Goal: Task Accomplishment & Management: Manage account settings

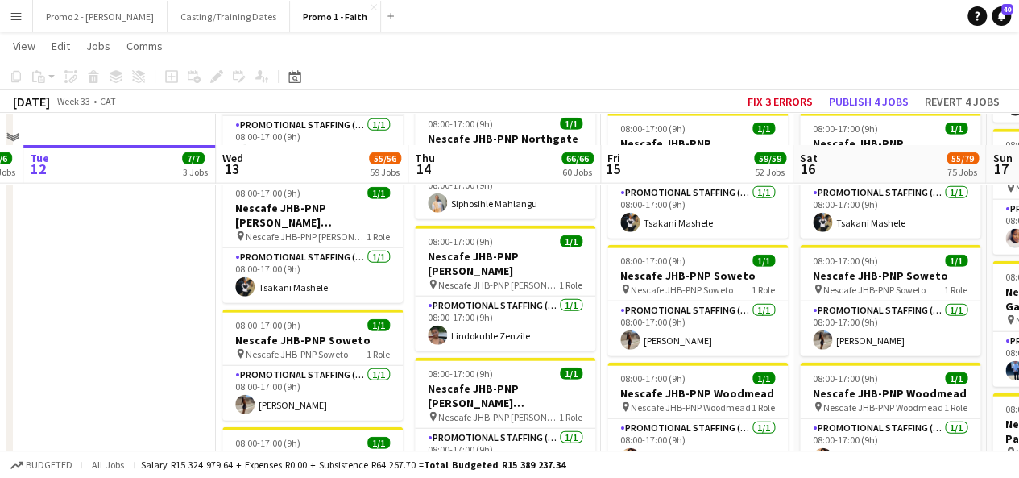
scroll to position [4965, 0]
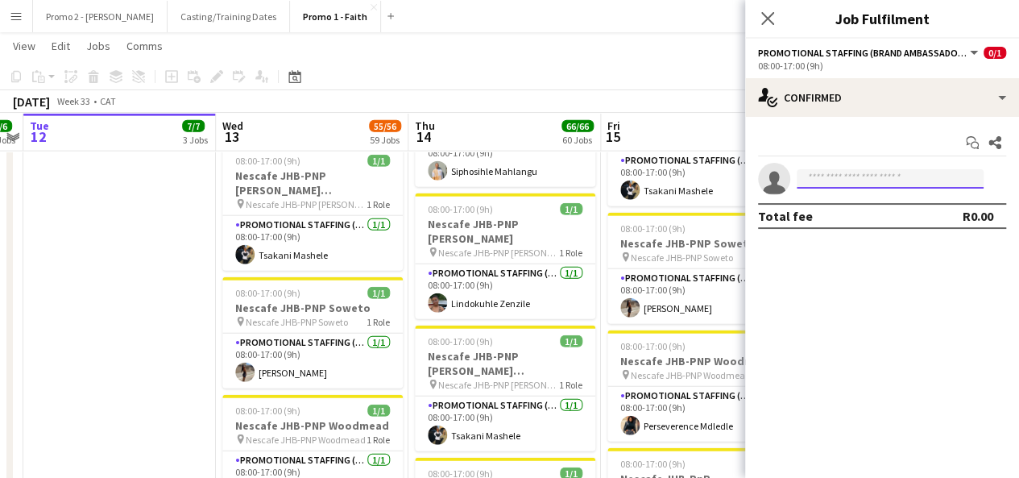
click at [885, 172] on input at bounding box center [890, 178] width 187 height 19
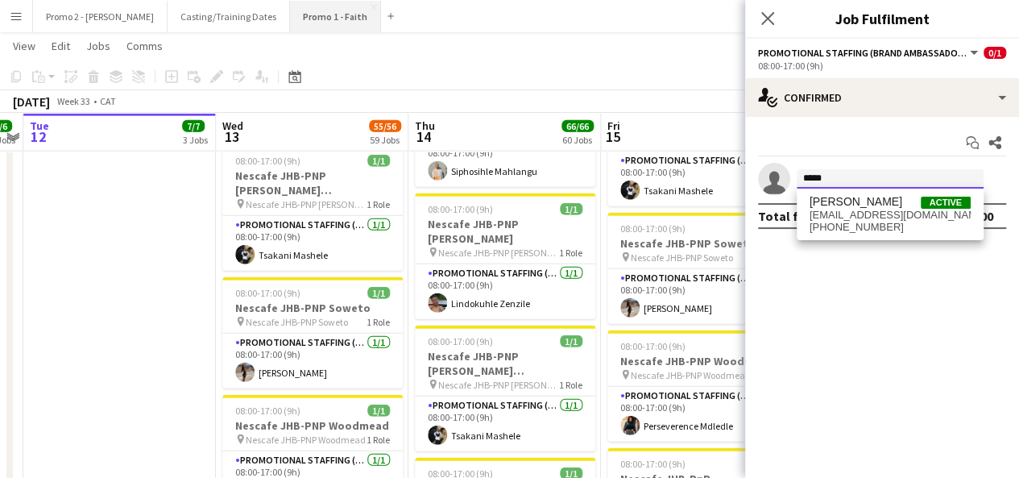
type input "*****"
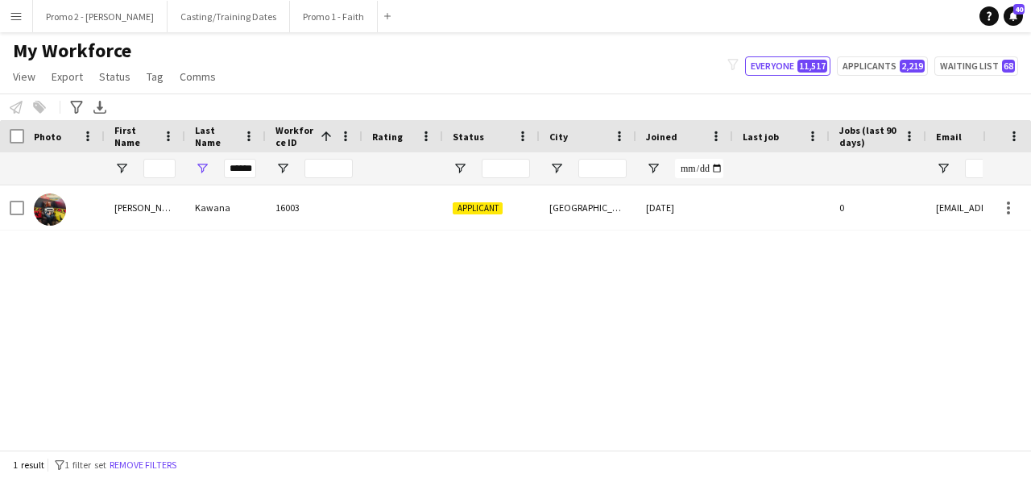
scroll to position [0, 10]
drag, startPoint x: 231, startPoint y: 165, endPoint x: 470, endPoint y: 207, distance: 242.1
click at [470, 207] on div "Workforce Details Photo First Name" at bounding box center [515, 284] width 1031 height 329
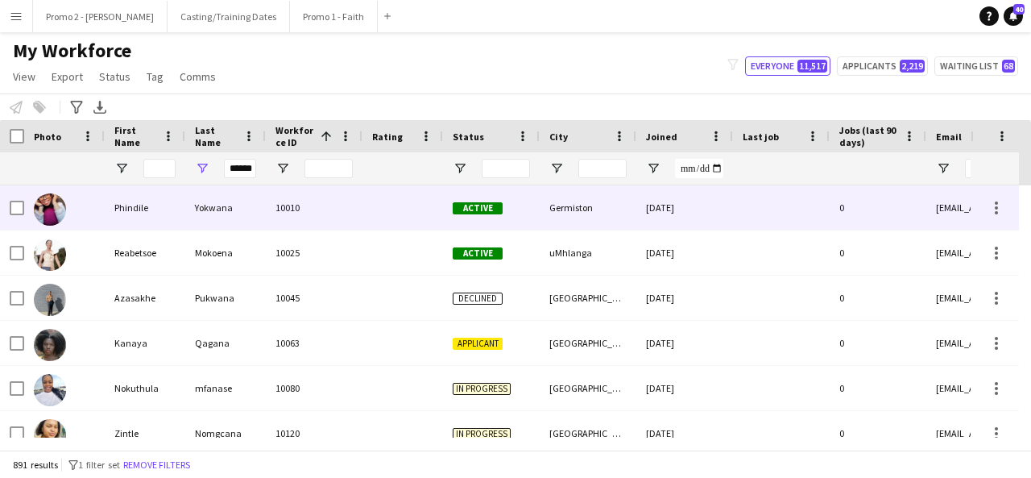
scroll to position [0, 2]
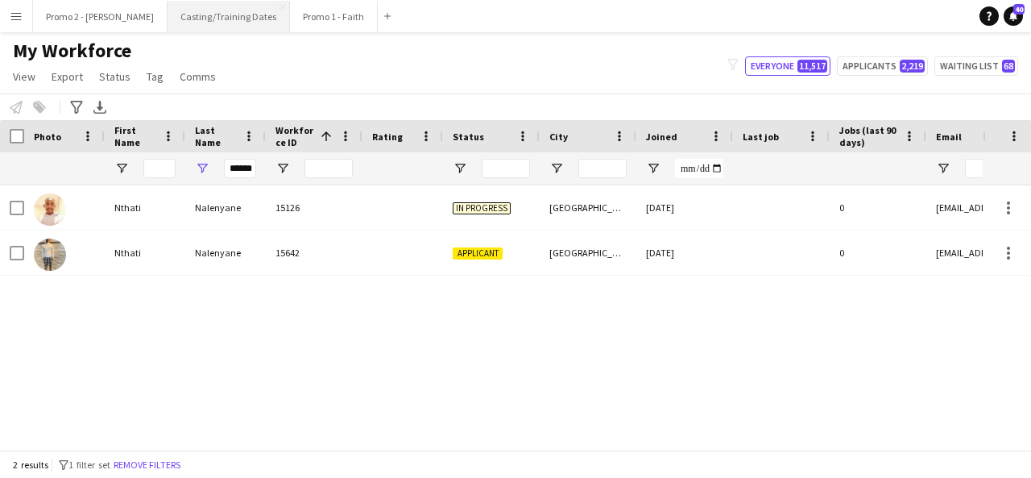
type input "******"
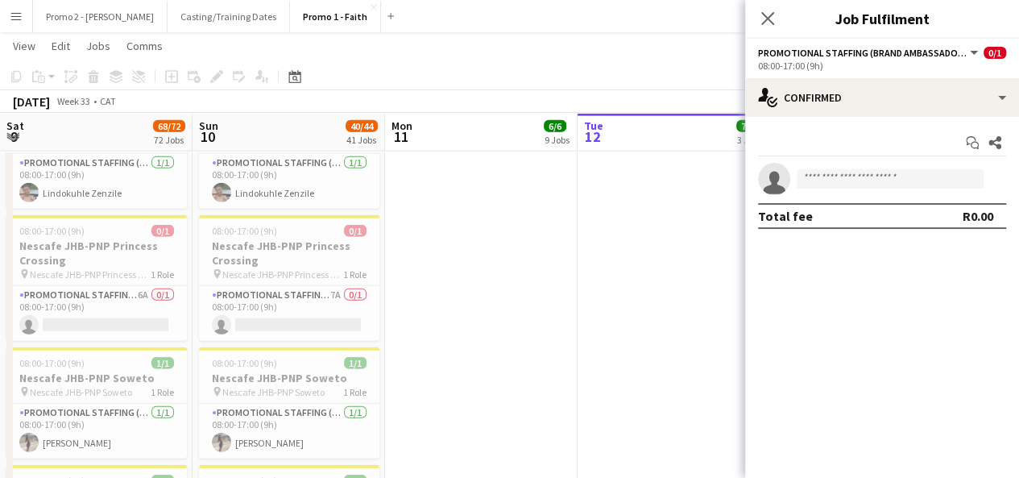
scroll to position [0, 554]
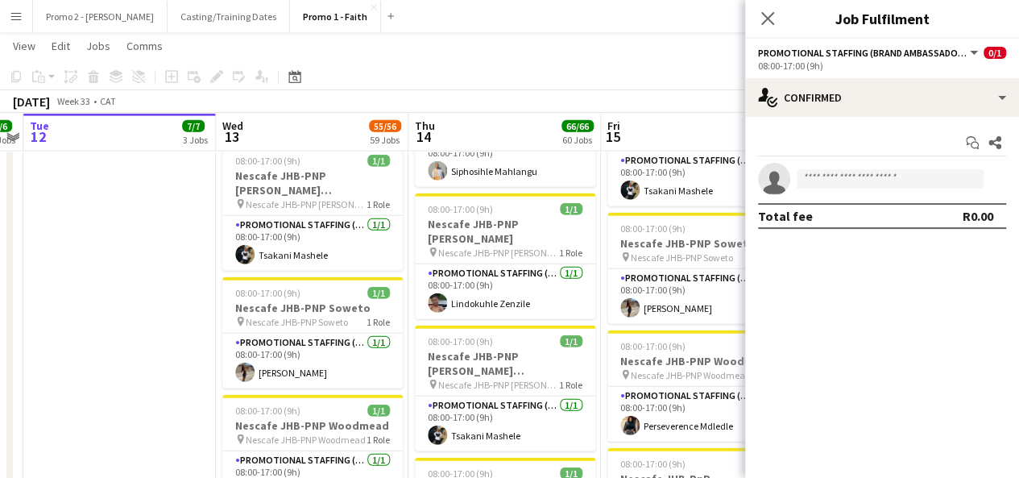
click at [304, 126] on app-board-header-date "Wed 13 55/56 59 Jobs" at bounding box center [312, 132] width 193 height 39
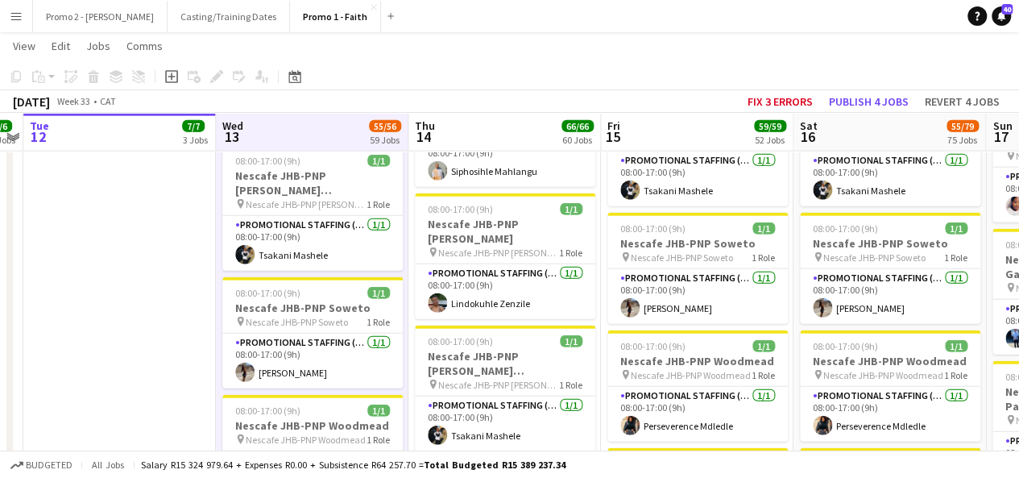
click at [496, 125] on app-board-header-date "Thu 14 66/66 60 Jobs" at bounding box center [504, 132] width 193 height 39
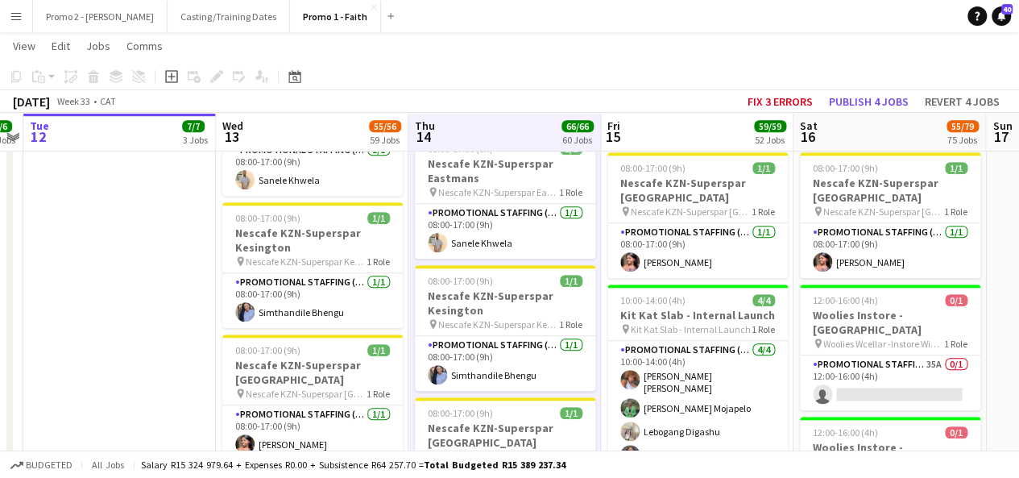
scroll to position [6766, 0]
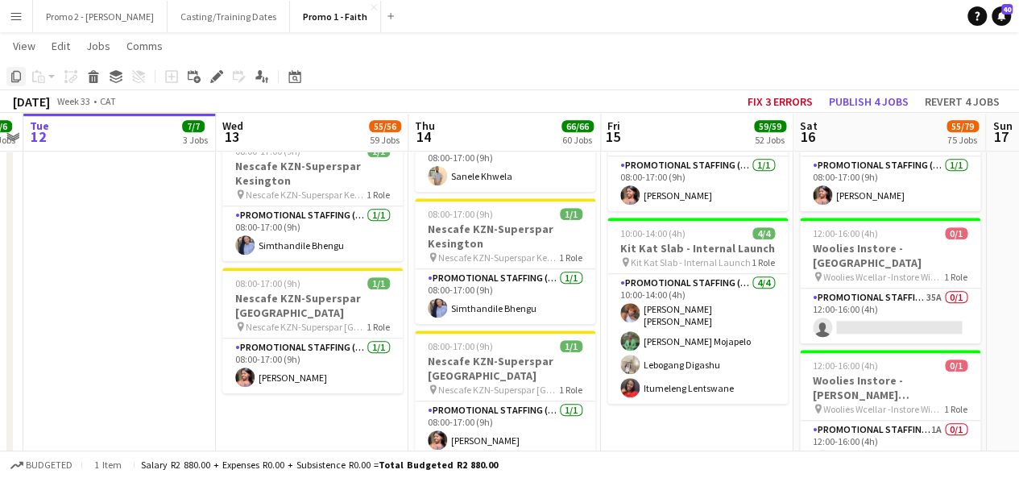
click at [13, 74] on icon "Copy" at bounding box center [16, 76] width 13 height 13
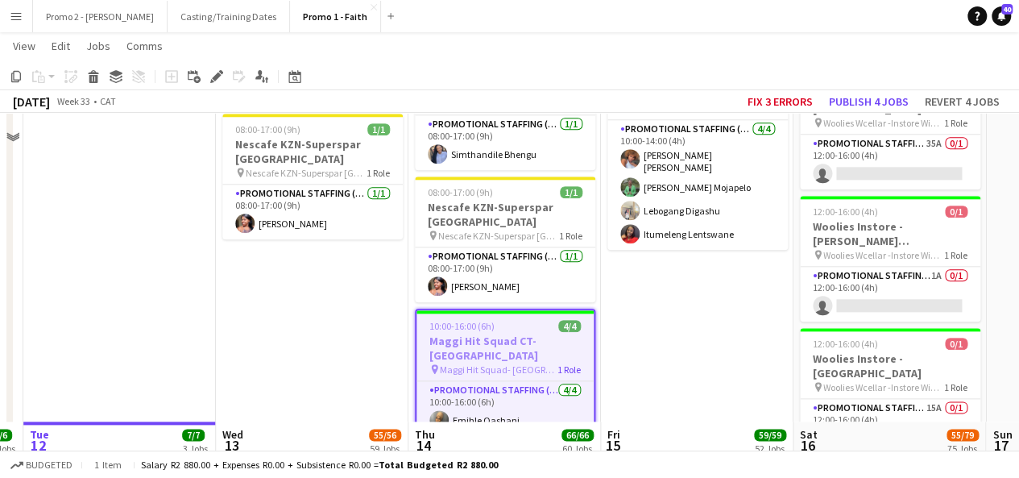
scroll to position [7228, 0]
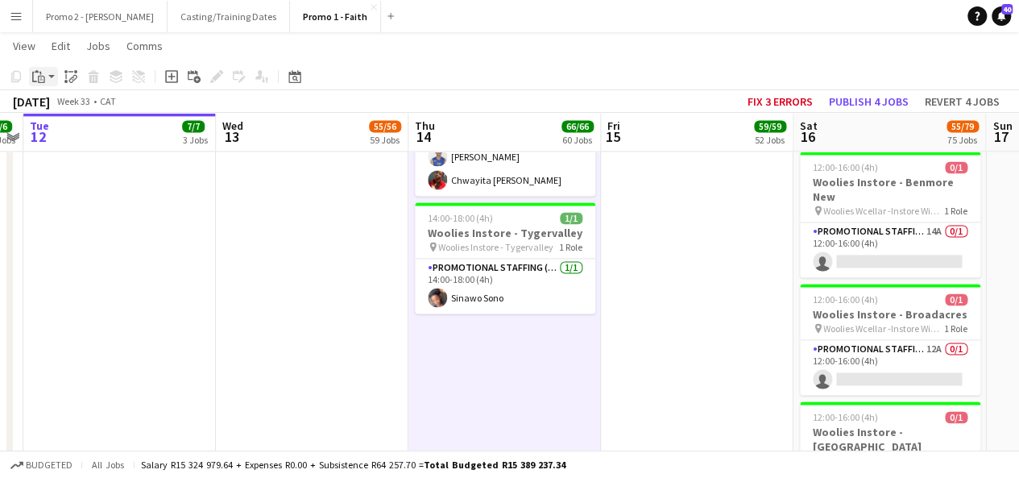
click at [50, 77] on app-action-btn "Paste" at bounding box center [43, 76] width 29 height 19
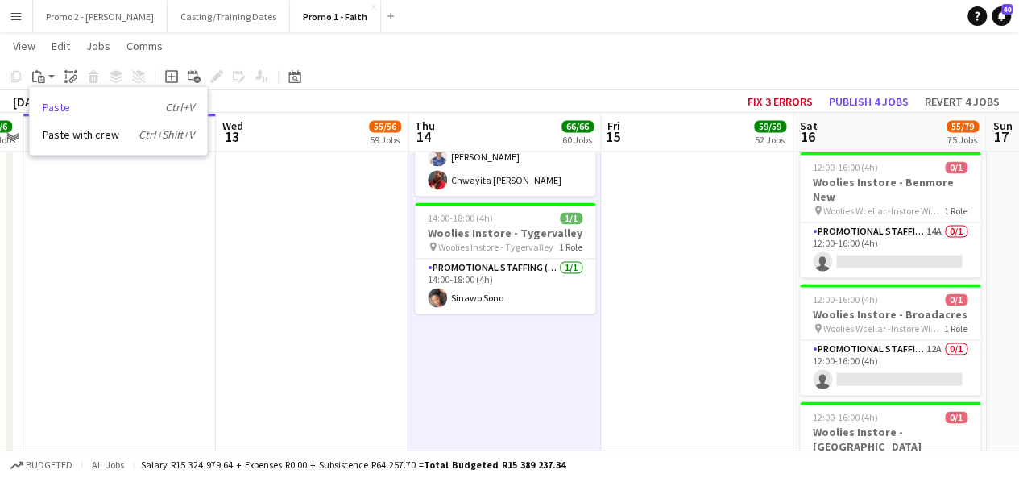
click at [82, 101] on link "Paste Ctrl+V" at bounding box center [118, 107] width 151 height 14
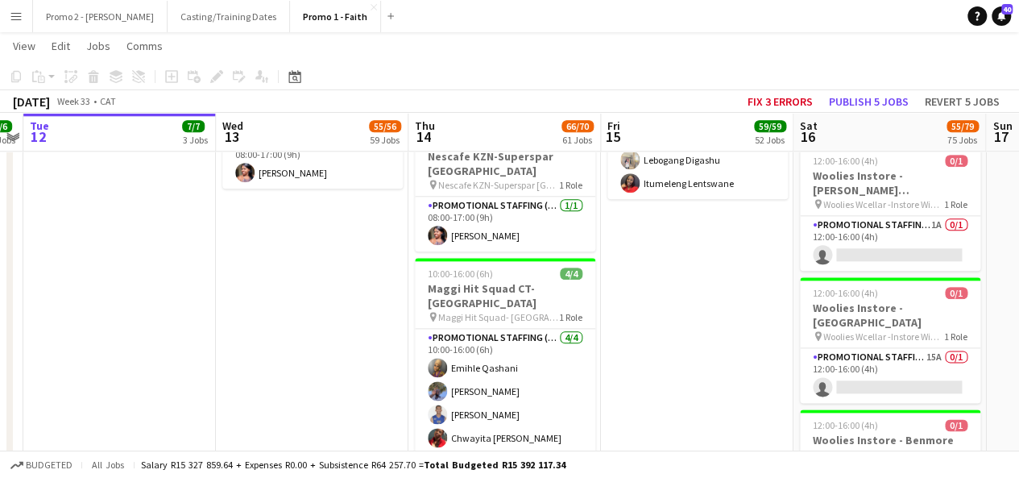
scroll to position [6938, 0]
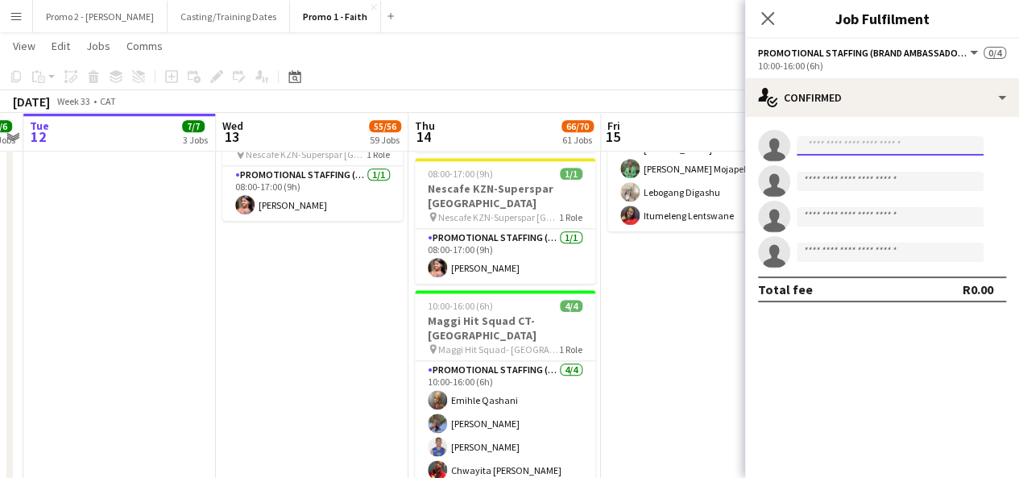
click at [914, 145] on input at bounding box center [890, 145] width 187 height 19
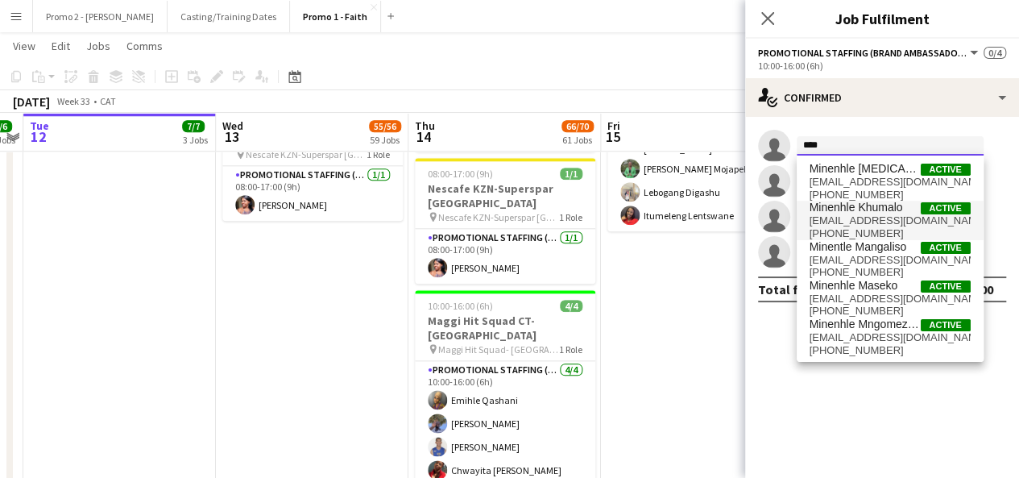
type input "****"
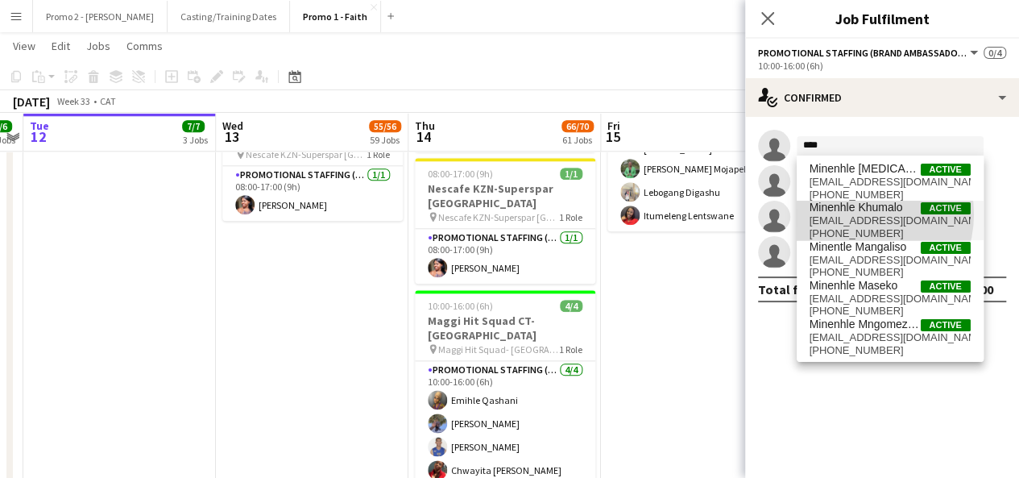
click at [857, 214] on span "[EMAIL_ADDRESS][DOMAIN_NAME]" at bounding box center [889, 220] width 161 height 13
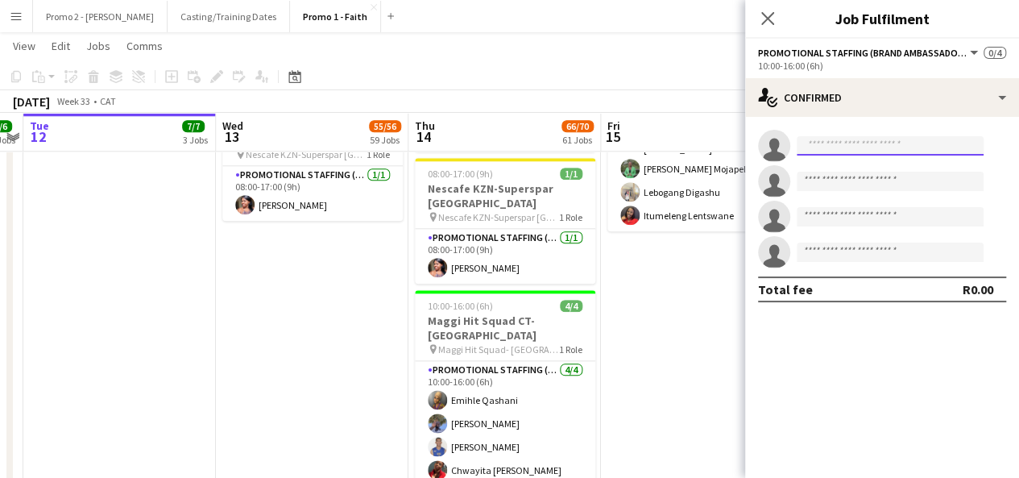
click at [910, 147] on input at bounding box center [890, 145] width 187 height 19
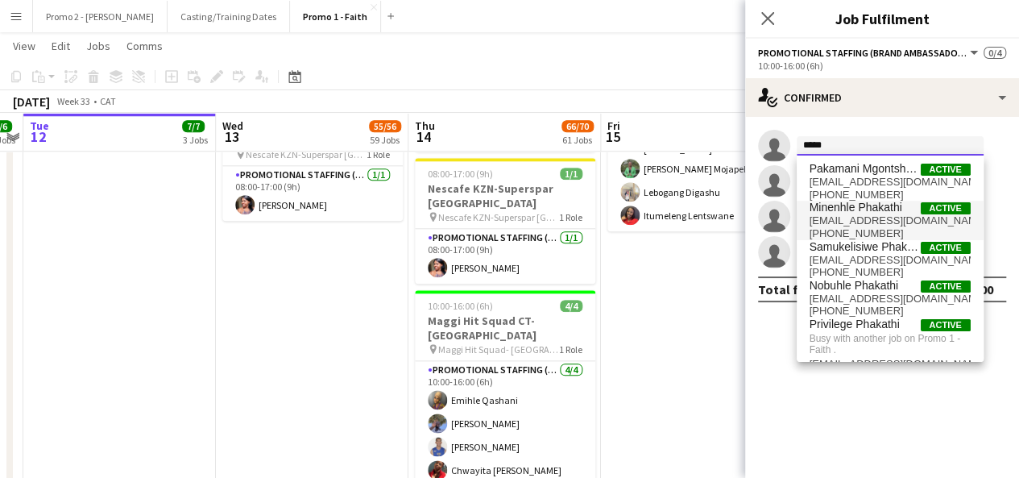
type input "*****"
click at [867, 205] on span "Minenhle Phakathi" at bounding box center [855, 208] width 93 height 14
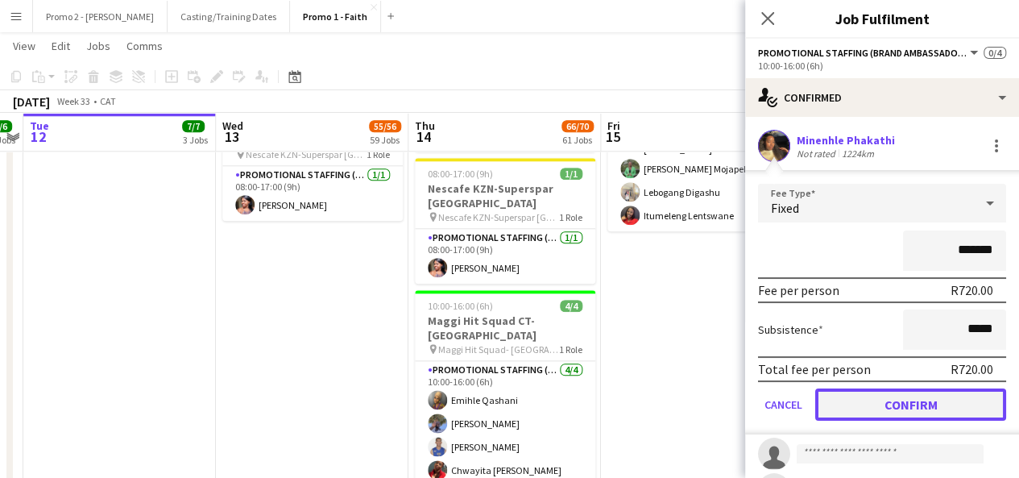
click at [931, 405] on button "Confirm" at bounding box center [910, 404] width 191 height 32
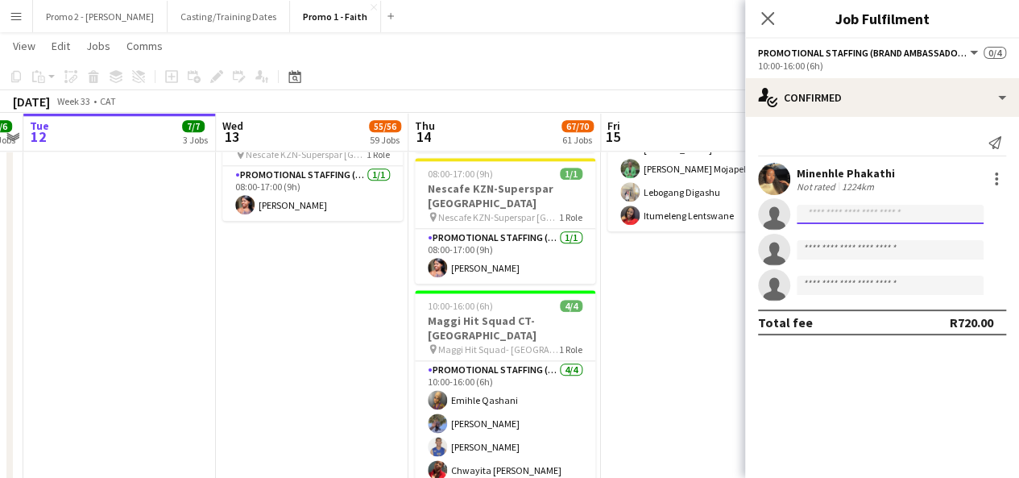
click at [839, 215] on input at bounding box center [890, 214] width 187 height 19
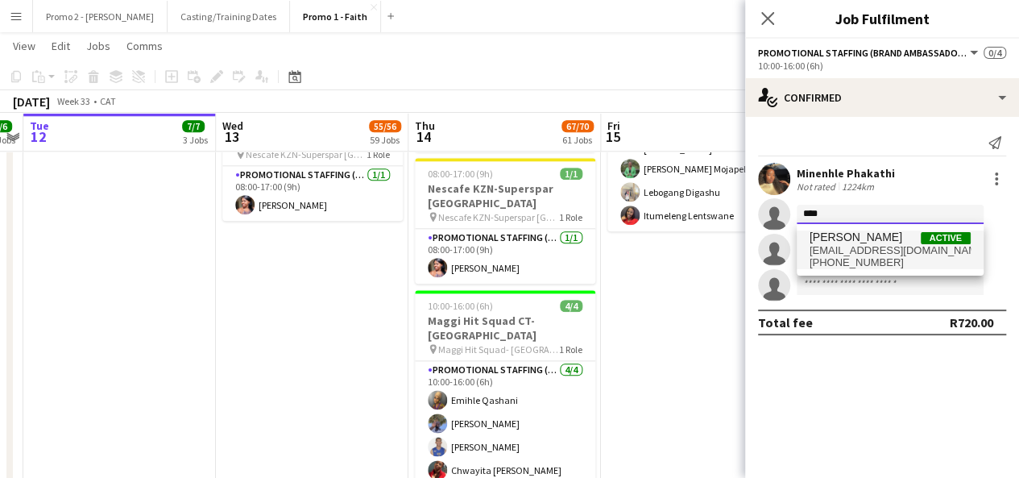
type input "****"
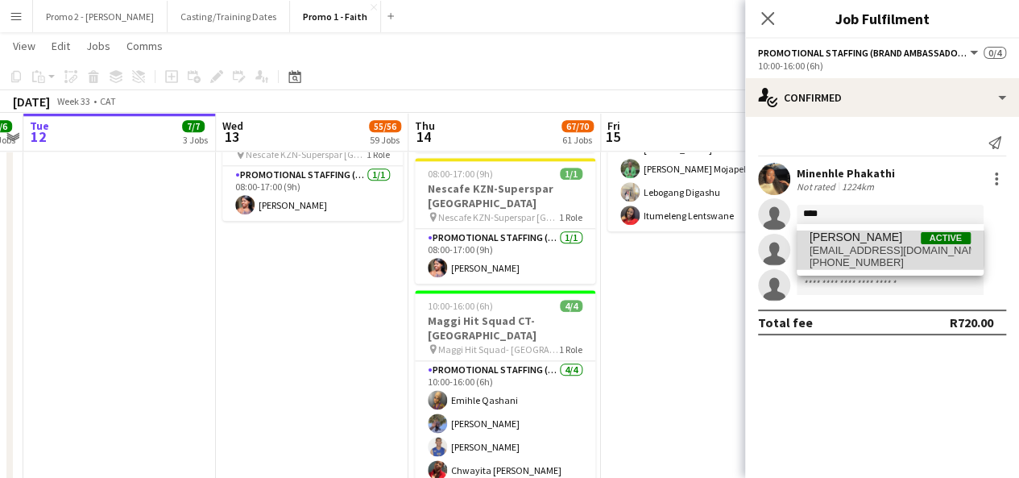
click at [841, 234] on span "[PERSON_NAME]" at bounding box center [855, 237] width 93 height 14
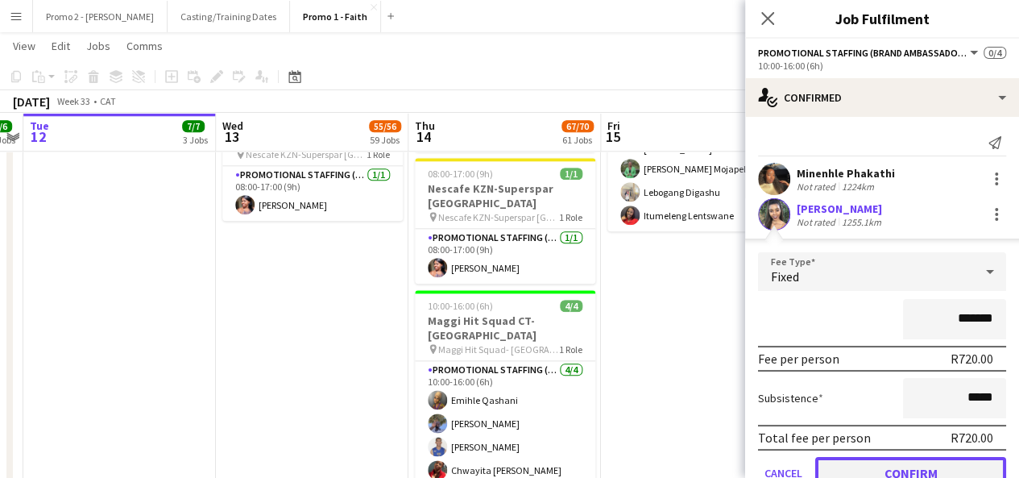
click at [908, 467] on button "Confirm" at bounding box center [910, 473] width 191 height 32
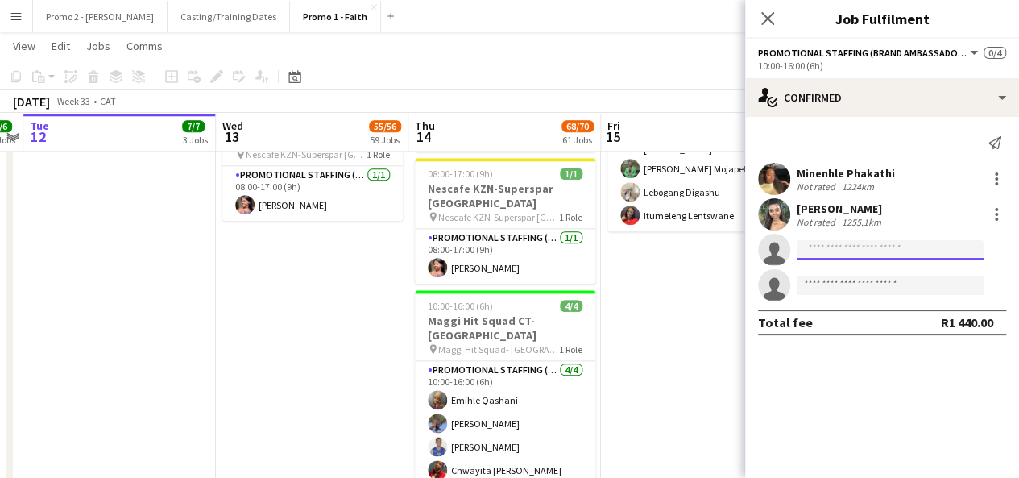
click at [854, 243] on input at bounding box center [890, 249] width 187 height 19
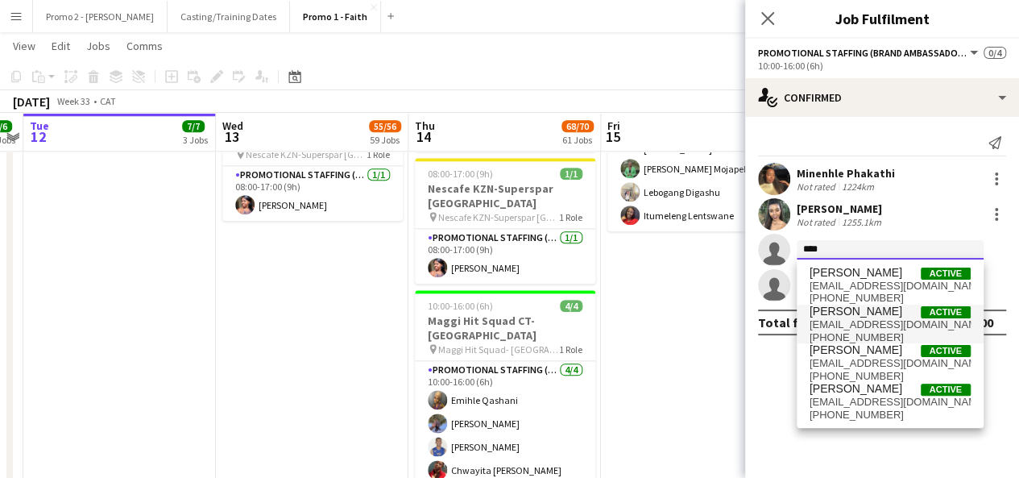
type input "****"
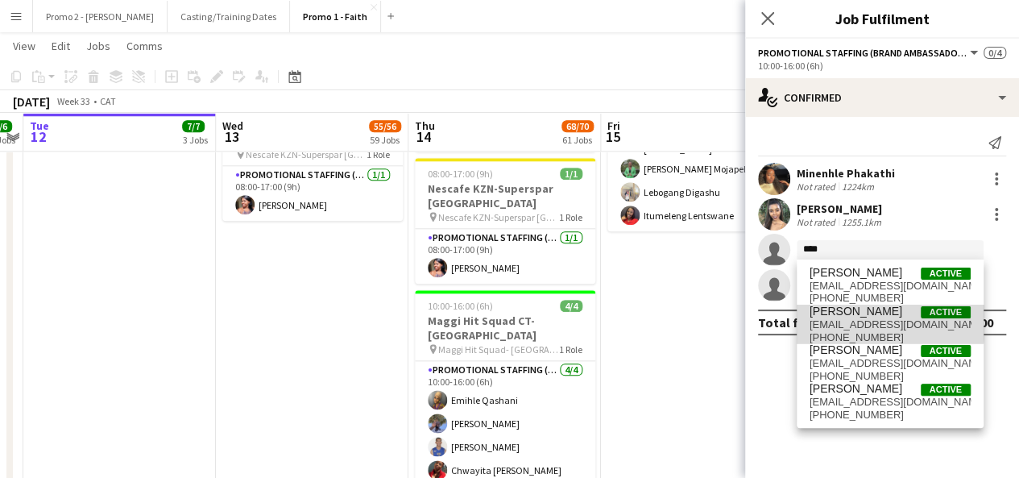
click at [854, 318] on span "[EMAIL_ADDRESS][DOMAIN_NAME]" at bounding box center [889, 324] width 161 height 13
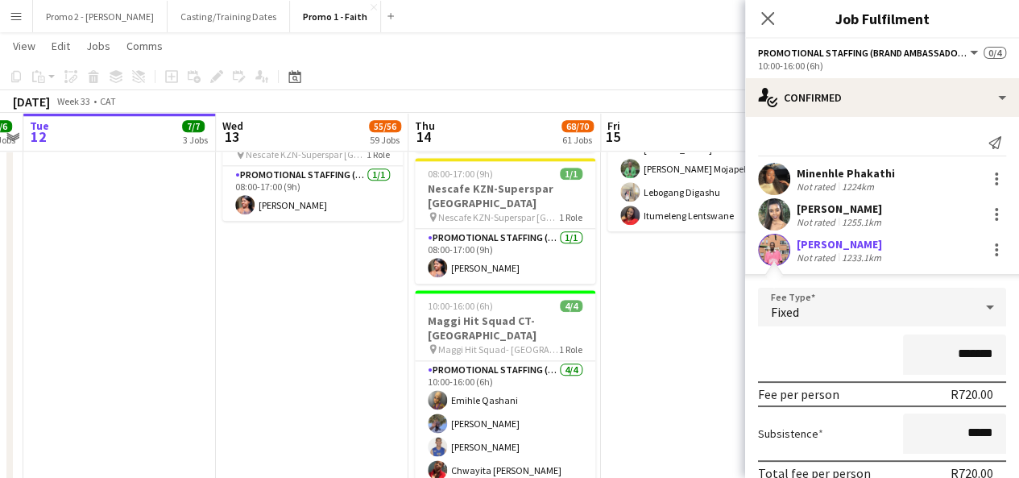
scroll to position [89, 0]
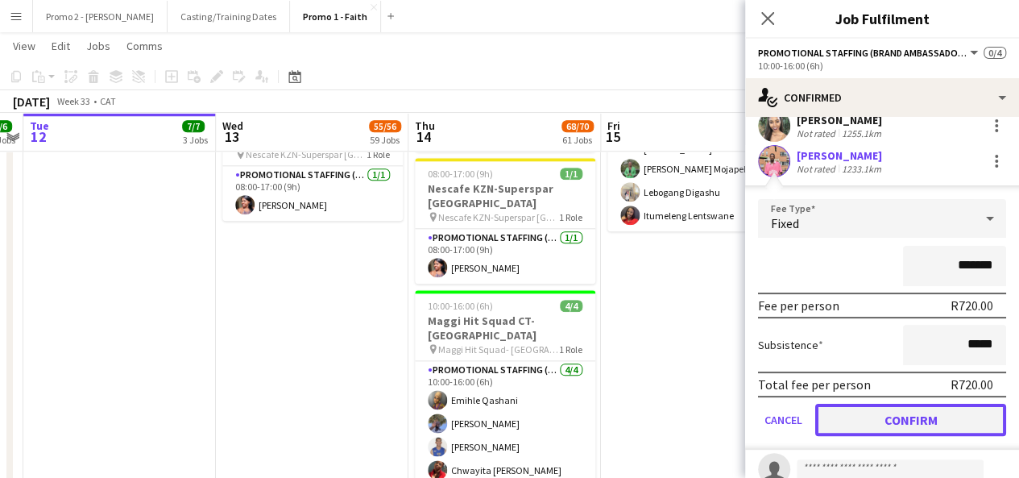
click at [900, 416] on button "Confirm" at bounding box center [910, 420] width 191 height 32
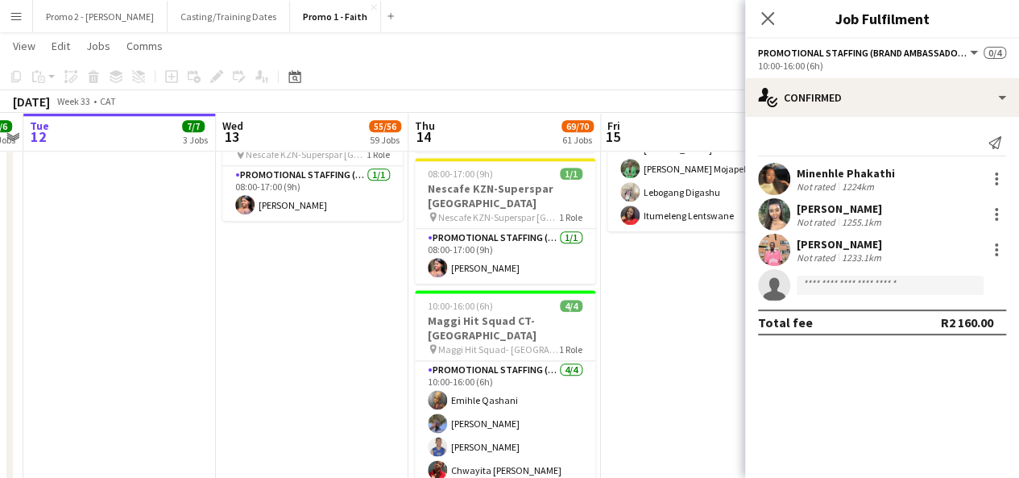
scroll to position [0, 0]
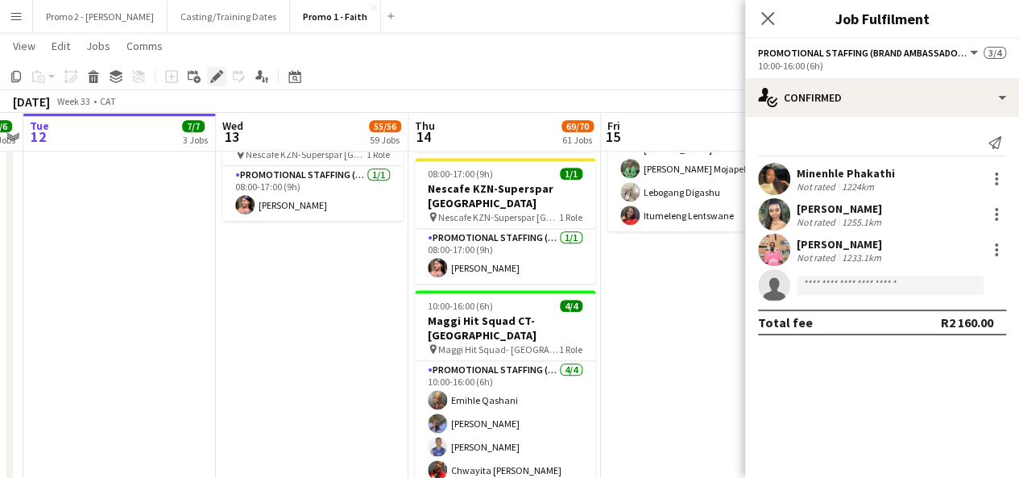
click at [221, 81] on icon "Edit" at bounding box center [216, 76] width 13 height 13
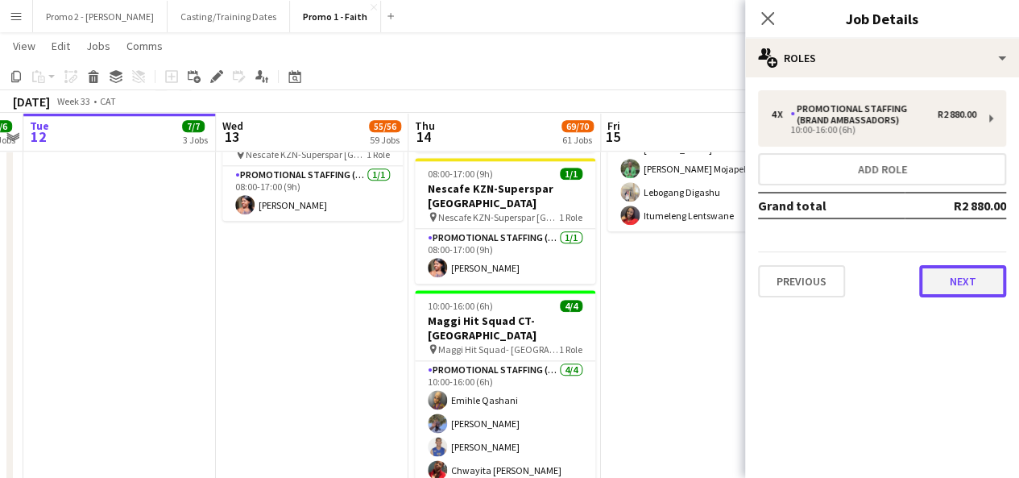
click at [972, 267] on button "Next" at bounding box center [962, 281] width 87 height 32
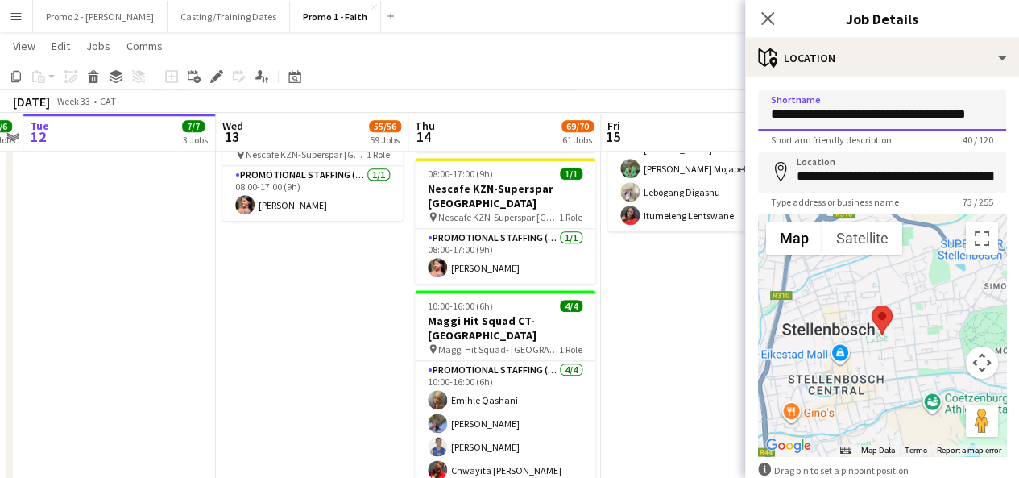
scroll to position [0, 10]
drag, startPoint x: 867, startPoint y: 112, endPoint x: 1030, endPoint y: 109, distance: 162.7
type input "**********"
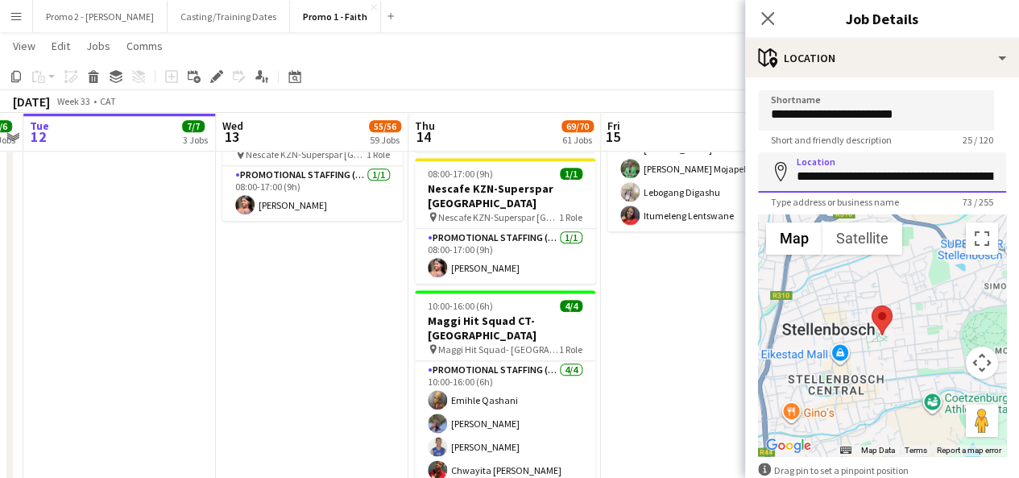
scroll to position [0, 205]
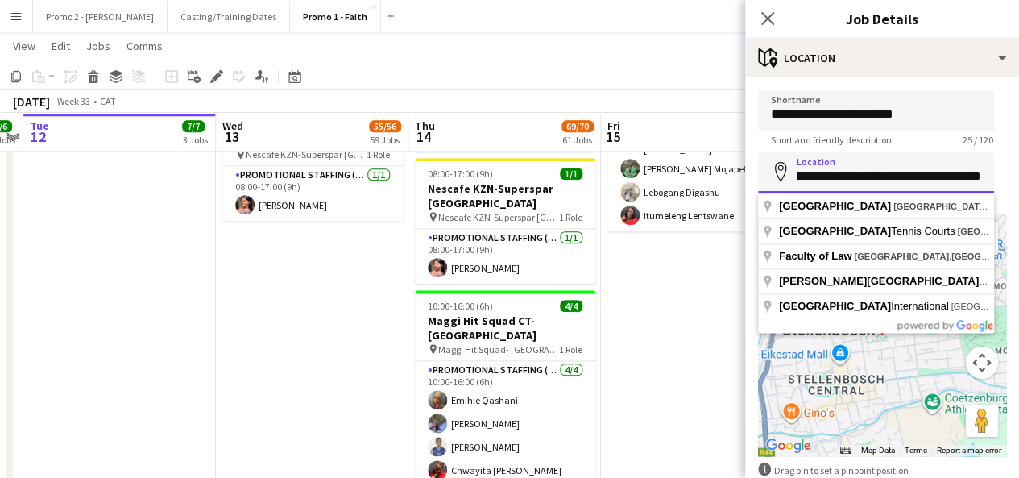
drag, startPoint x: 794, startPoint y: 177, endPoint x: 1030, endPoint y: 164, distance: 236.4
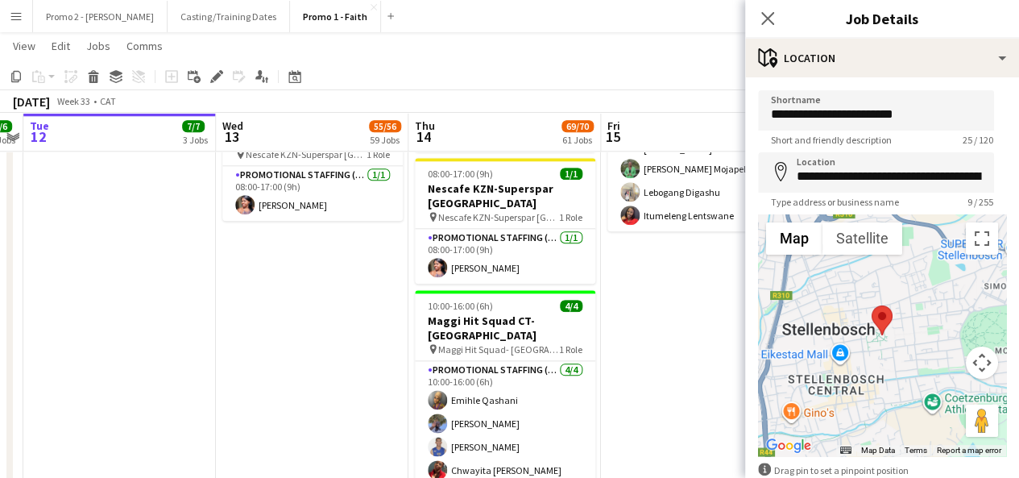
type input "**********"
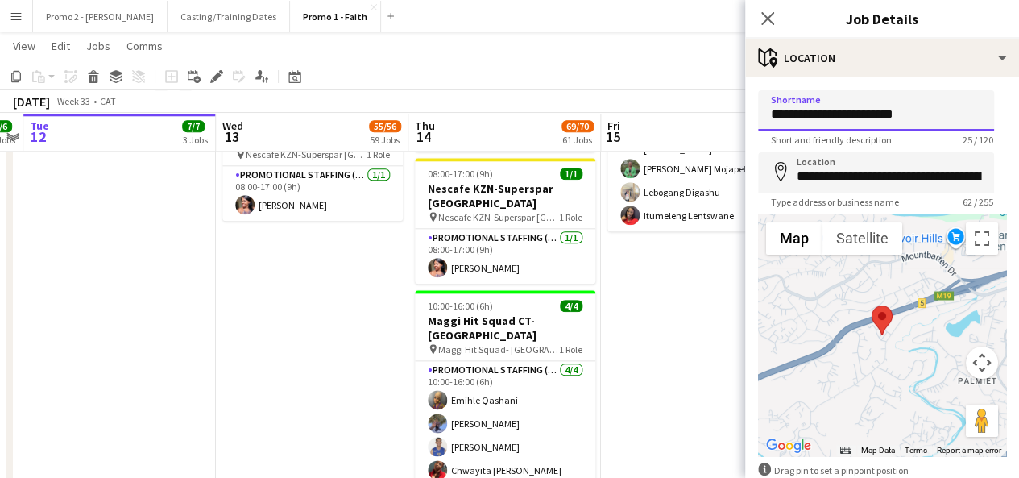
click at [925, 112] on input "**********" at bounding box center [876, 110] width 236 height 40
drag, startPoint x: 825, startPoint y: 114, endPoint x: 1030, endPoint y: 99, distance: 205.9
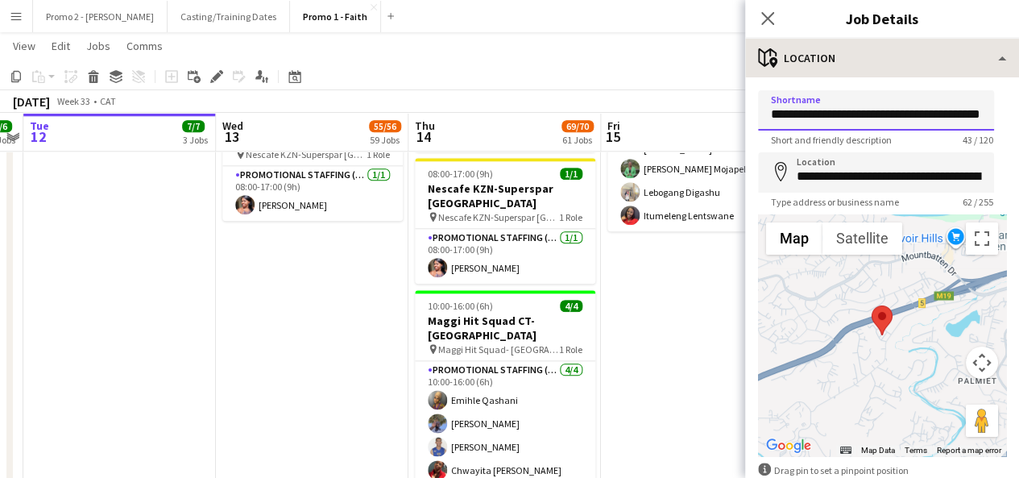
type input "**********"
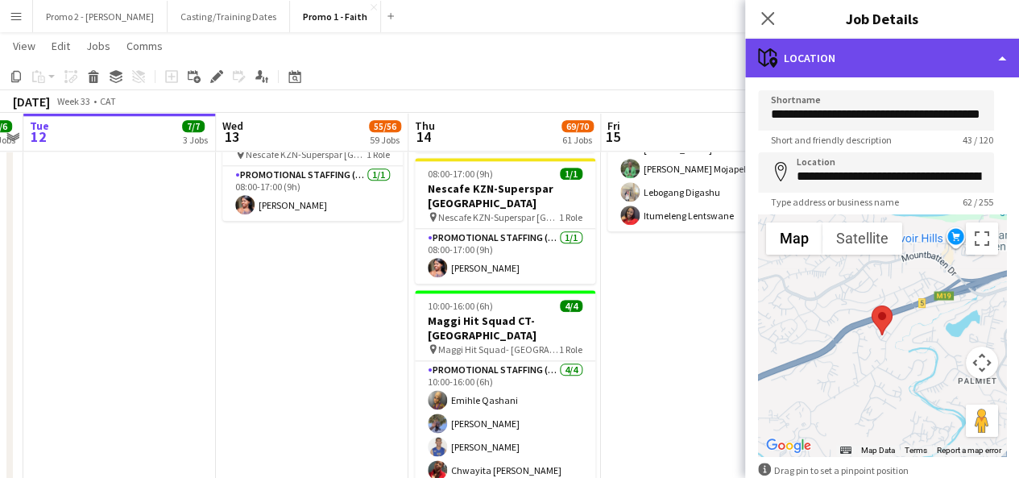
scroll to position [0, 0]
click at [867, 52] on div "maps-pin-1 Location" at bounding box center [882, 58] width 274 height 39
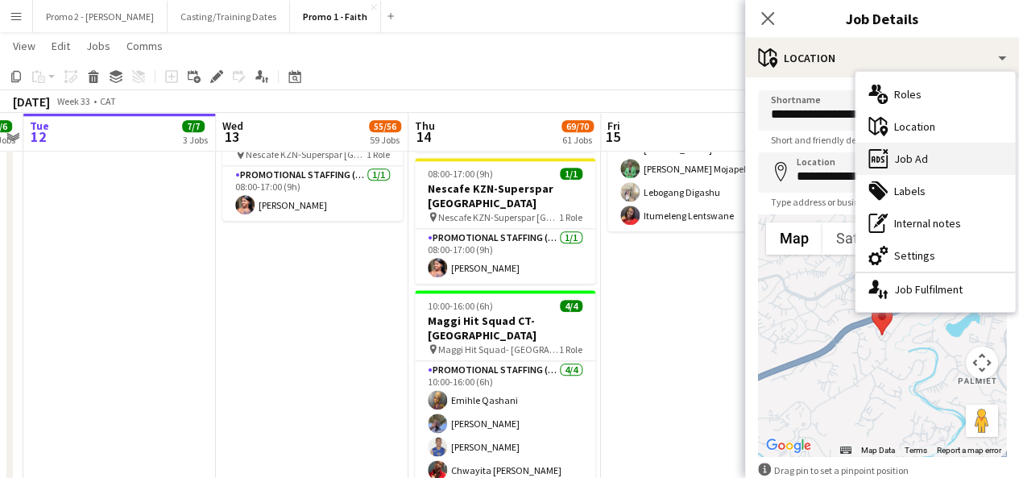
click at [934, 164] on div "ads-window Job Ad" at bounding box center [934, 159] width 159 height 32
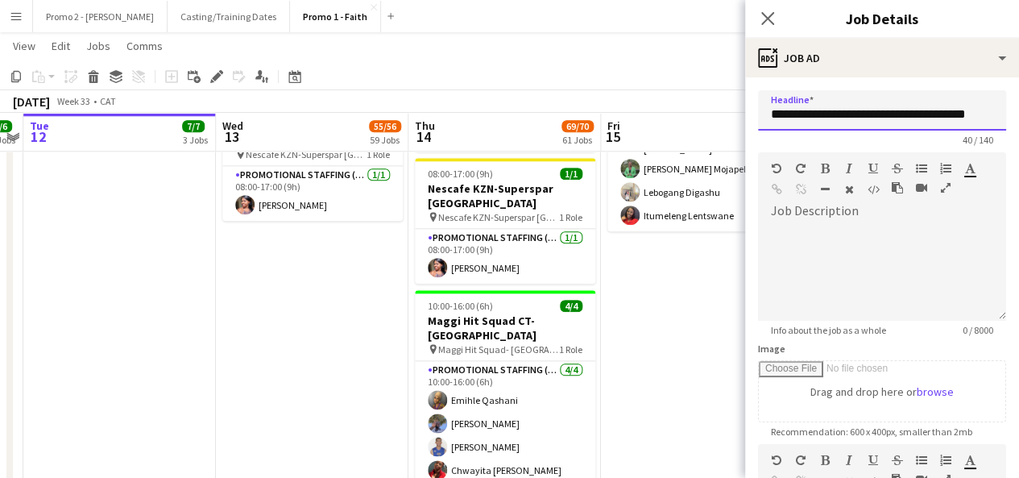
drag, startPoint x: 865, startPoint y: 112, endPoint x: 1030, endPoint y: 70, distance: 170.3
paste input "****"
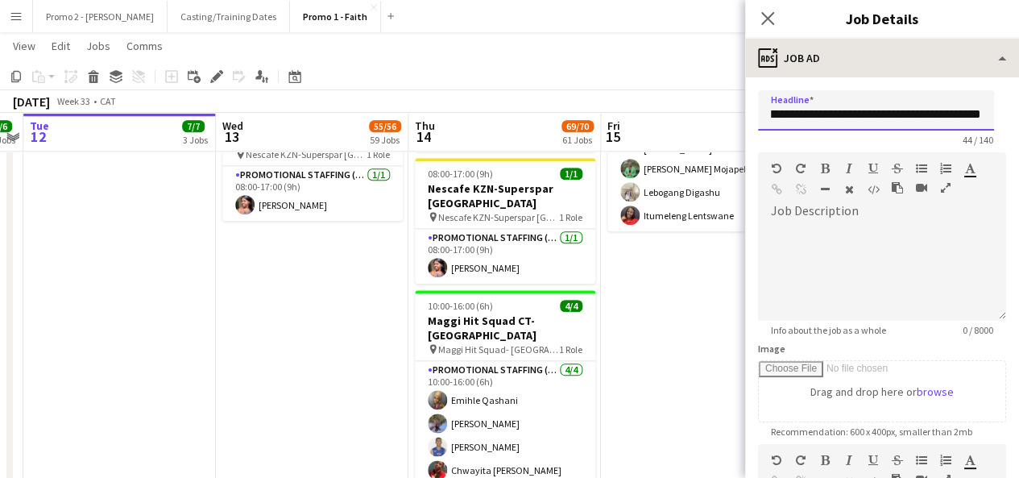
type input "**********"
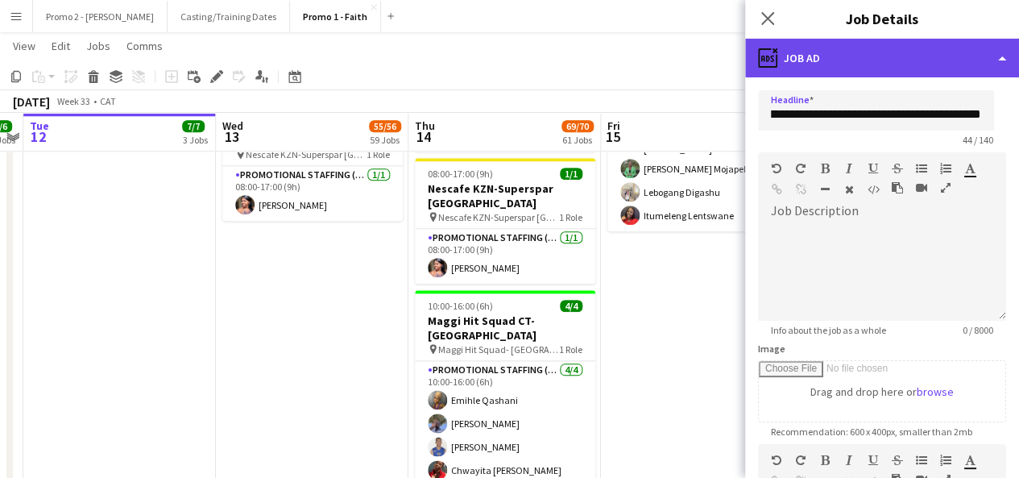
scroll to position [0, 0]
click at [820, 52] on div "ads-window Job Ad" at bounding box center [882, 58] width 274 height 39
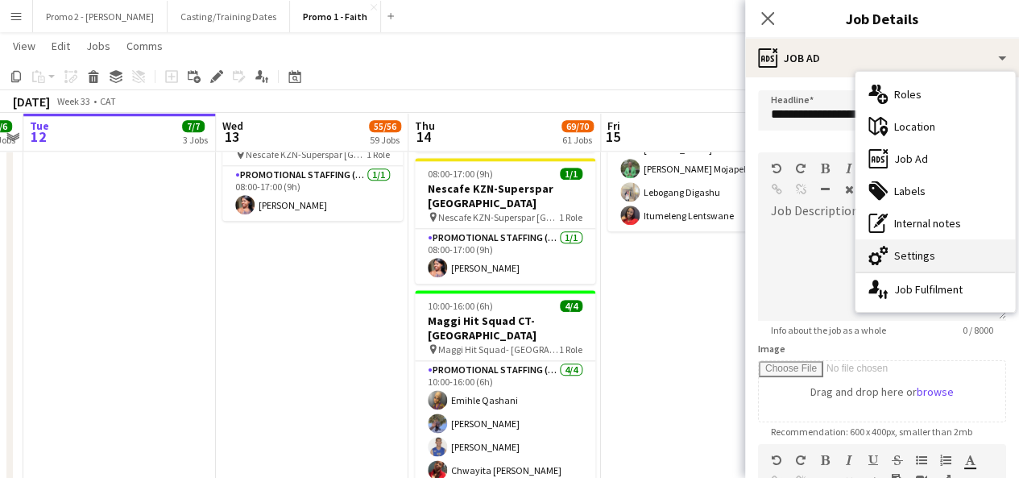
click at [914, 250] on div "cog-double-3 Settings" at bounding box center [934, 255] width 159 height 32
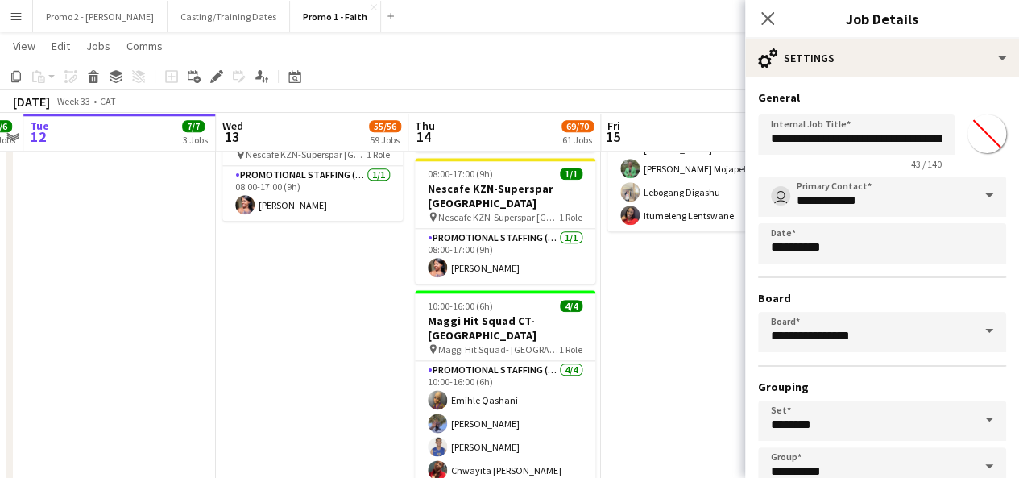
type input "*******"
drag, startPoint x: 860, startPoint y: 135, endPoint x: 876, endPoint y: 135, distance: 16.1
click at [876, 135] on input "**********" at bounding box center [856, 134] width 197 height 40
drag, startPoint x: 892, startPoint y: 135, endPoint x: 1030, endPoint y: 130, distance: 137.8
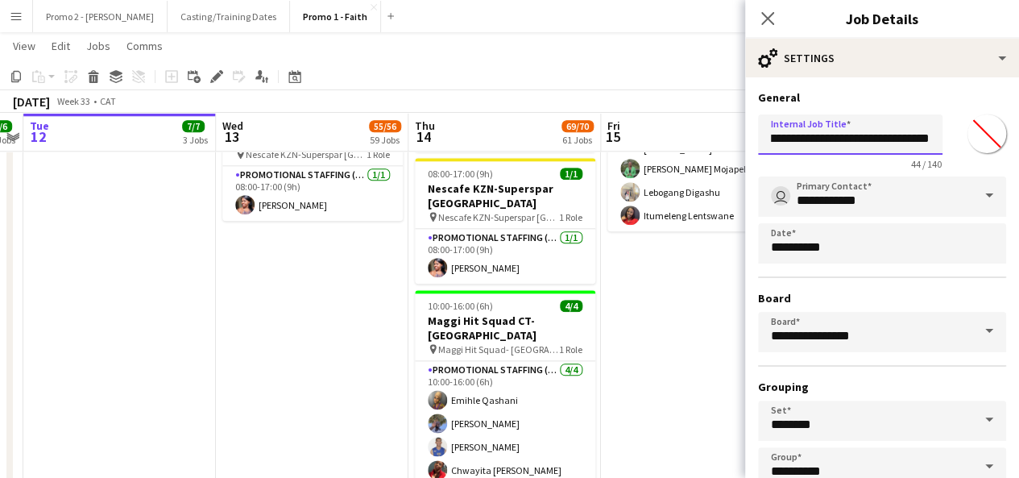
paste input "****"
type input "**********"
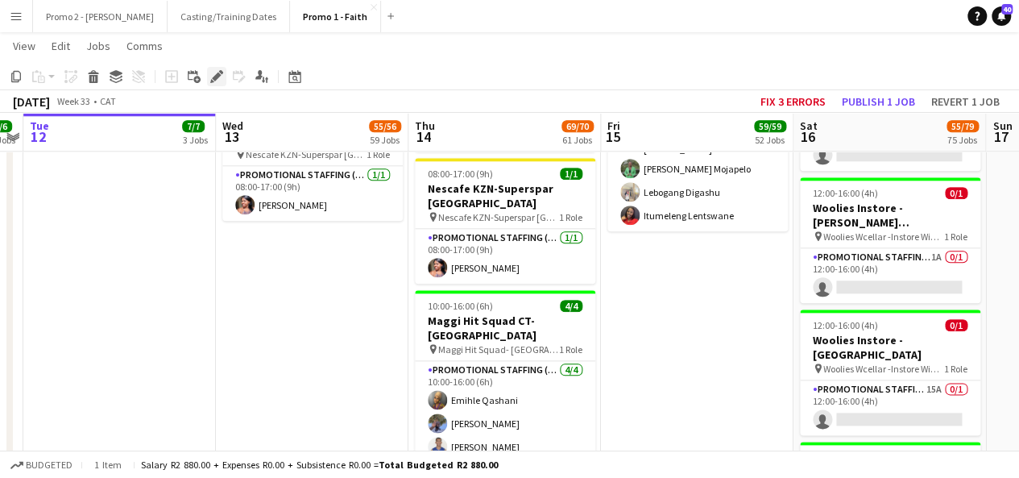
click at [213, 77] on icon at bounding box center [216, 76] width 9 height 9
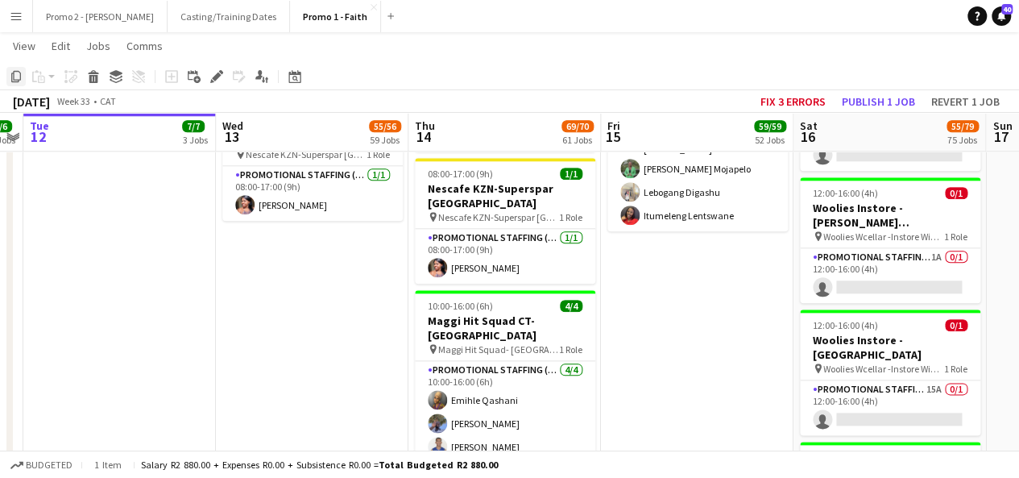
click at [17, 72] on icon "Copy" at bounding box center [16, 76] width 13 height 13
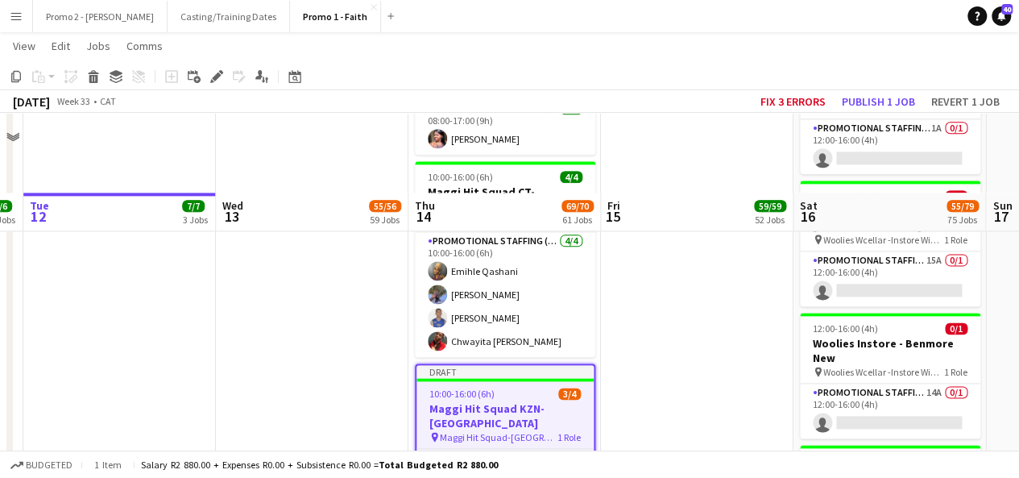
scroll to position [7196, 0]
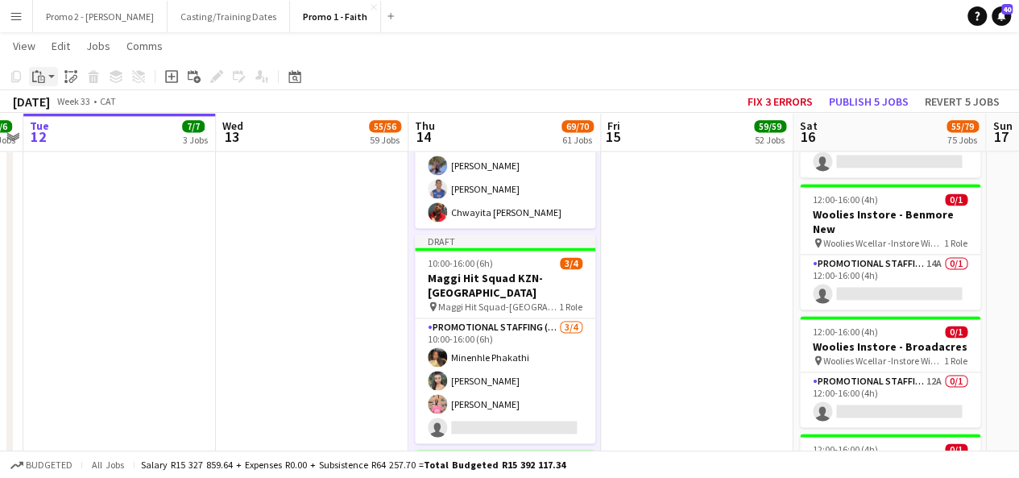
click at [55, 77] on app-action-btn "Paste" at bounding box center [43, 76] width 29 height 19
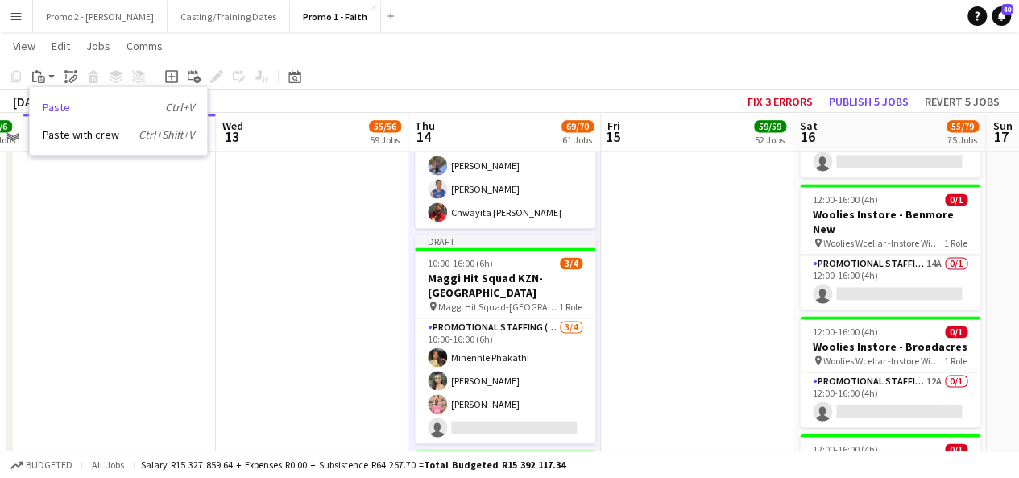
click at [78, 109] on link "Paste Ctrl+V" at bounding box center [118, 107] width 151 height 14
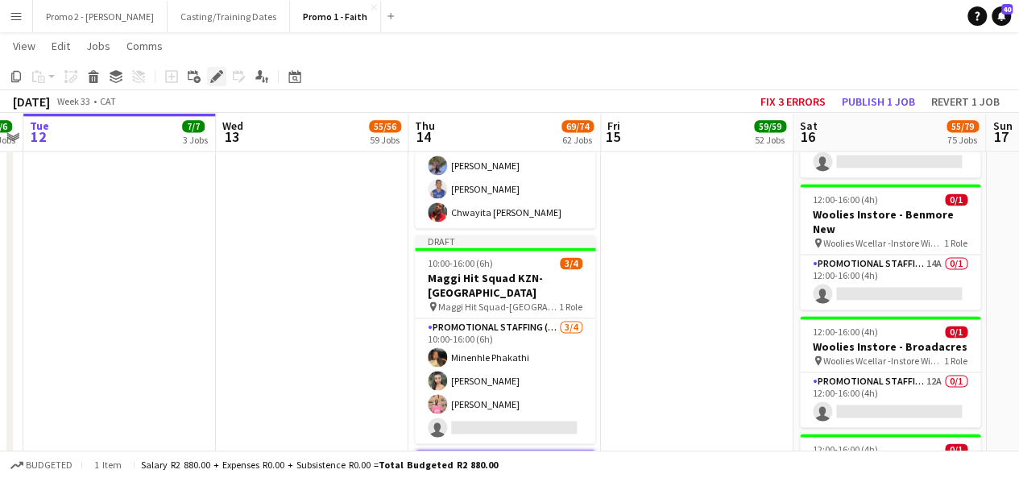
click at [218, 77] on icon at bounding box center [216, 76] width 9 height 9
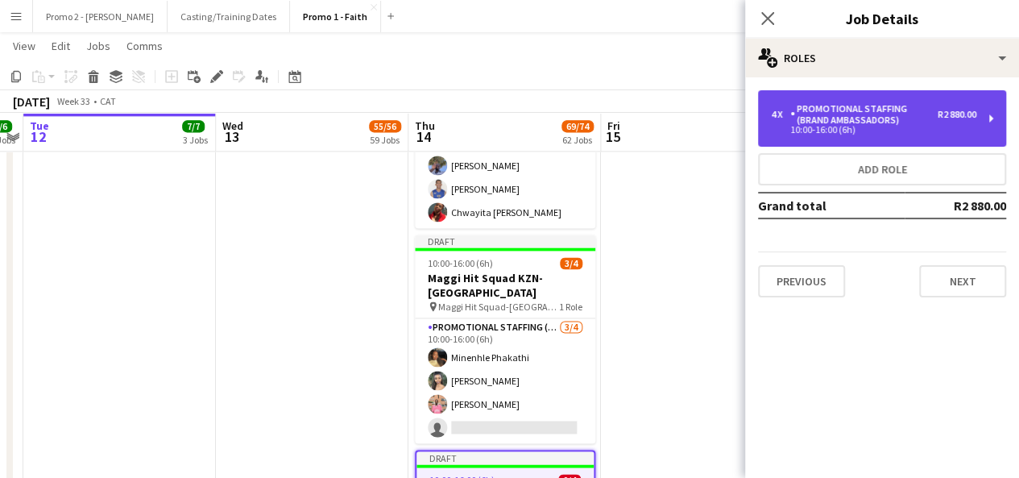
click at [828, 118] on div "Promotional Staffing (Brand Ambassadors)" at bounding box center [863, 114] width 147 height 23
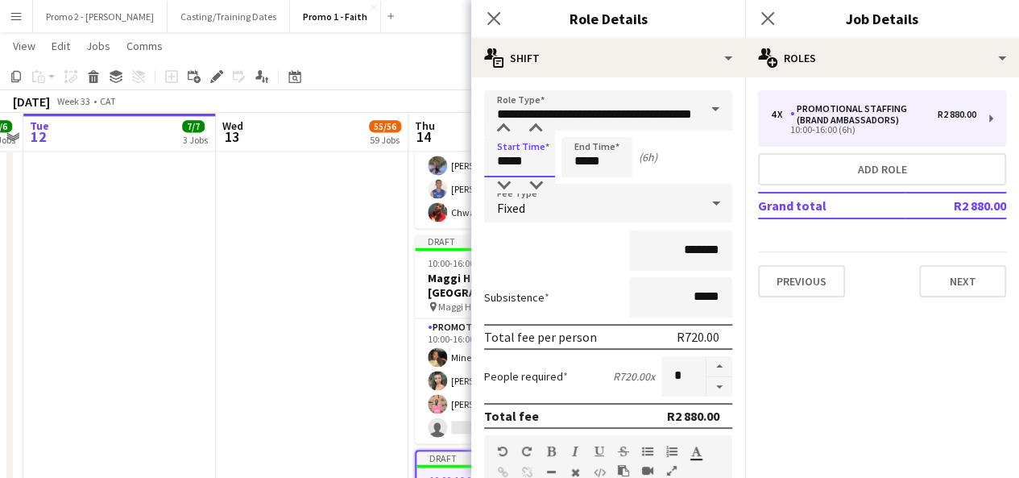
click at [504, 162] on input "*****" at bounding box center [519, 157] width 71 height 40
type input "*****"
drag, startPoint x: 584, startPoint y: 161, endPoint x: 575, endPoint y: 161, distance: 8.9
click at [575, 161] on input "*****" at bounding box center [596, 157] width 71 height 40
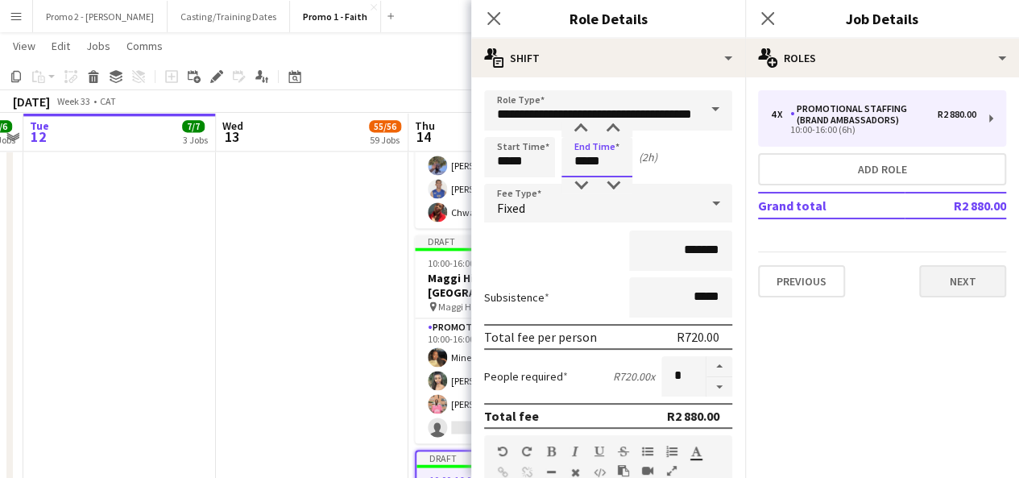
type input "*****"
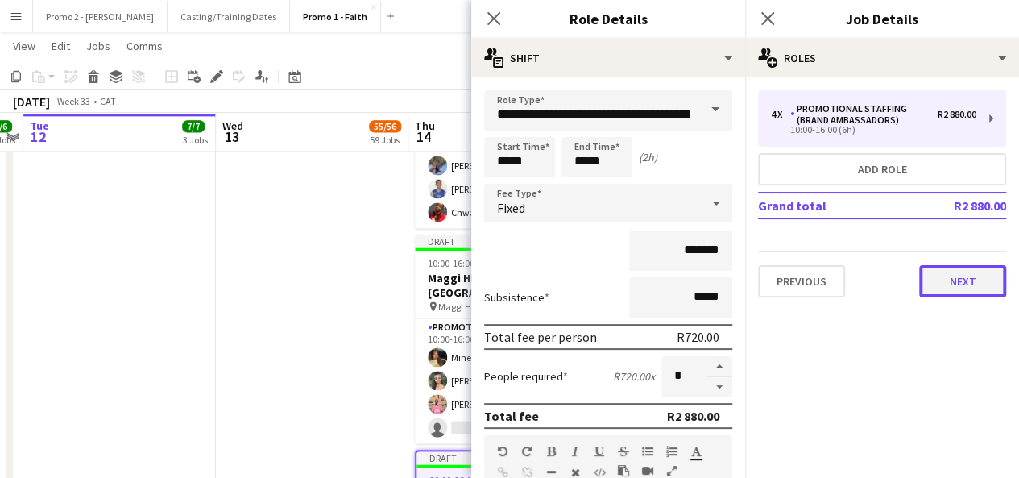
click at [963, 275] on button "Next" at bounding box center [962, 281] width 87 height 32
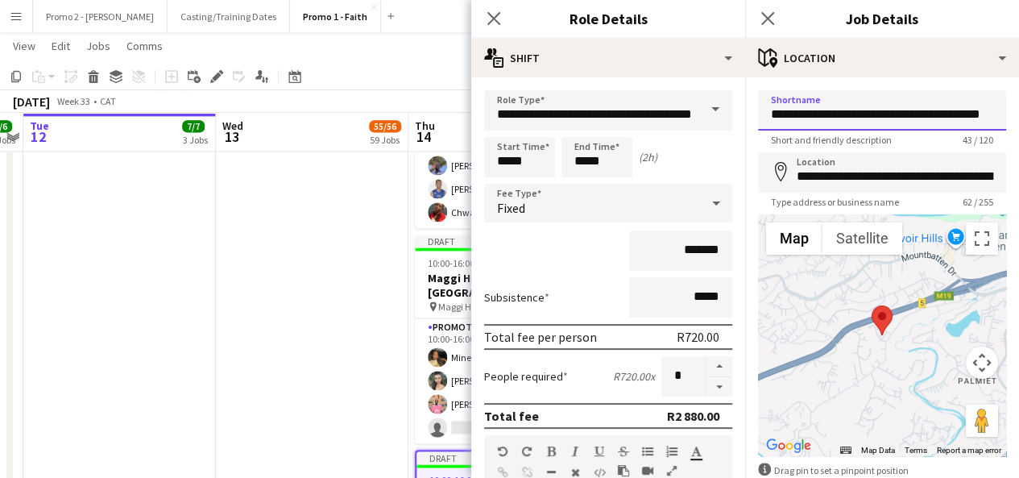
scroll to position [0, 37]
drag, startPoint x: 862, startPoint y: 114, endPoint x: 1030, endPoint y: 86, distance: 170.6
type input "**********"
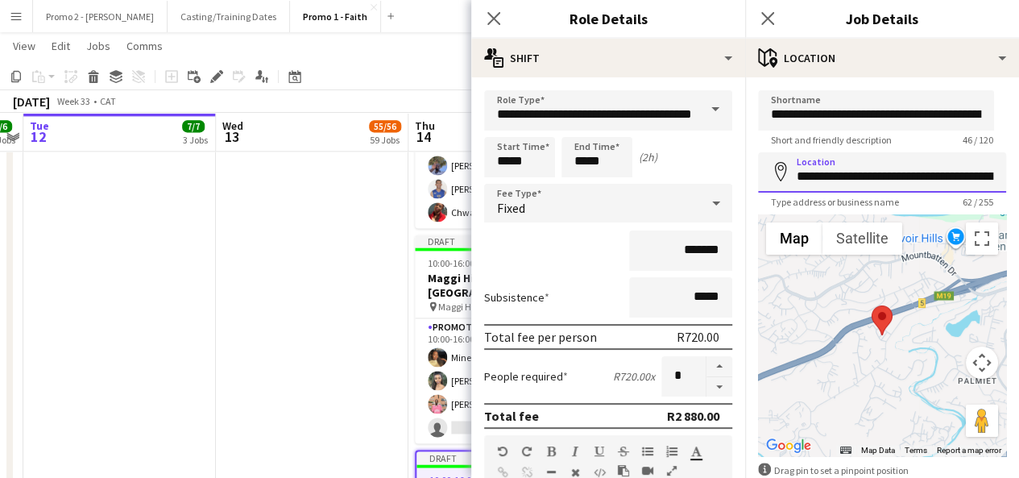
scroll to position [0, 143]
drag, startPoint x: 794, startPoint y: 176, endPoint x: 1030, endPoint y: 91, distance: 250.7
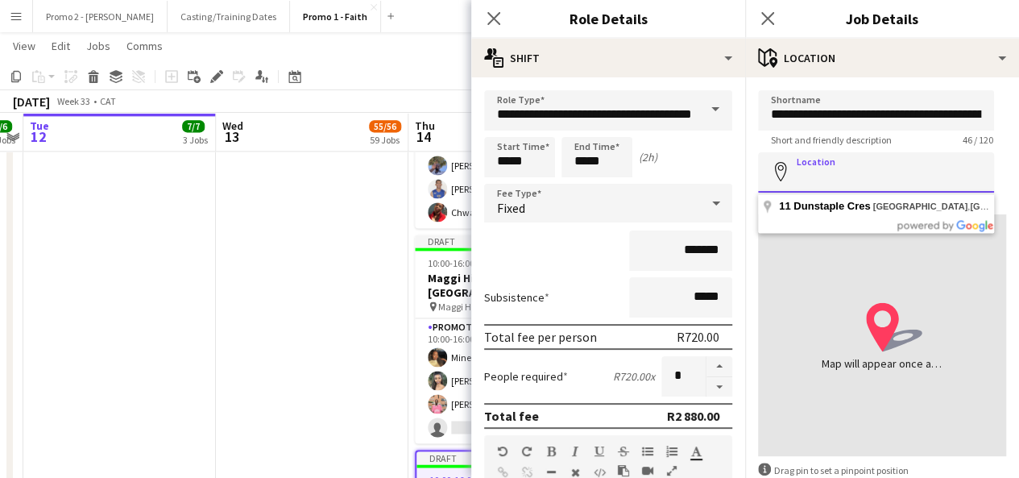
scroll to position [0, 0]
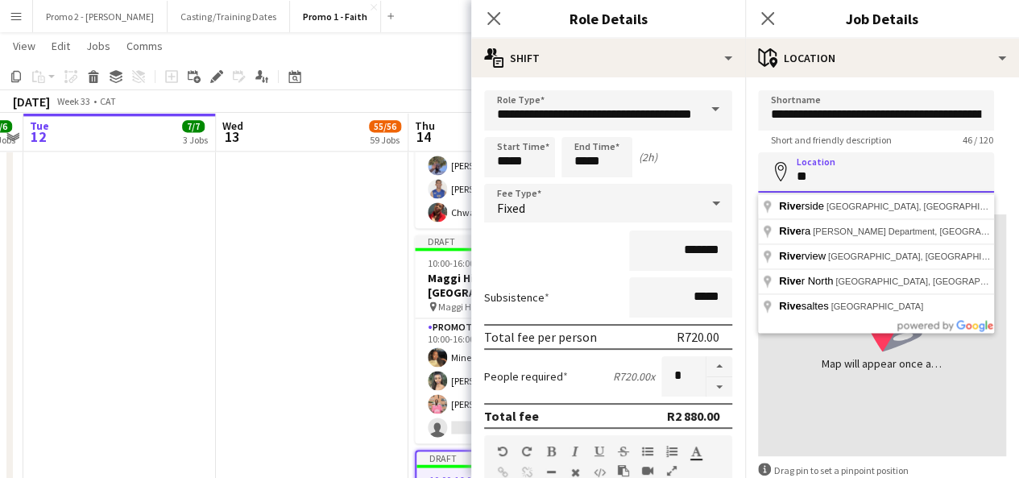
type input "*"
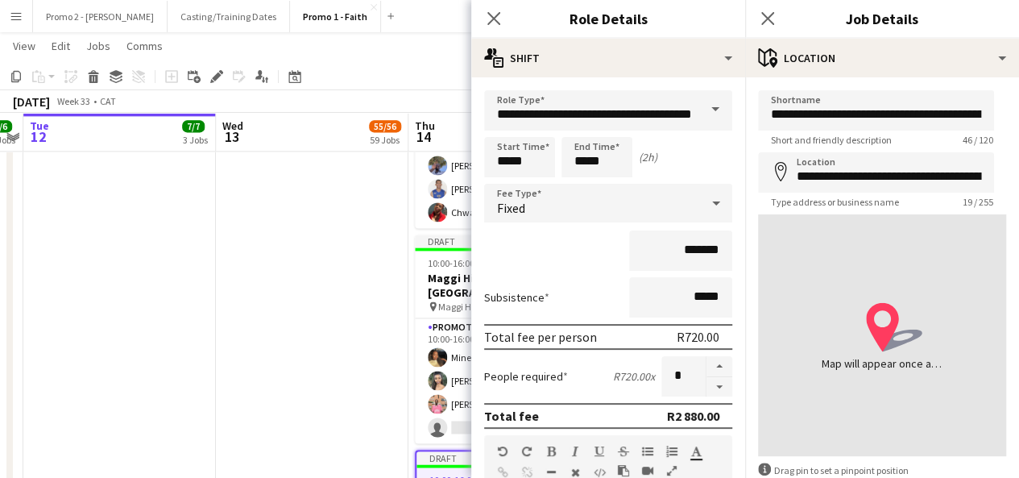
type input "**********"
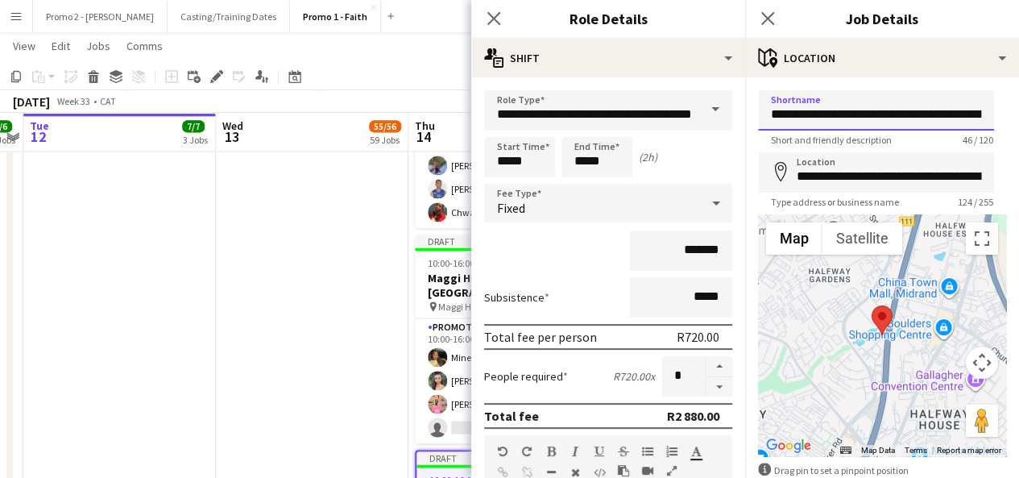
scroll to position [0, 54]
drag, startPoint x: 863, startPoint y: 110, endPoint x: 1001, endPoint y: 109, distance: 138.5
click at [1001, 109] on form "**********" at bounding box center [882, 323] width 274 height 466
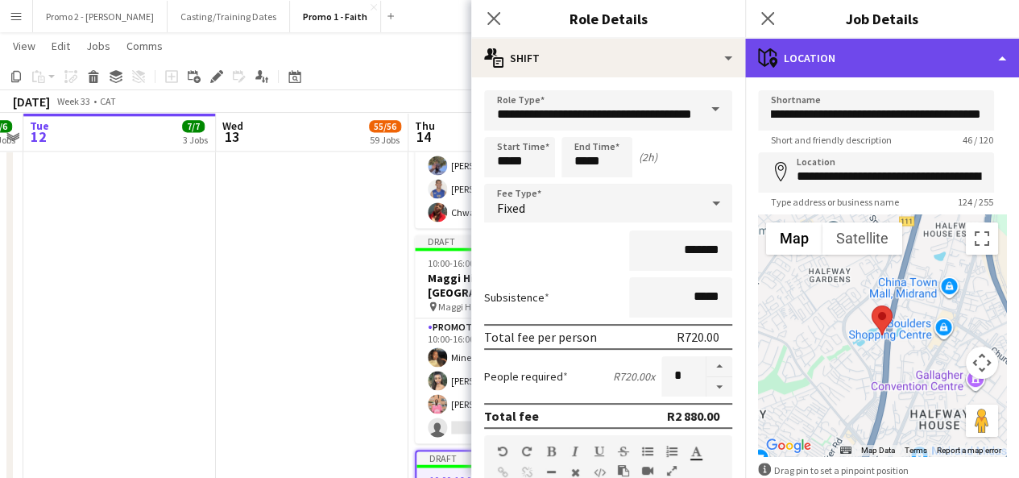
scroll to position [0, 0]
click at [833, 52] on div "maps-pin-1 Location" at bounding box center [882, 58] width 274 height 39
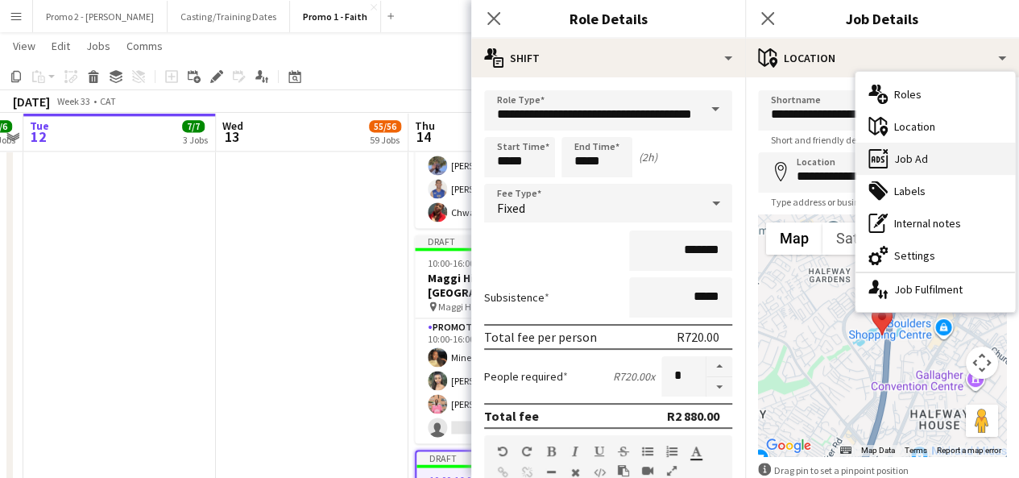
click at [918, 147] on div "ads-window Job Ad" at bounding box center [934, 159] width 159 height 32
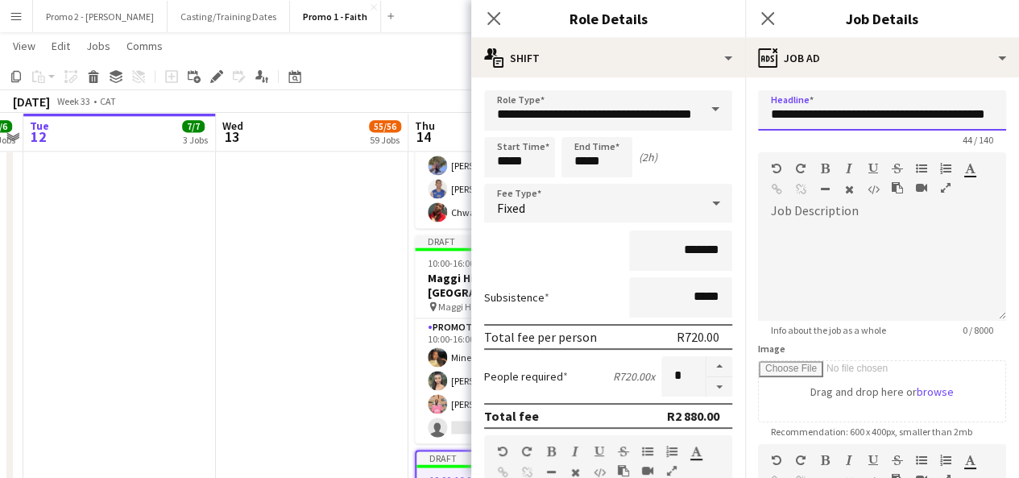
scroll to position [0, 39]
drag, startPoint x: 864, startPoint y: 113, endPoint x: 1030, endPoint y: 72, distance: 170.9
paste input "***"
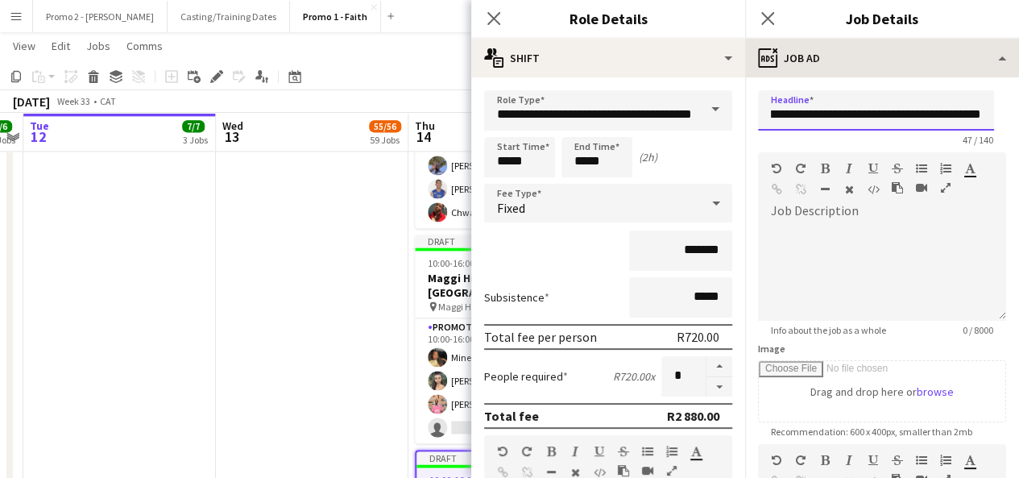
type input "**********"
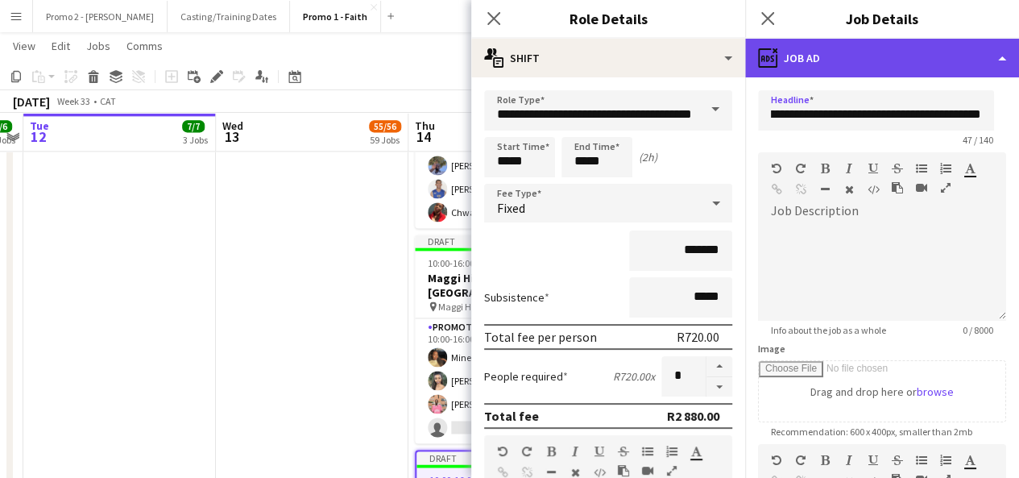
scroll to position [0, 0]
click at [841, 57] on div "ads-window Job Ad" at bounding box center [882, 58] width 274 height 39
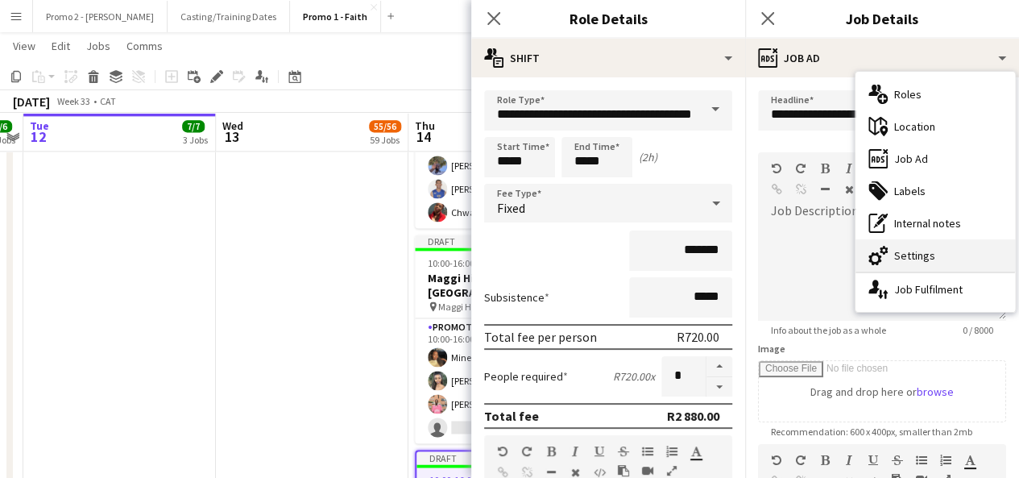
click at [946, 263] on div "cog-double-3 Settings" at bounding box center [934, 255] width 159 height 32
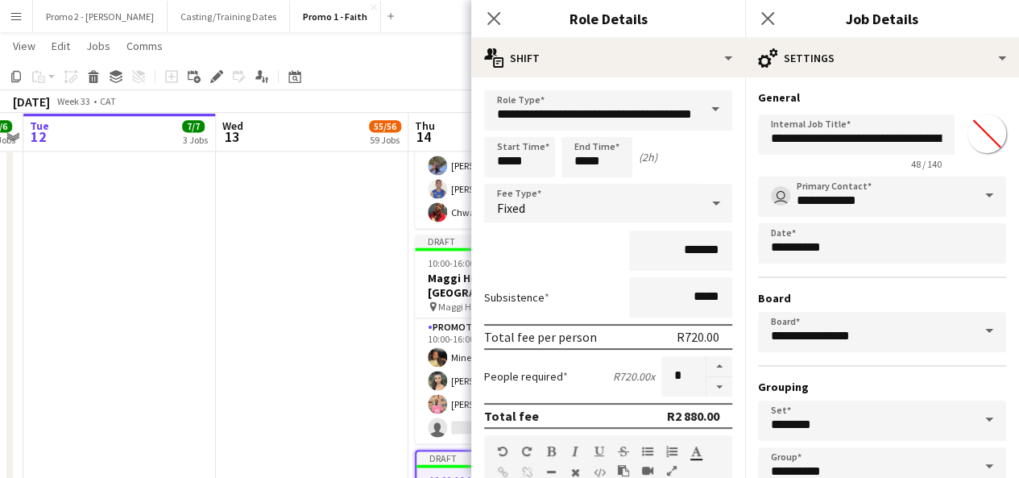
type input "*******"
drag, startPoint x: 863, startPoint y: 139, endPoint x: 883, endPoint y: 139, distance: 20.1
click at [883, 139] on input "**********" at bounding box center [856, 134] width 197 height 40
drag, startPoint x: 883, startPoint y: 139, endPoint x: 1030, endPoint y: 138, distance: 147.4
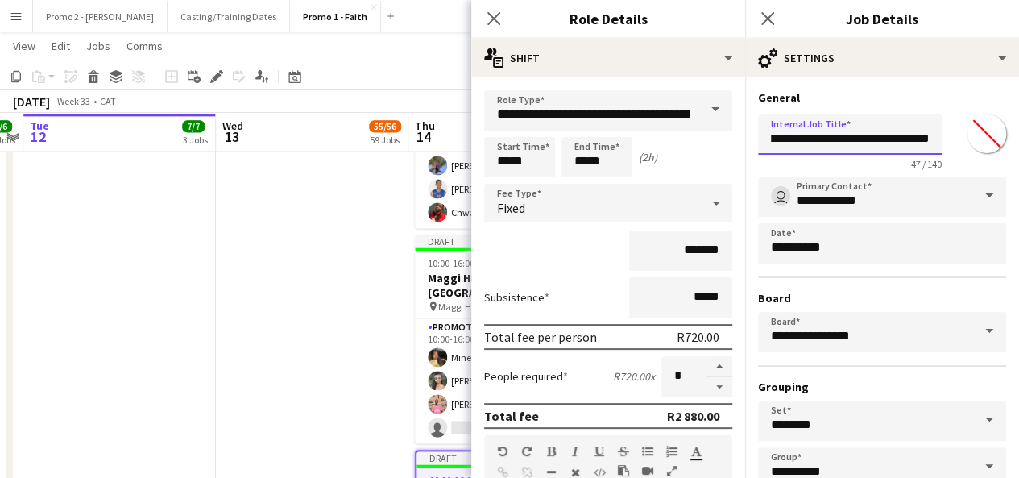
paste input "***"
type input "**********"
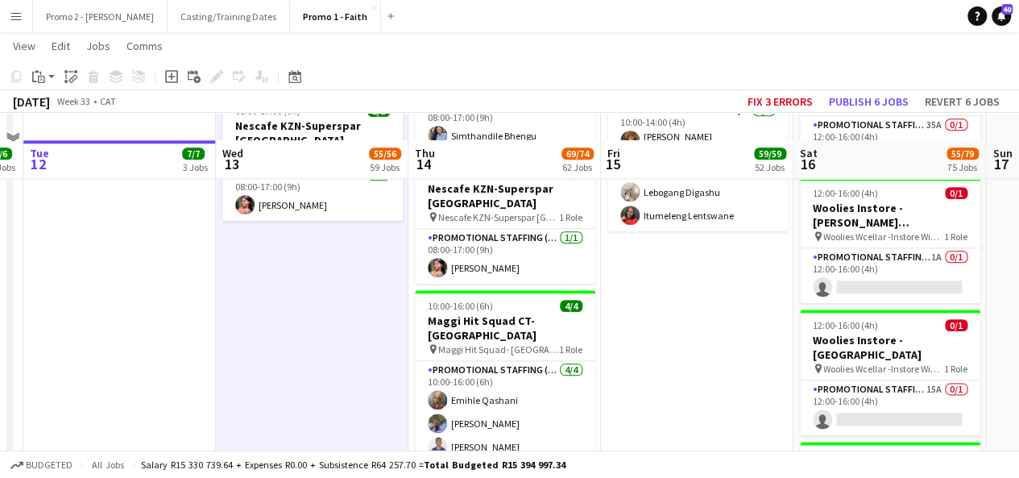
scroll to position [6970, 0]
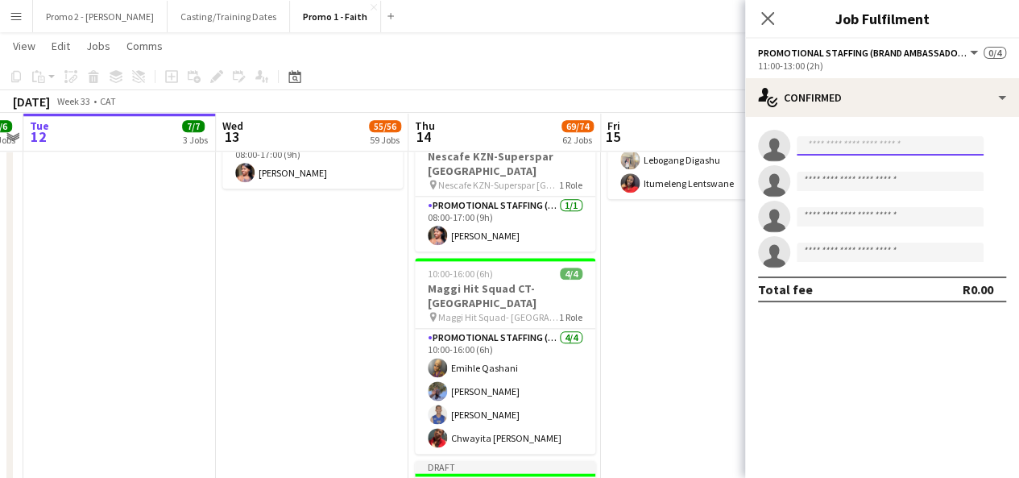
click at [822, 147] on input at bounding box center [890, 145] width 187 height 19
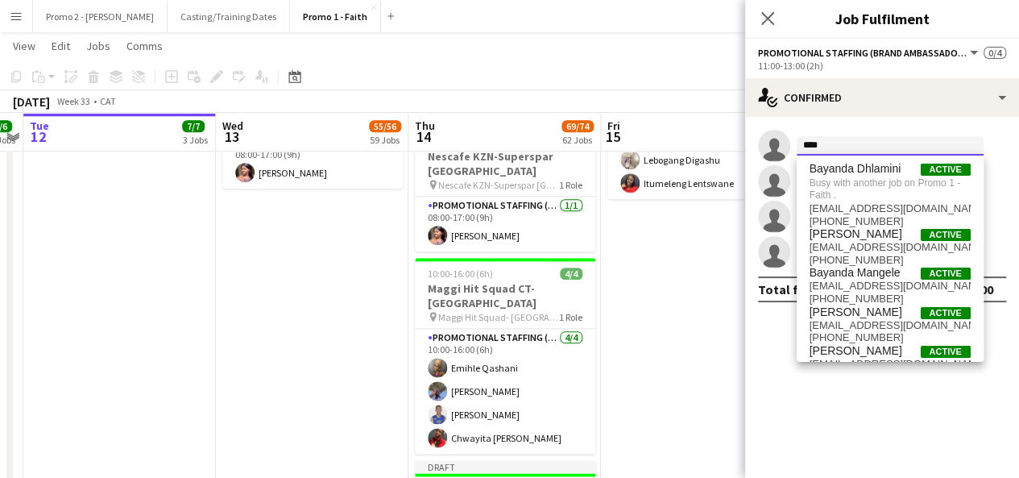
type input "****"
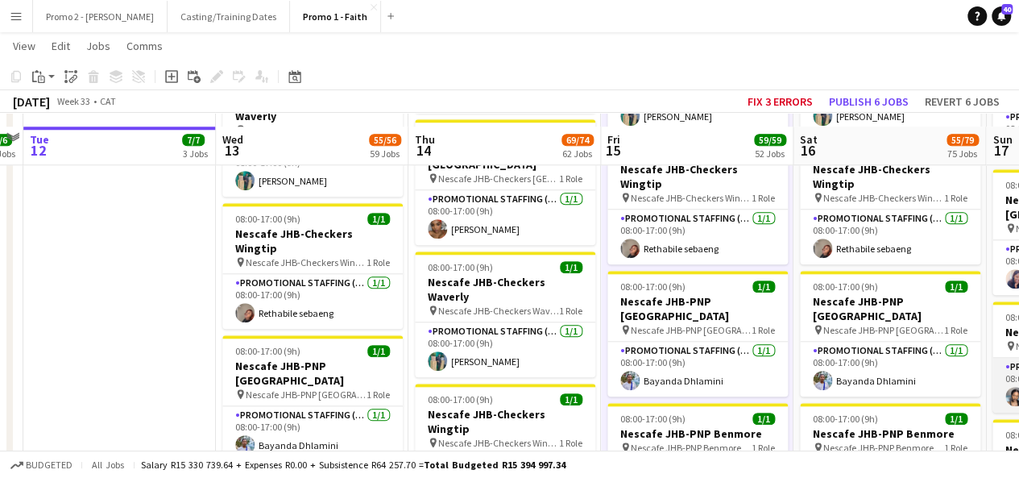
scroll to position [3790, 0]
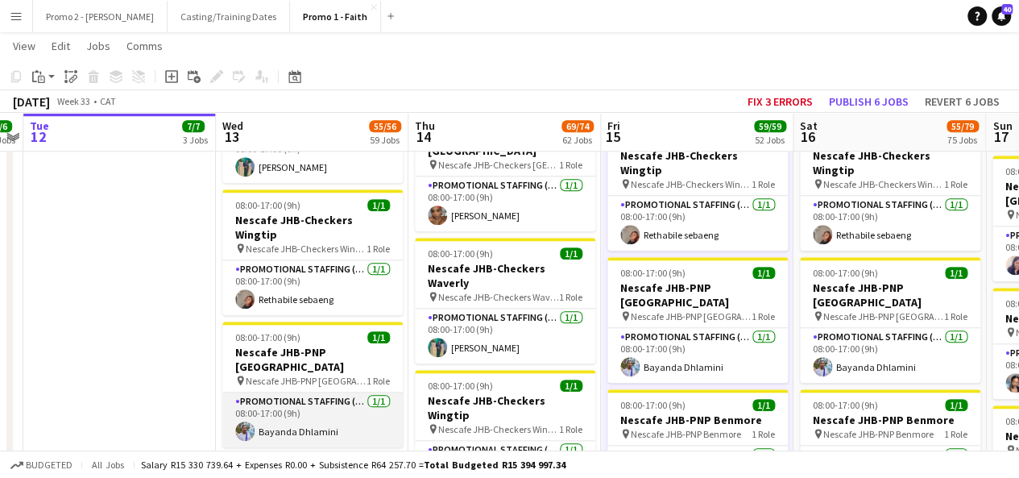
click at [298, 392] on app-card-role "Promotional Staffing (Brand Ambassadors) [DATE] 08:00-17:00 (9h) [PERSON_NAME]" at bounding box center [312, 419] width 180 height 55
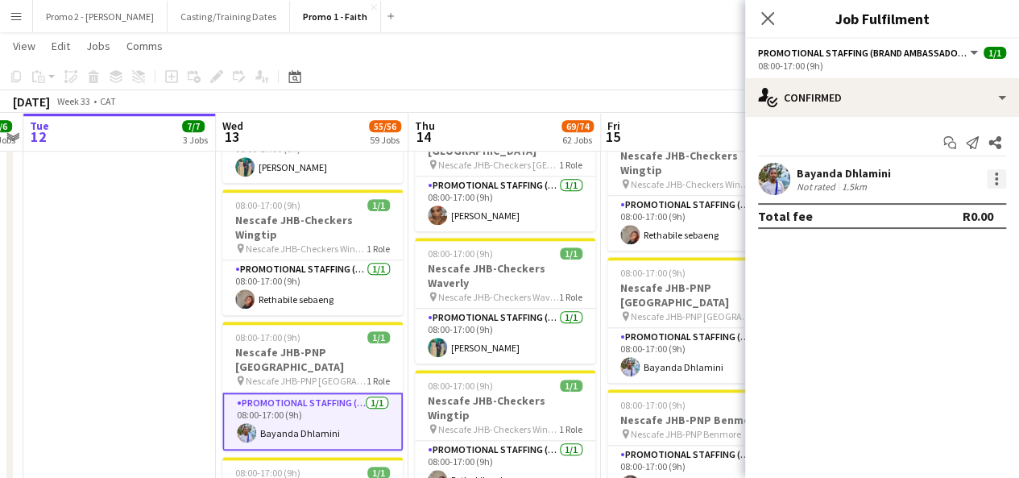
click at [996, 177] on div at bounding box center [996, 178] width 3 height 3
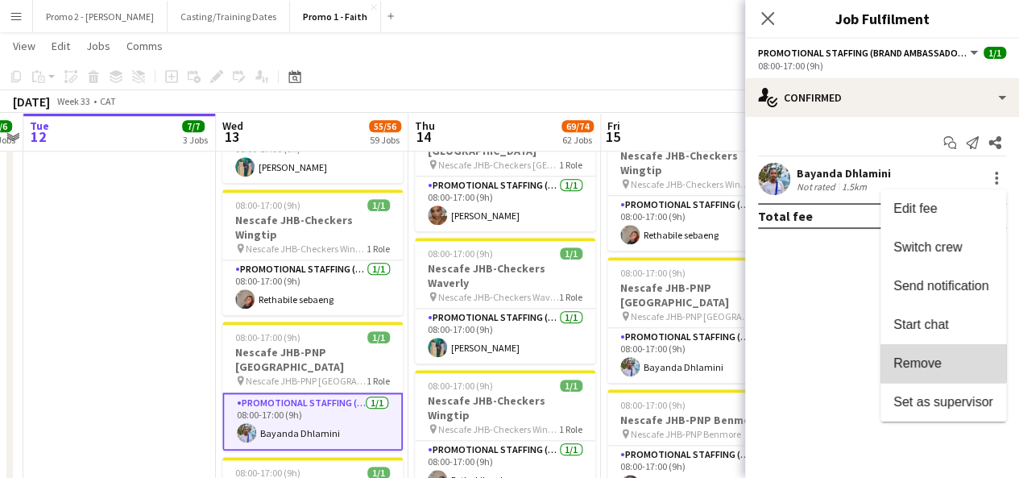
click at [925, 350] on button "Remove" at bounding box center [943, 363] width 126 height 39
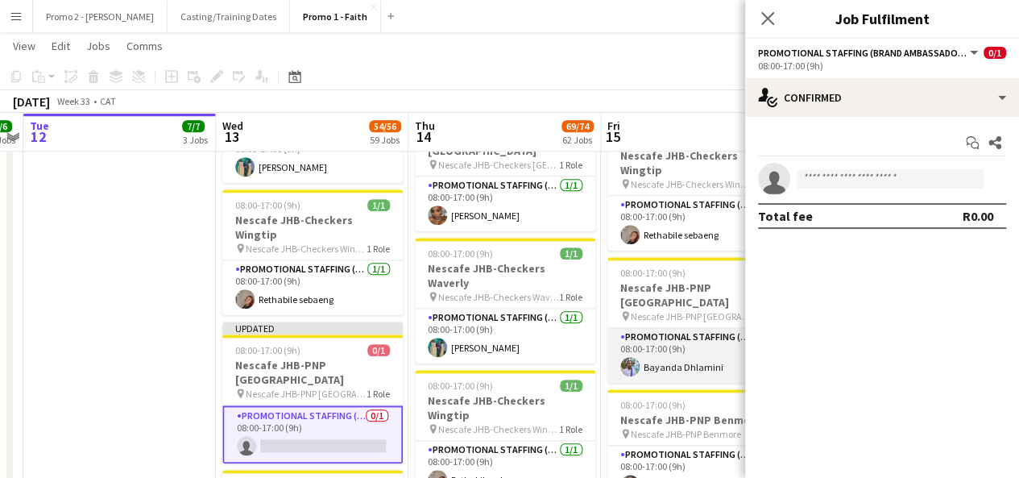
click at [710, 328] on app-card-role "Promotional Staffing (Brand Ambassadors) [DATE] 08:00-17:00 (9h) [PERSON_NAME]" at bounding box center [697, 355] width 180 height 55
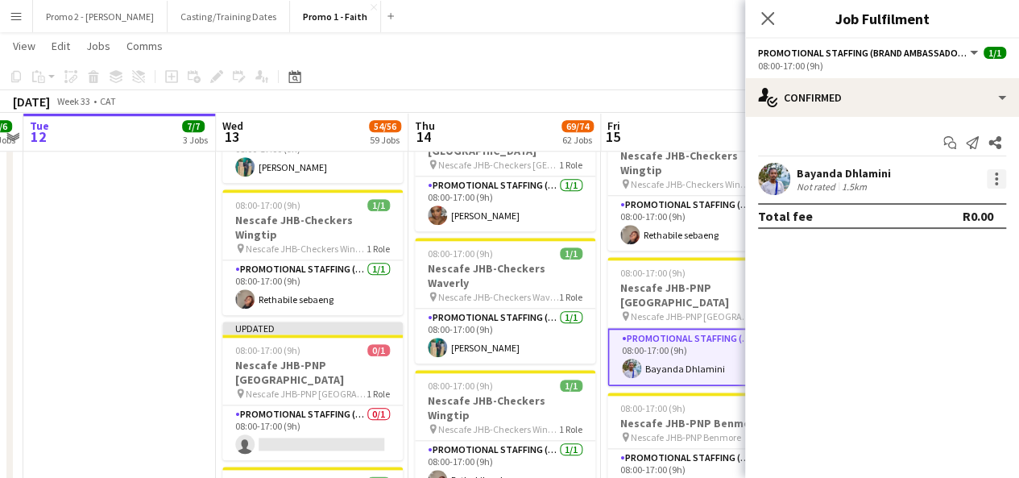
click at [1000, 178] on div at bounding box center [996, 178] width 19 height 19
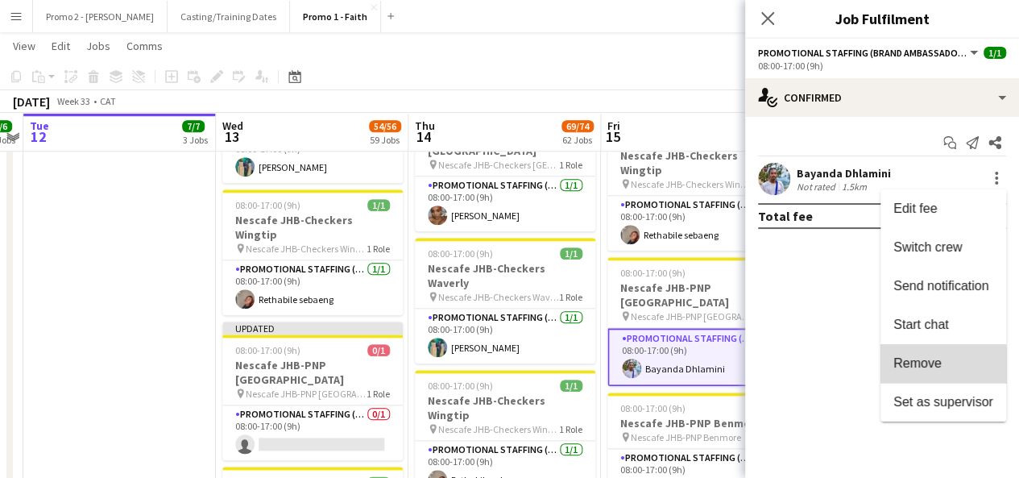
click at [909, 366] on span "Remove" at bounding box center [917, 363] width 48 height 14
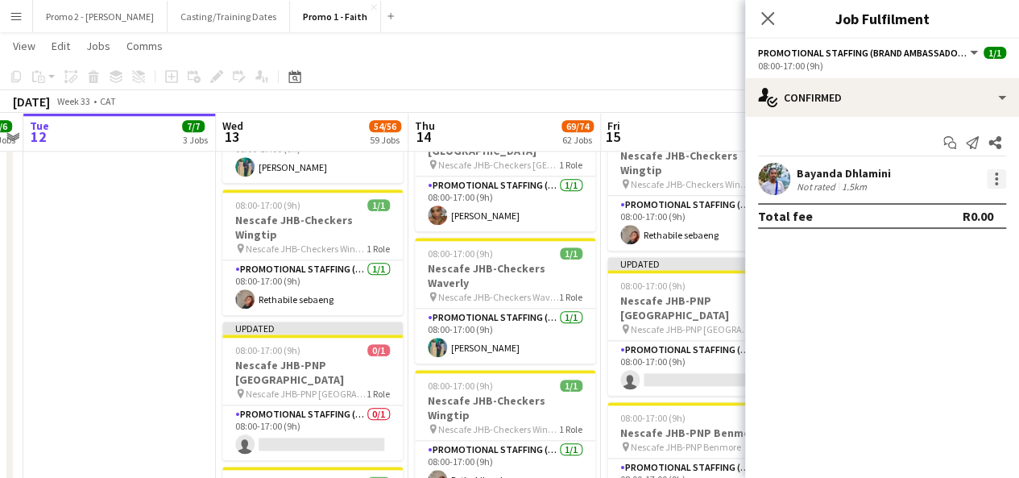
click at [997, 176] on div at bounding box center [996, 178] width 19 height 19
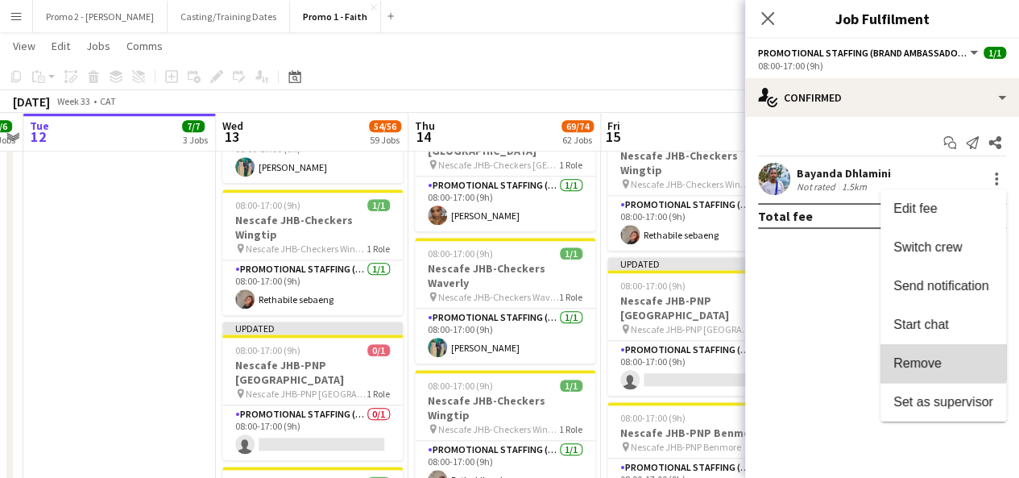
click at [920, 352] on button "Remove" at bounding box center [943, 363] width 126 height 39
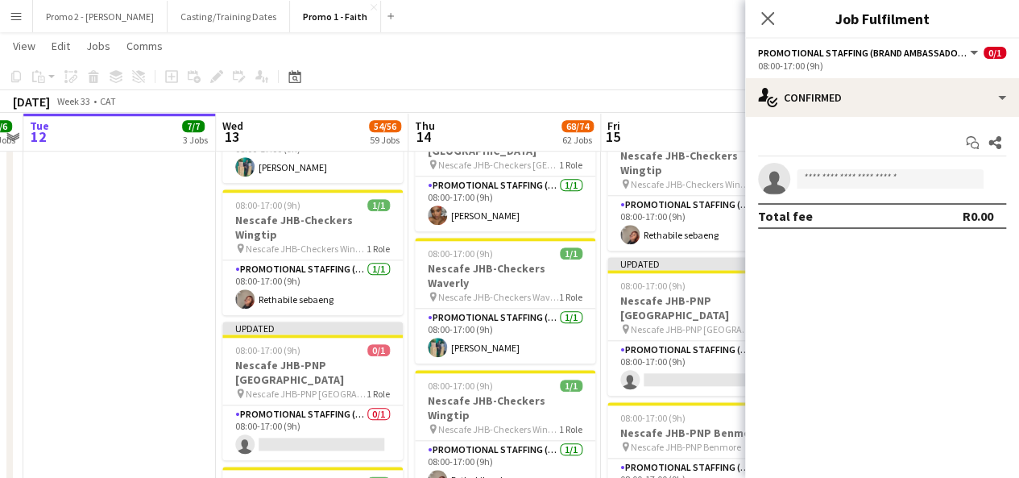
click at [706, 114] on app-board-header-date "Fri 15 58/59 52 Jobs" at bounding box center [697, 132] width 193 height 39
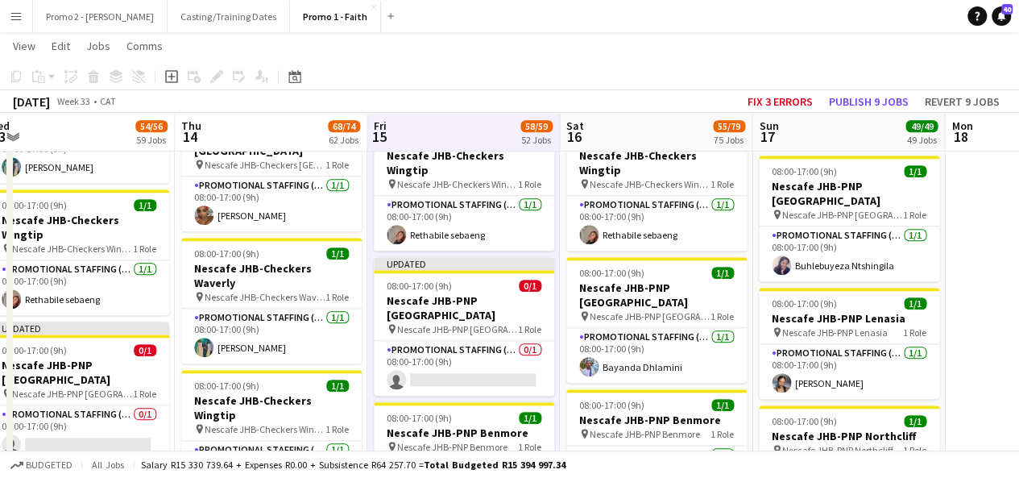
drag, startPoint x: 977, startPoint y: 244, endPoint x: 727, endPoint y: 275, distance: 251.6
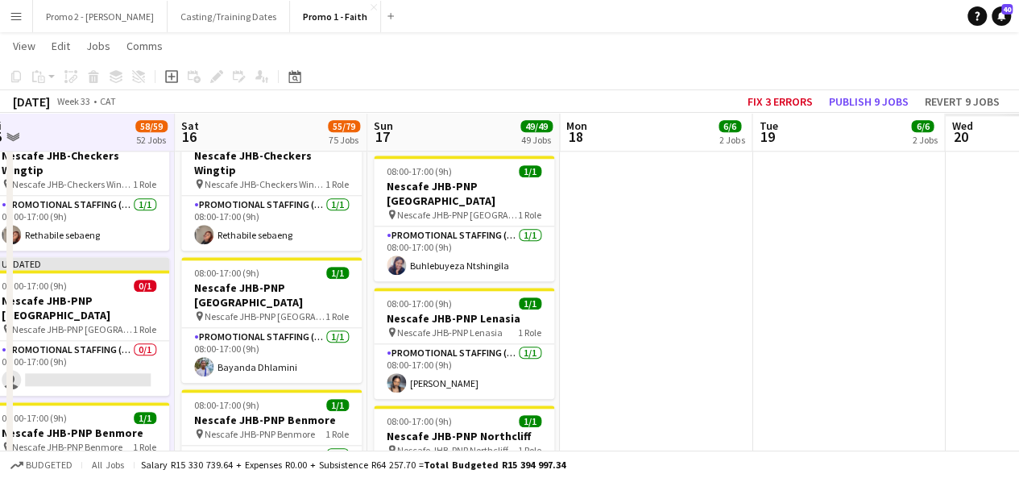
scroll to position [0, 419]
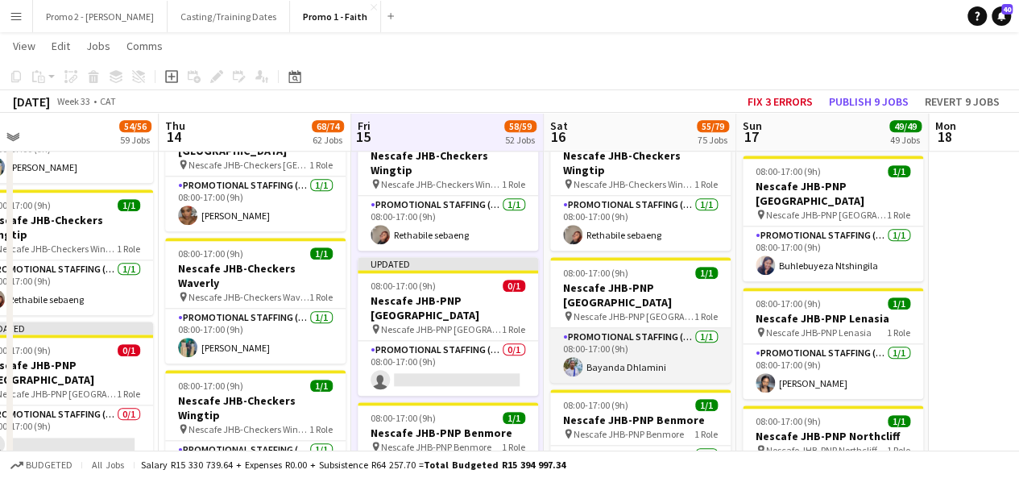
click at [607, 328] on app-card-role "Promotional Staffing (Brand Ambassadors) [DATE] 08:00-17:00 (9h) [PERSON_NAME]" at bounding box center [640, 355] width 180 height 55
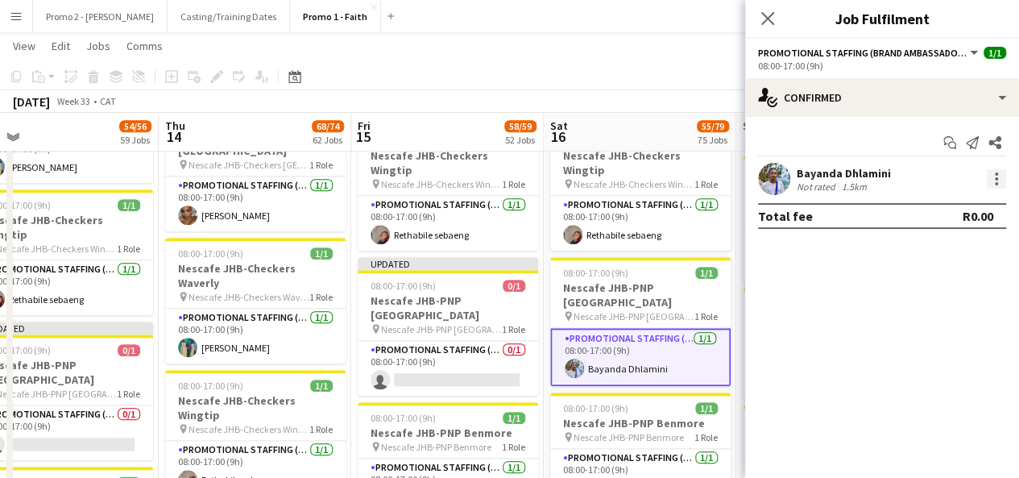
click at [997, 172] on div at bounding box center [996, 178] width 19 height 19
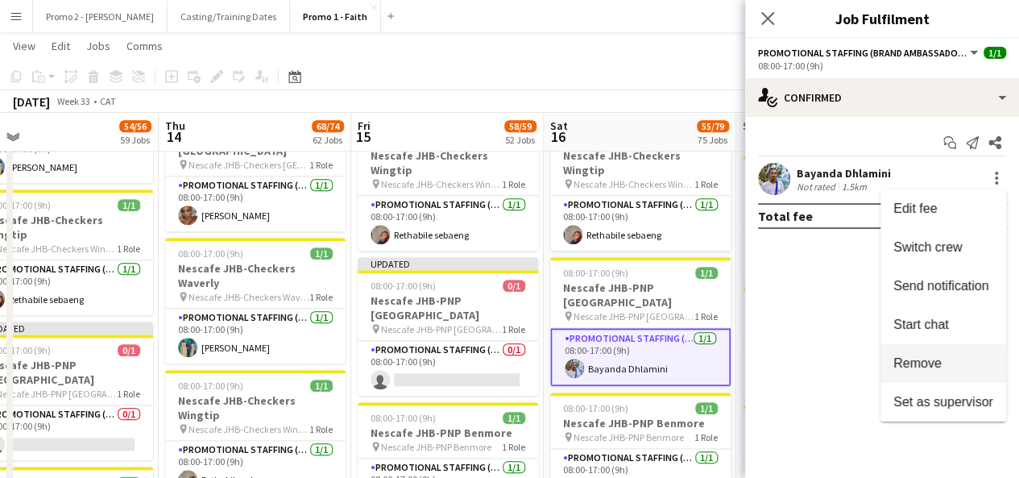
click at [912, 356] on span "Remove" at bounding box center [917, 363] width 48 height 14
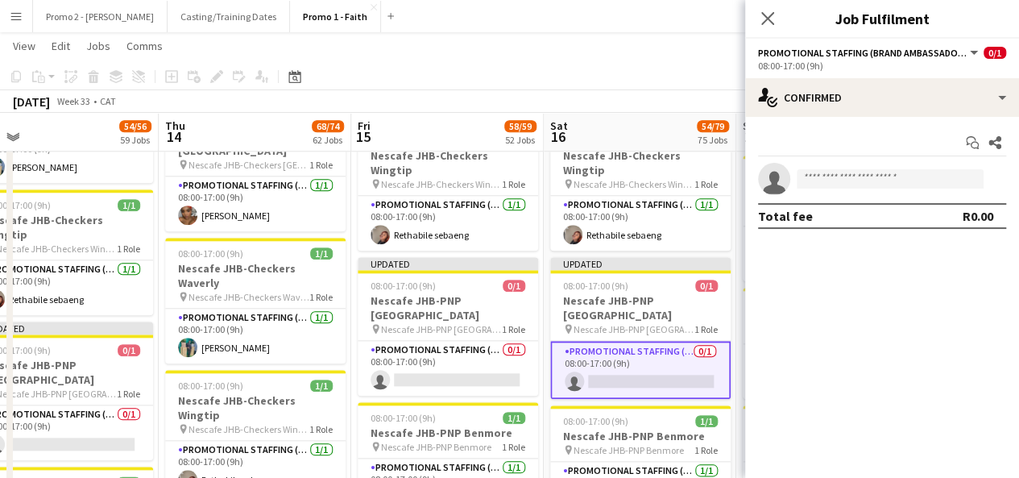
click at [709, 92] on div "[DATE] Week 33 • CAT Fix 3 errors Publish 1 job Revert 1 job" at bounding box center [509, 101] width 1019 height 23
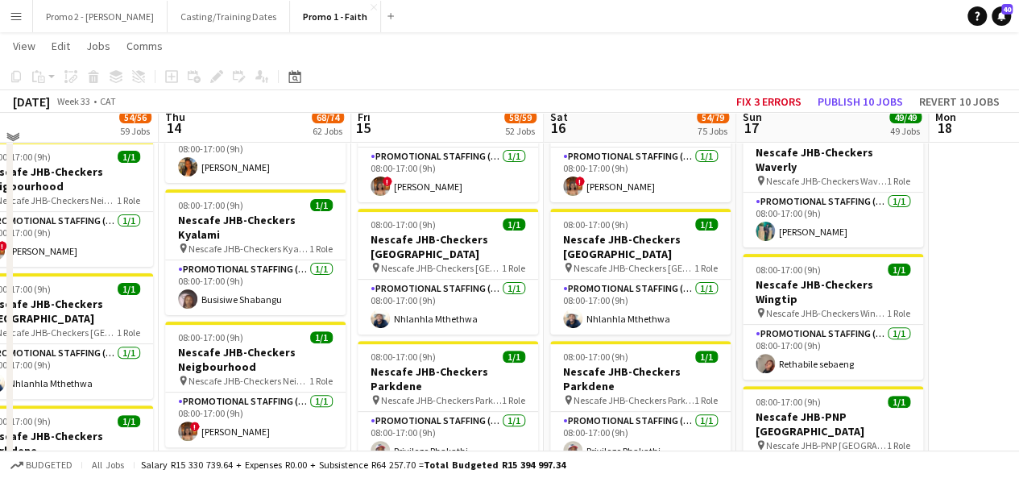
scroll to position [3145, 0]
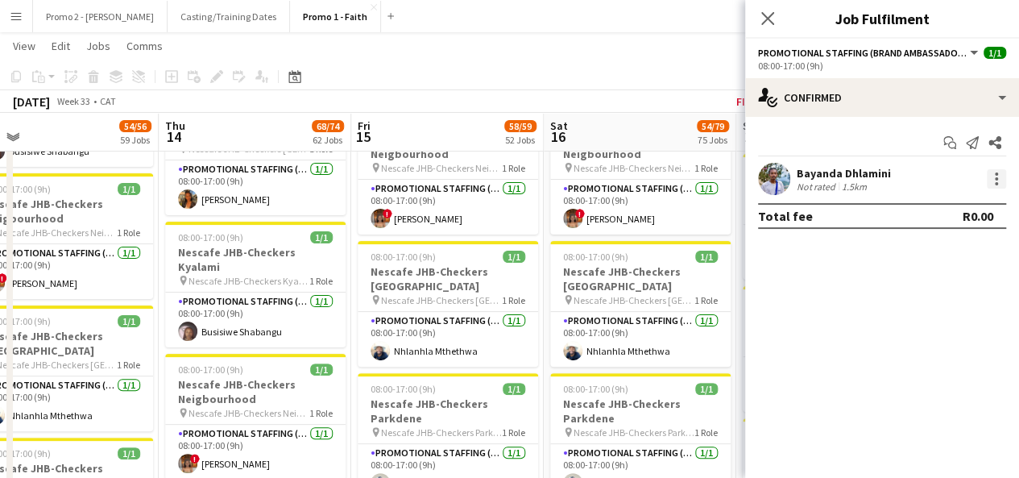
click at [997, 177] on div at bounding box center [996, 178] width 19 height 19
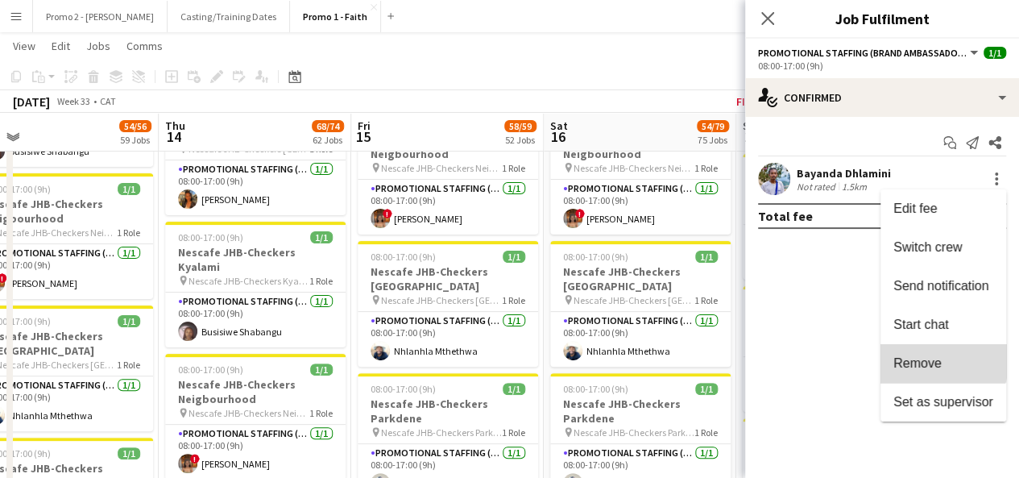
click at [930, 358] on span "Remove" at bounding box center [917, 363] width 48 height 14
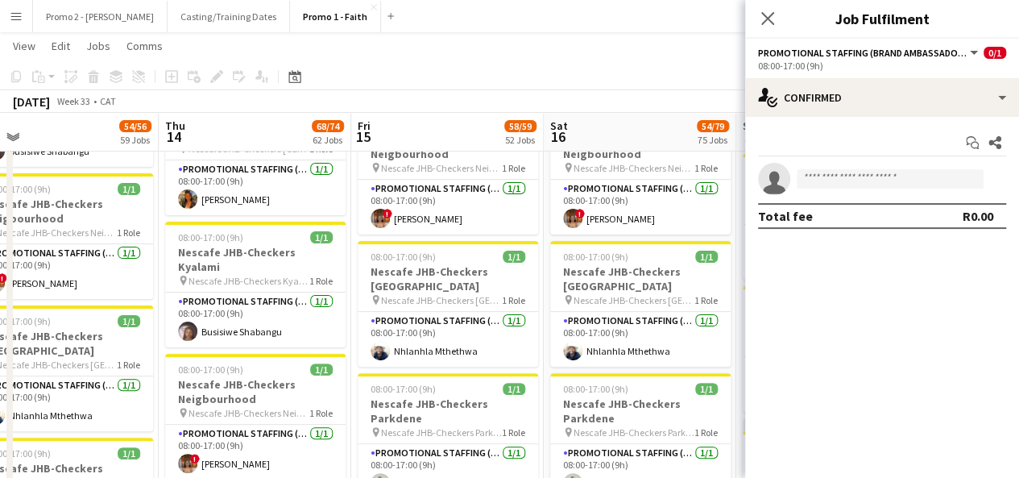
click at [617, 94] on div "[DATE] Week 33 • CAT Fix 3 errors Publish 1 job Revert 1 job" at bounding box center [509, 101] width 1019 height 23
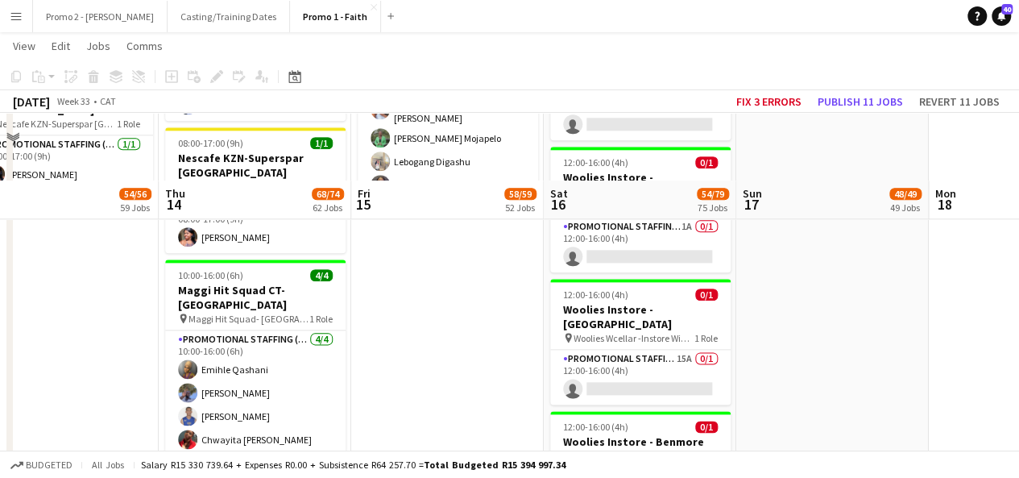
scroll to position [7090, 0]
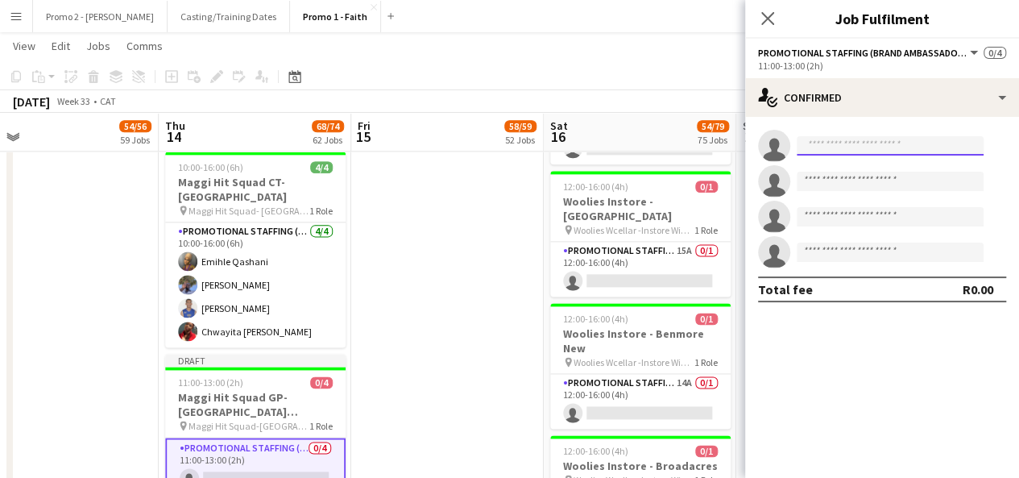
click at [854, 150] on input at bounding box center [890, 145] width 187 height 19
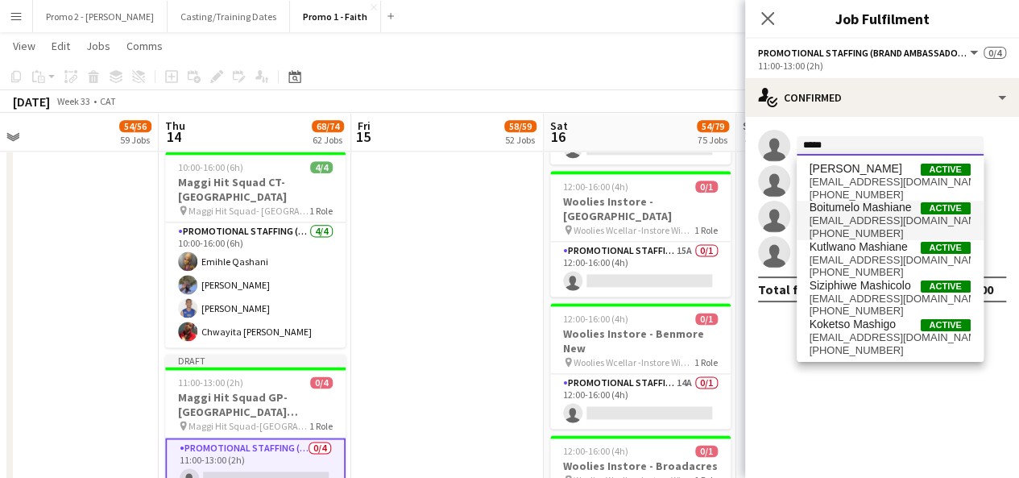
type input "*****"
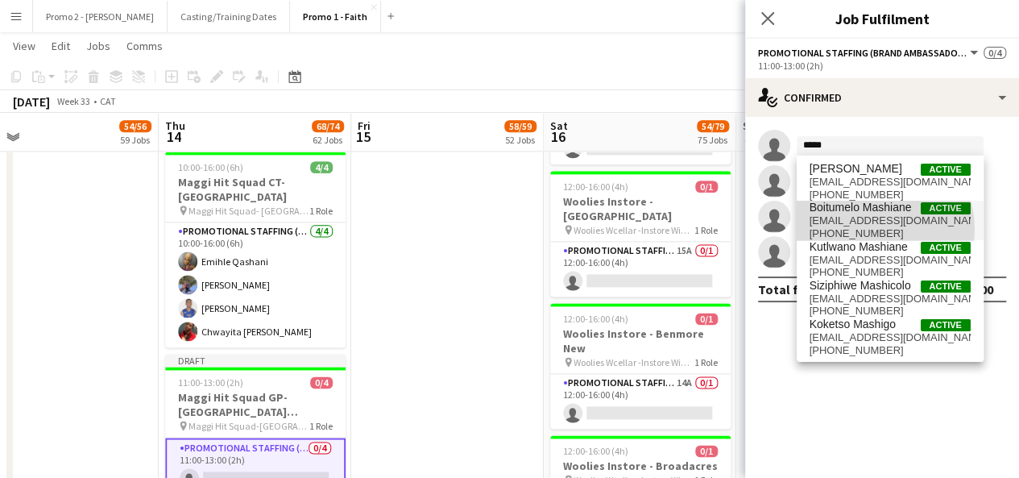
click at [869, 229] on span "[PHONE_NUMBER]" at bounding box center [889, 233] width 161 height 13
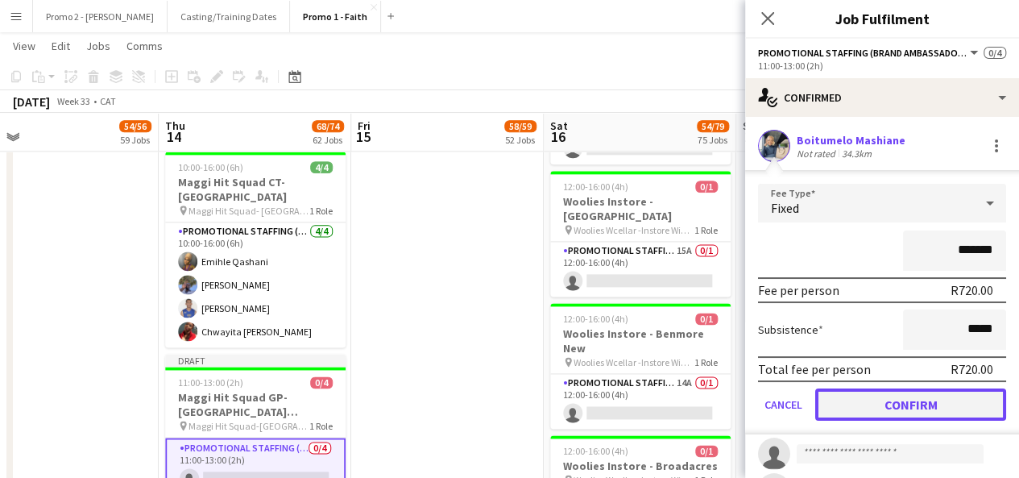
click at [952, 390] on button "Confirm" at bounding box center [910, 404] width 191 height 32
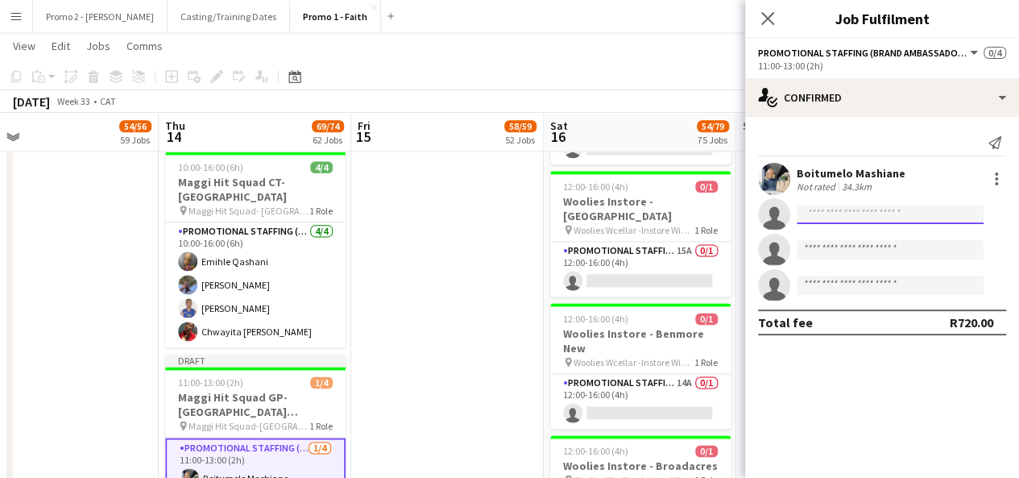
click at [845, 215] on input at bounding box center [890, 214] width 187 height 19
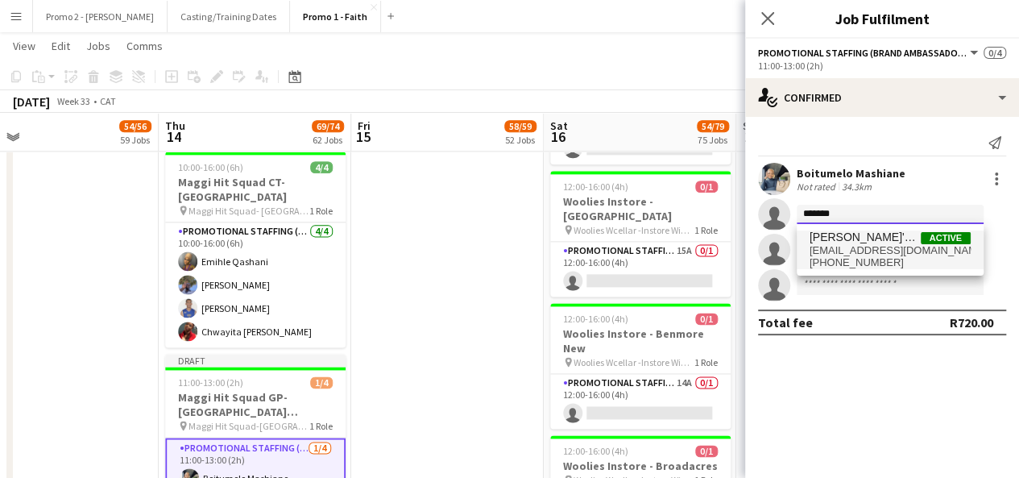
type input "*******"
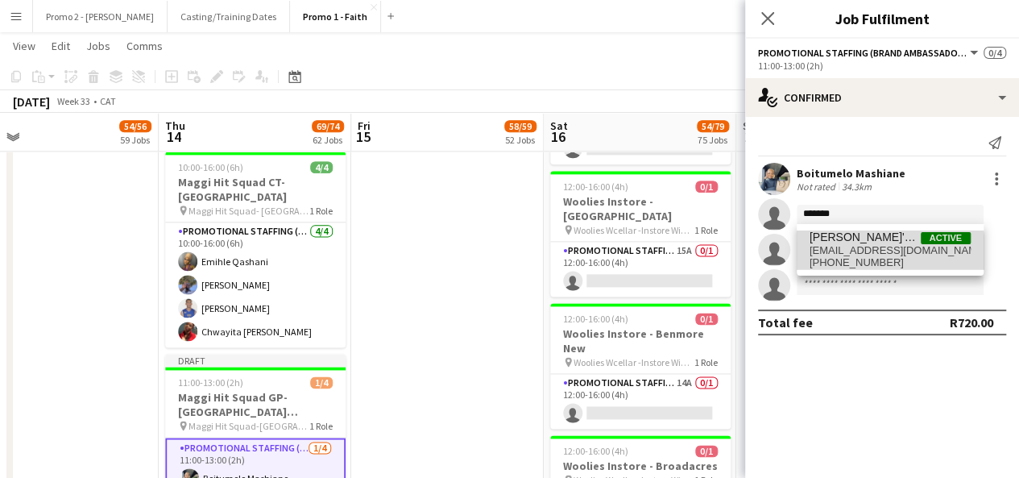
click at [839, 257] on span "[PHONE_NUMBER]" at bounding box center [889, 262] width 161 height 13
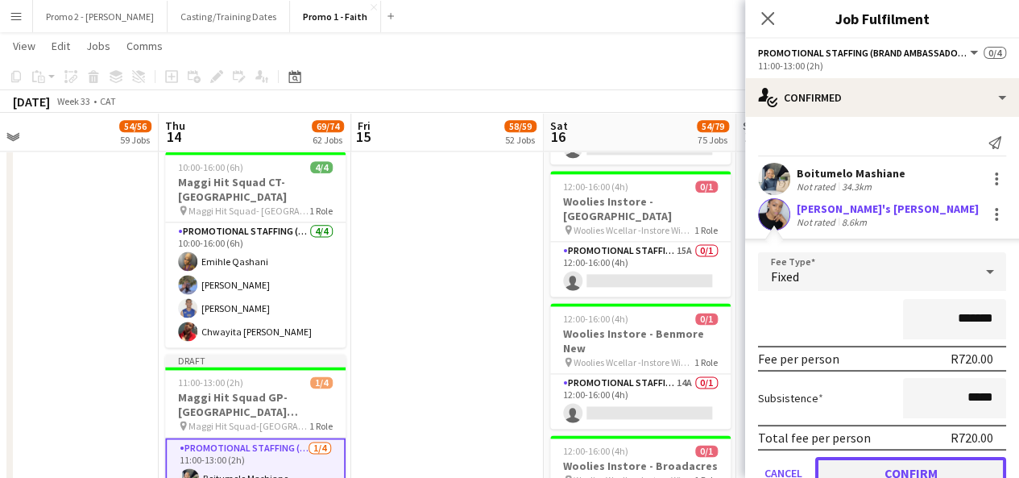
click at [921, 466] on button "Confirm" at bounding box center [910, 473] width 191 height 32
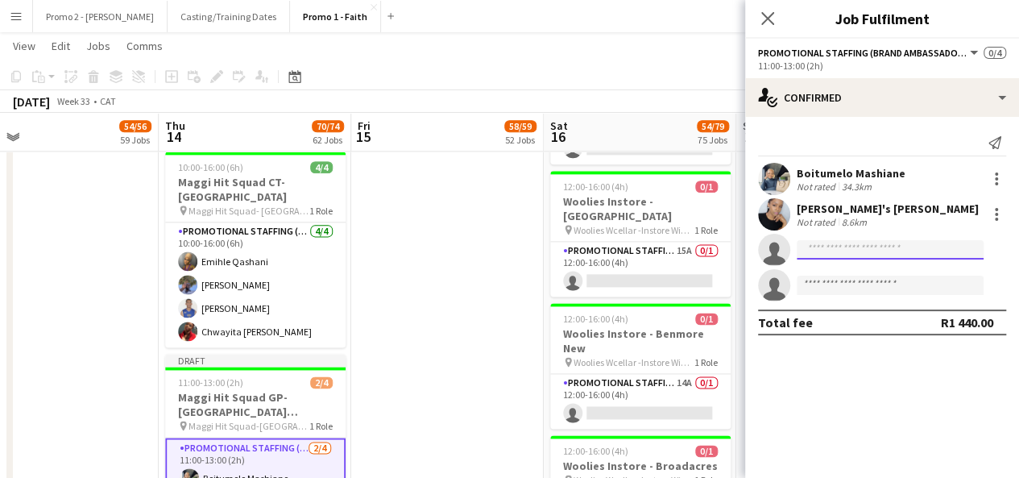
click at [865, 250] on input at bounding box center [890, 249] width 187 height 19
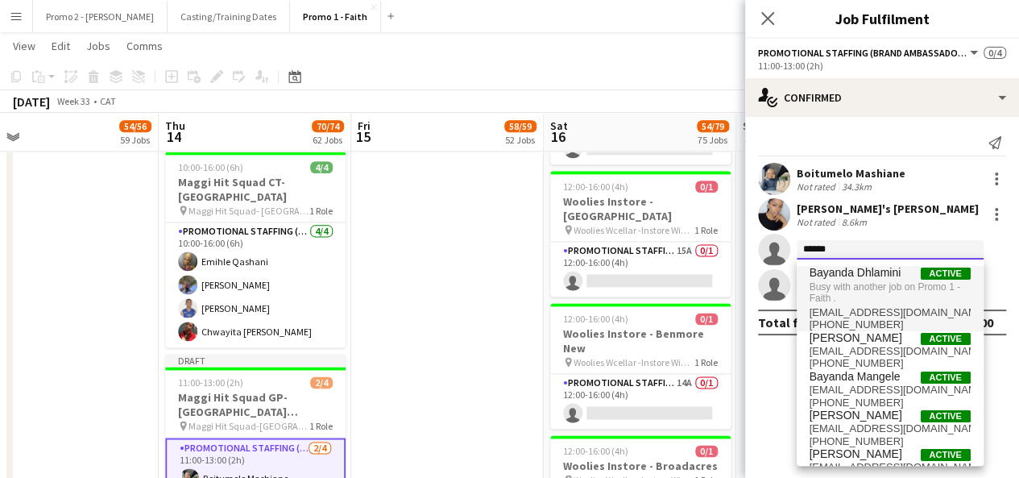
type input "******"
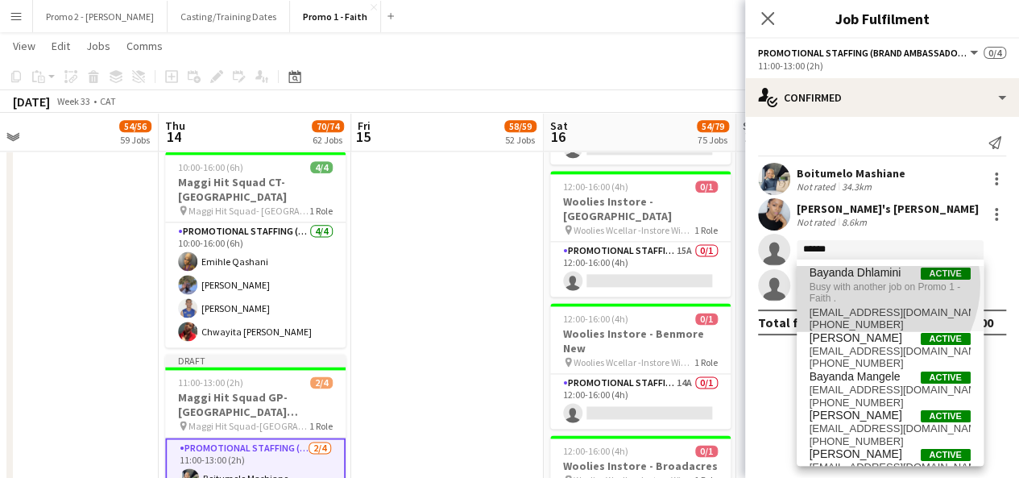
click at [860, 284] on span "Busy with another job on Promo 1 - Faith ." at bounding box center [889, 292] width 161 height 27
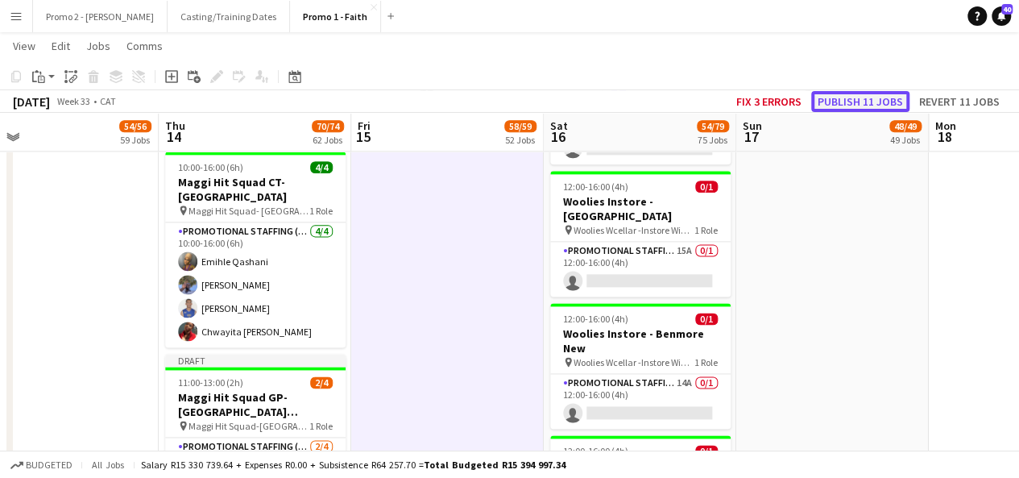
click at [859, 97] on button "Publish 11 jobs" at bounding box center [860, 101] width 98 height 21
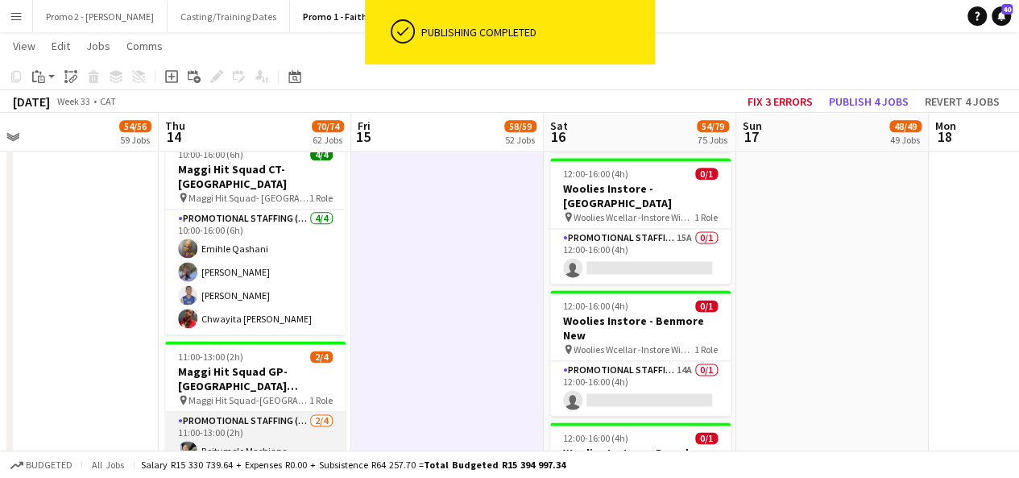
click at [269, 412] on app-card-role "Promotional Staffing (Brand Ambassadors) [DATE] 11:00-13:00 (2h) Boitumelo Mash…" at bounding box center [255, 477] width 180 height 130
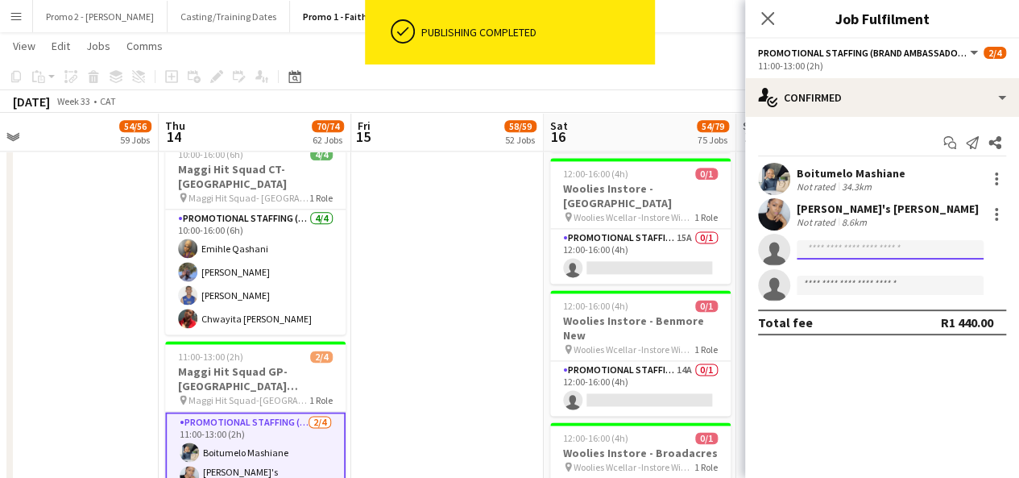
click at [843, 242] on input at bounding box center [890, 249] width 187 height 19
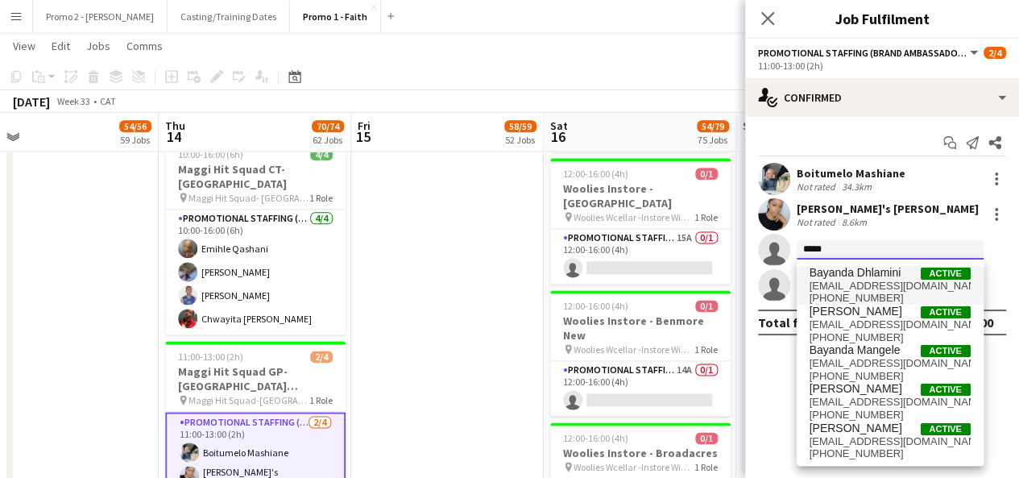
type input "*****"
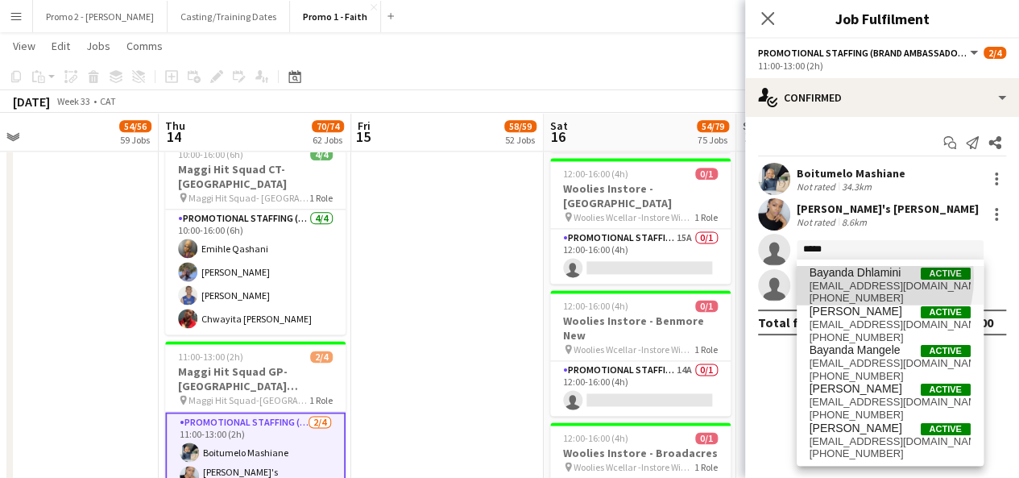
click at [855, 278] on span "Bayanda Dhlamini" at bounding box center [855, 273] width 92 height 14
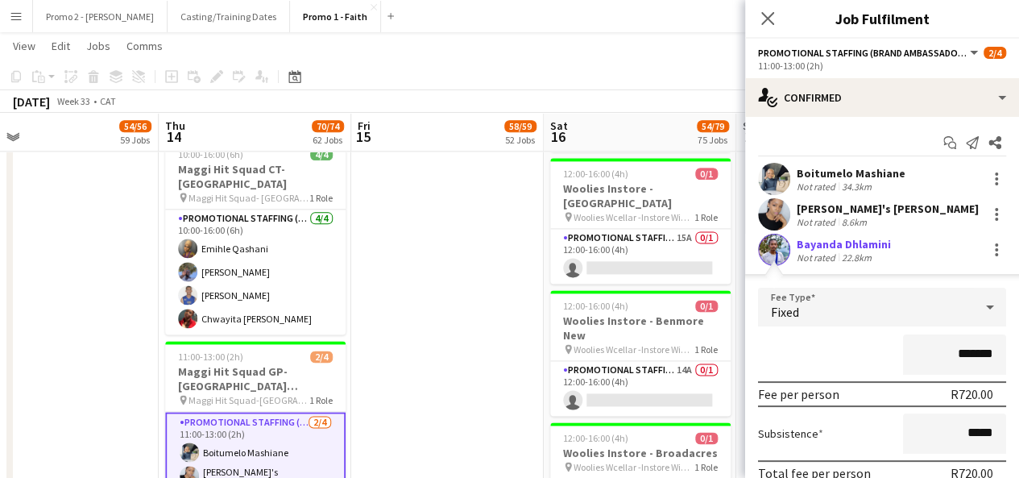
scroll to position [100, 0]
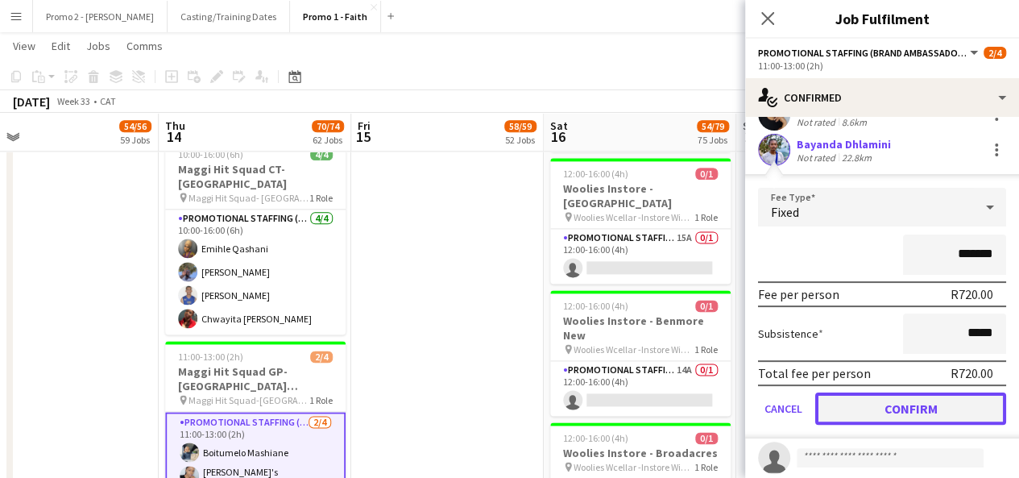
click at [907, 400] on button "Confirm" at bounding box center [910, 408] width 191 height 32
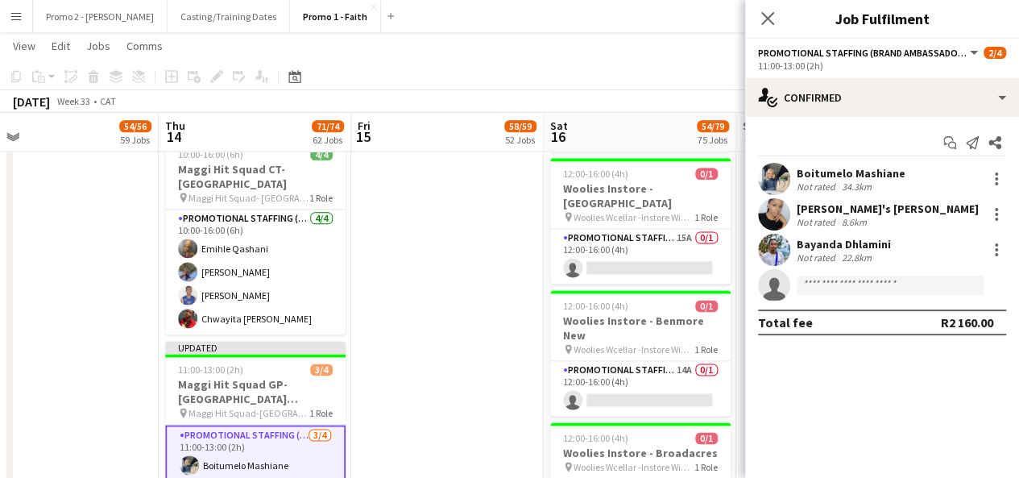
scroll to position [0, 0]
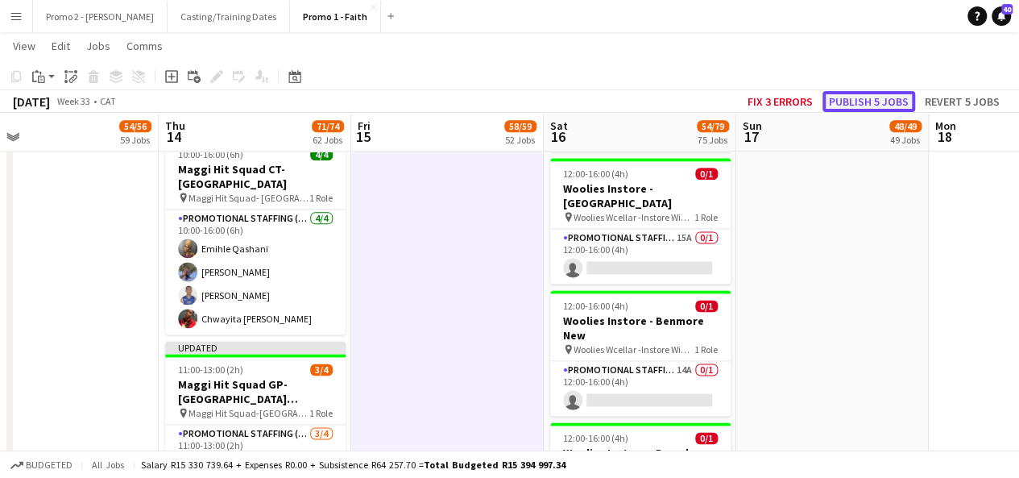
click at [851, 106] on button "Publish 5 jobs" at bounding box center [868, 101] width 93 height 21
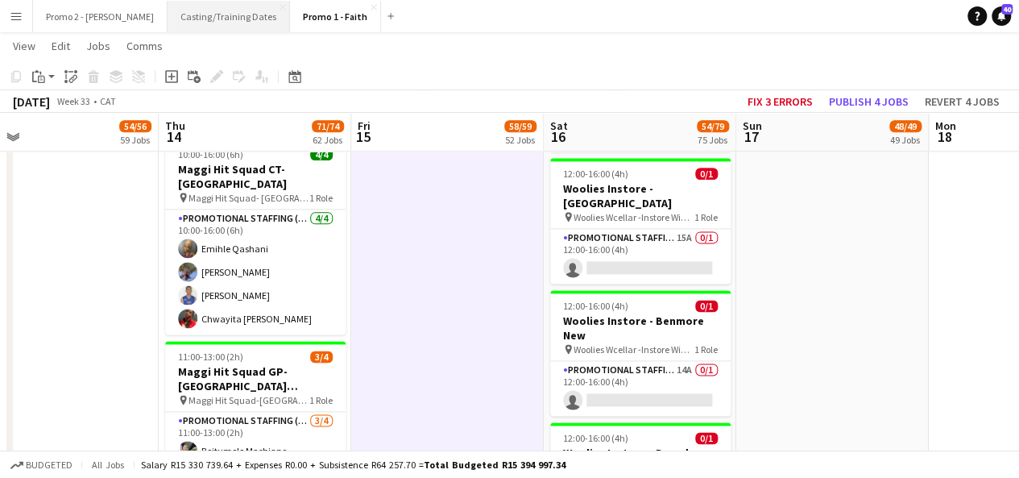
click at [173, 22] on button "Casting/Training Dates Close" at bounding box center [229, 16] width 122 height 31
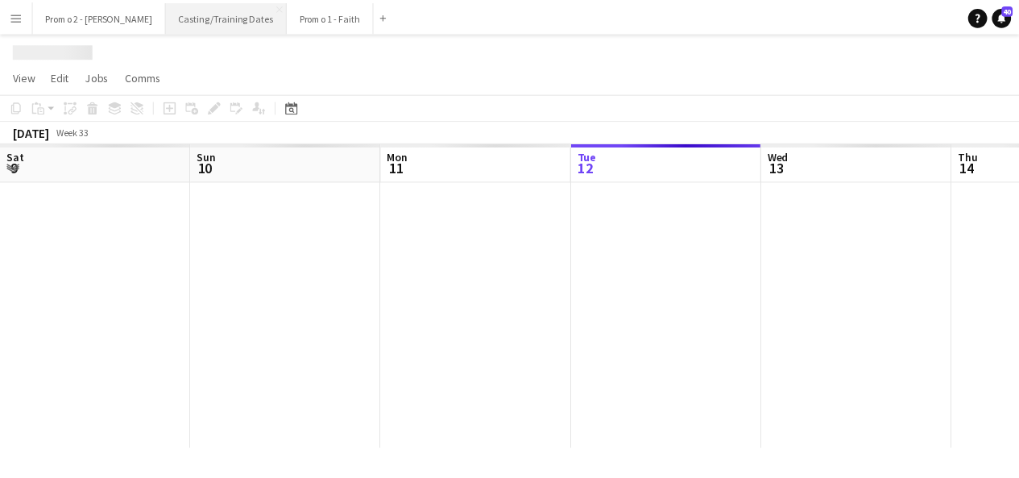
scroll to position [0, 385]
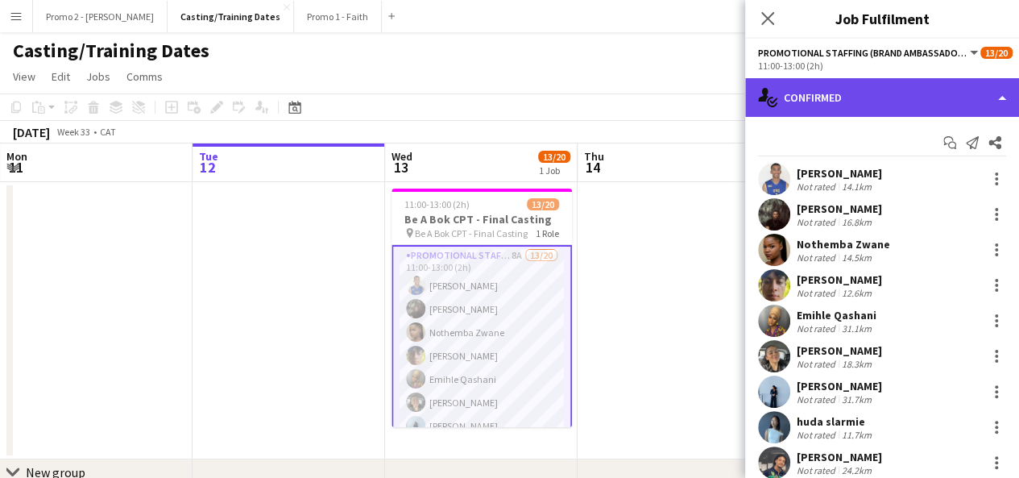
click at [849, 78] on div "single-neutral-actions-check-2 Confirmed" at bounding box center [882, 97] width 274 height 39
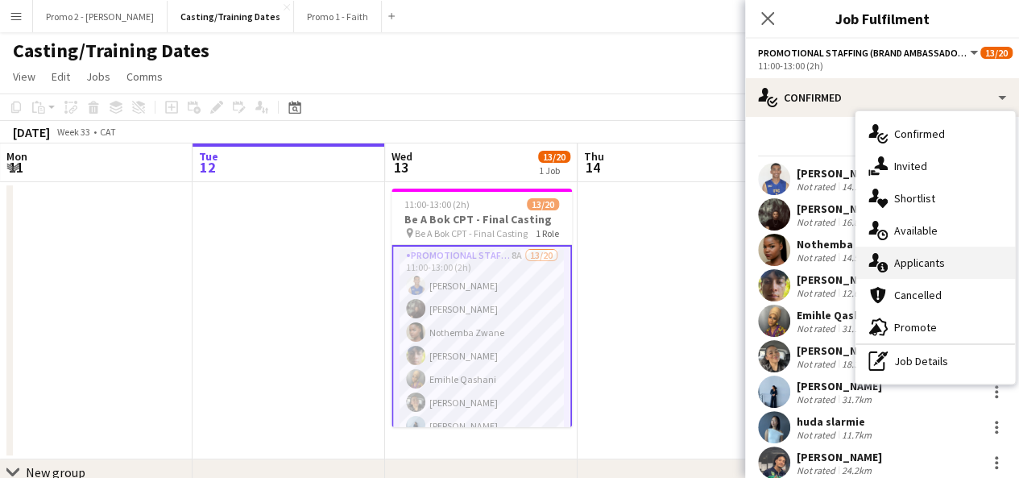
click at [954, 259] on div "single-neutral-actions-information Applicants" at bounding box center [934, 262] width 159 height 32
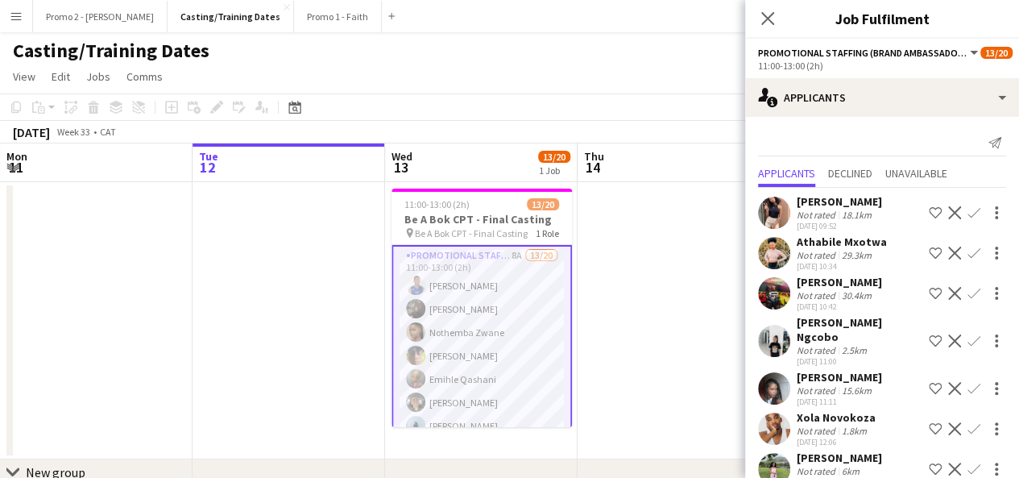
click at [821, 200] on div "[PERSON_NAME]" at bounding box center [839, 201] width 85 height 14
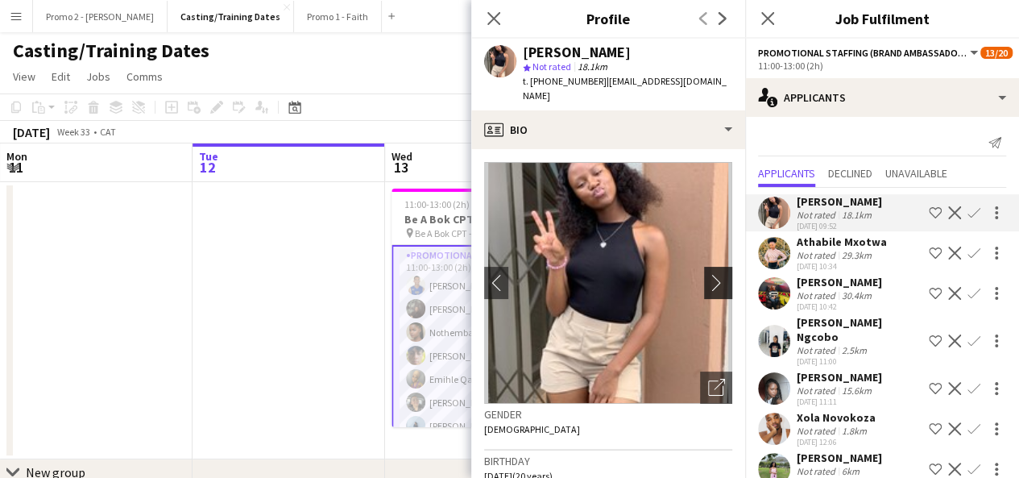
click at [714, 274] on app-icon "chevron-right" at bounding box center [720, 282] width 25 height 17
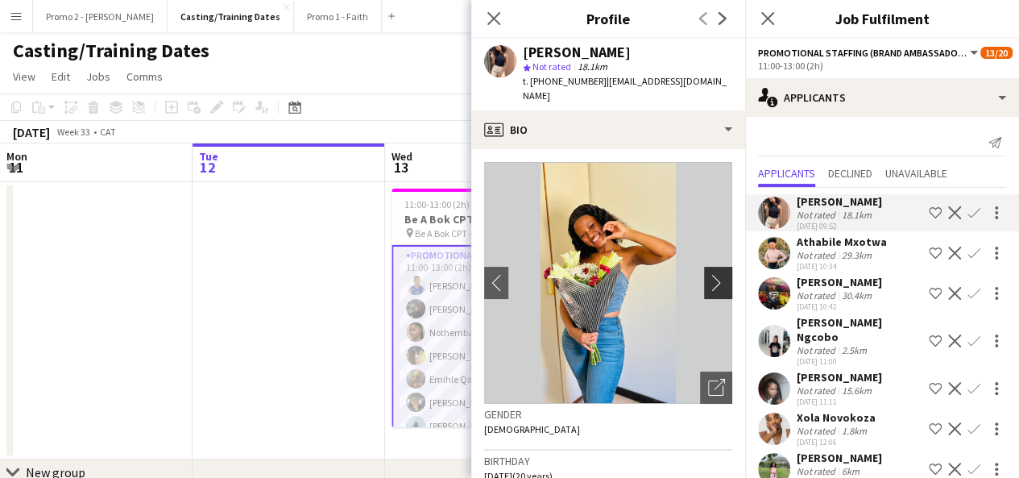
click at [708, 274] on app-icon "chevron-right" at bounding box center [720, 282] width 25 height 17
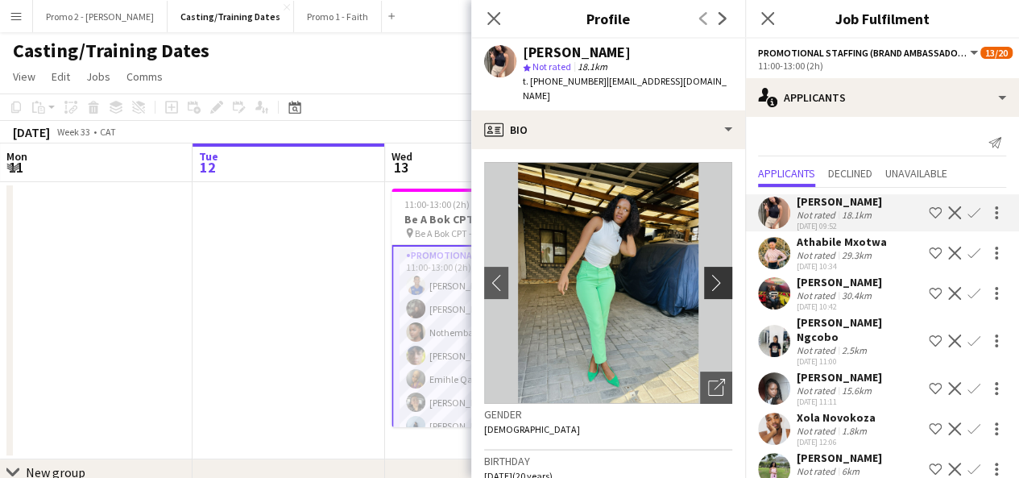
click at [708, 274] on app-icon "chevron-right" at bounding box center [720, 282] width 25 height 17
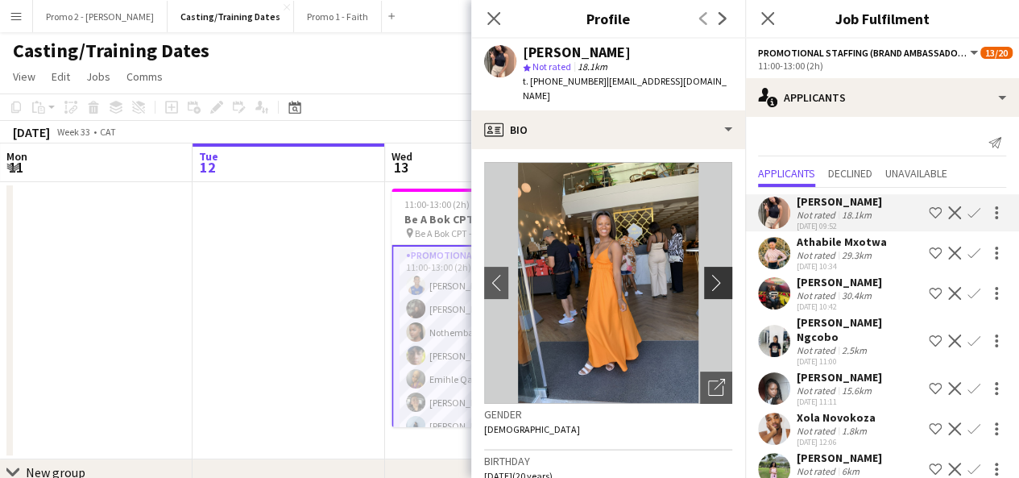
click at [708, 274] on app-icon "chevron-right" at bounding box center [720, 282] width 25 height 17
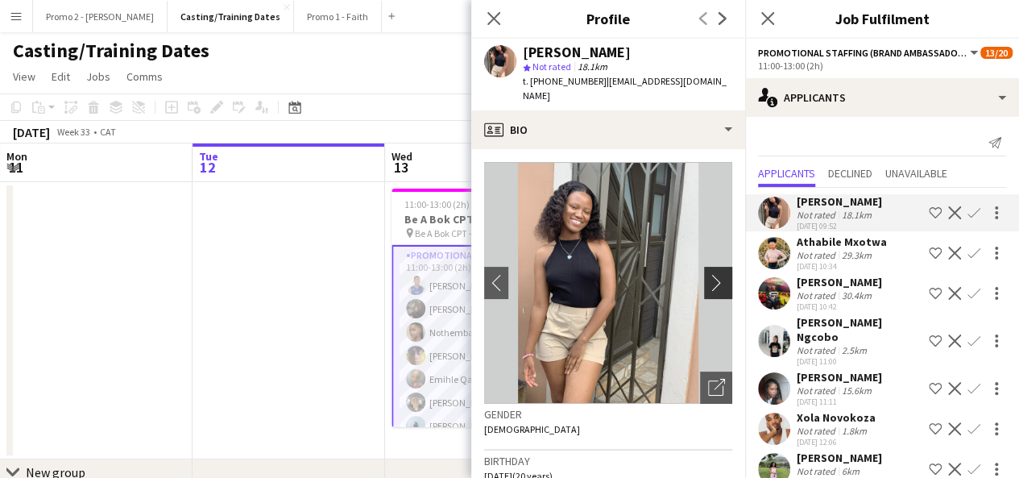
click at [708, 274] on app-icon "chevron-right" at bounding box center [720, 282] width 25 height 17
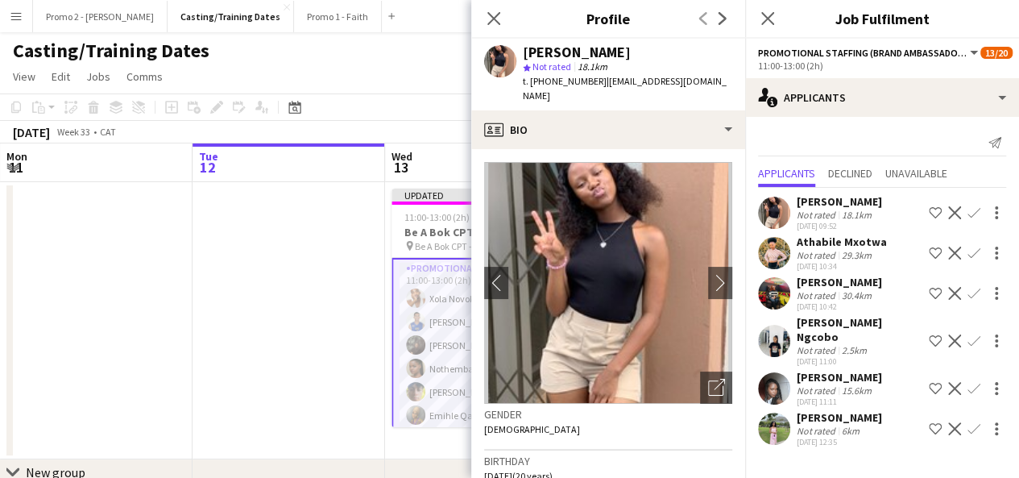
click at [954, 293] on app-icon "Decline" at bounding box center [954, 293] width 13 height 13
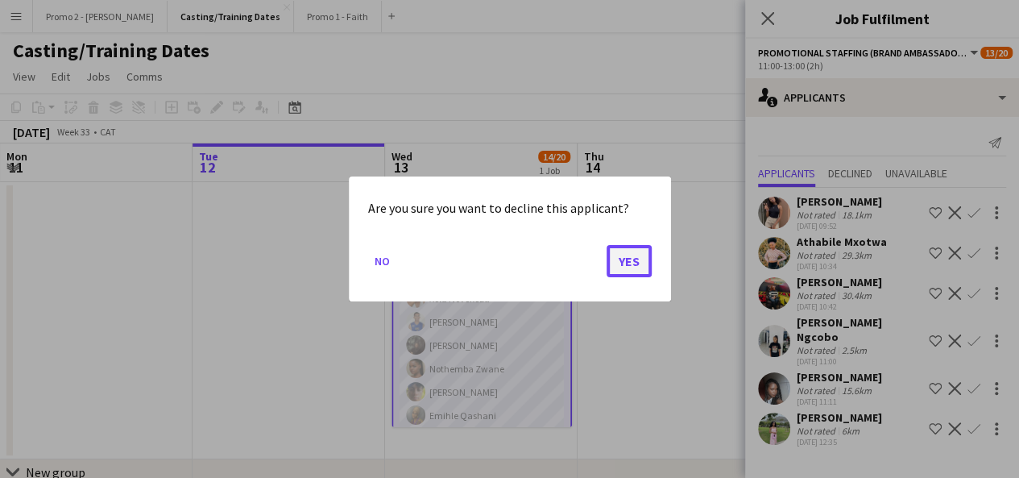
click at [636, 259] on button "Yes" at bounding box center [629, 261] width 45 height 32
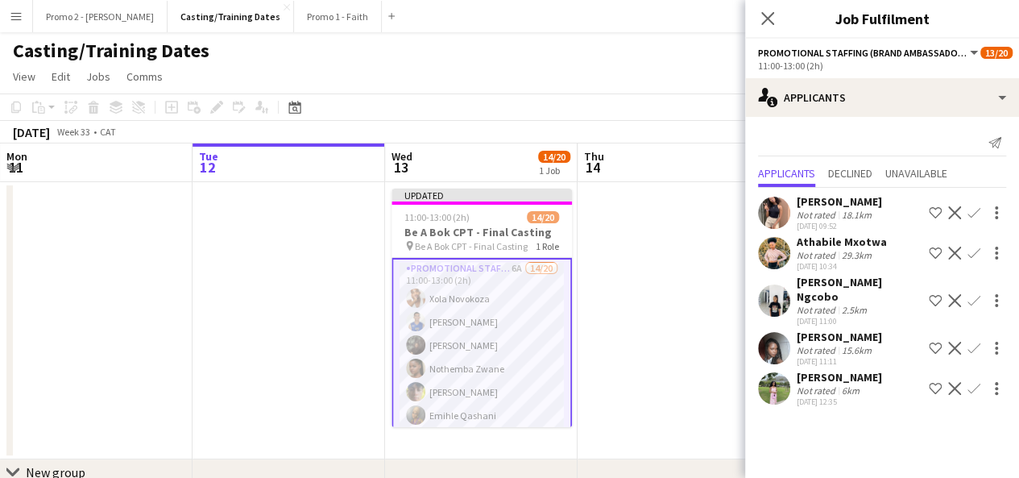
click at [976, 253] on app-icon "Confirm" at bounding box center [973, 252] width 13 height 13
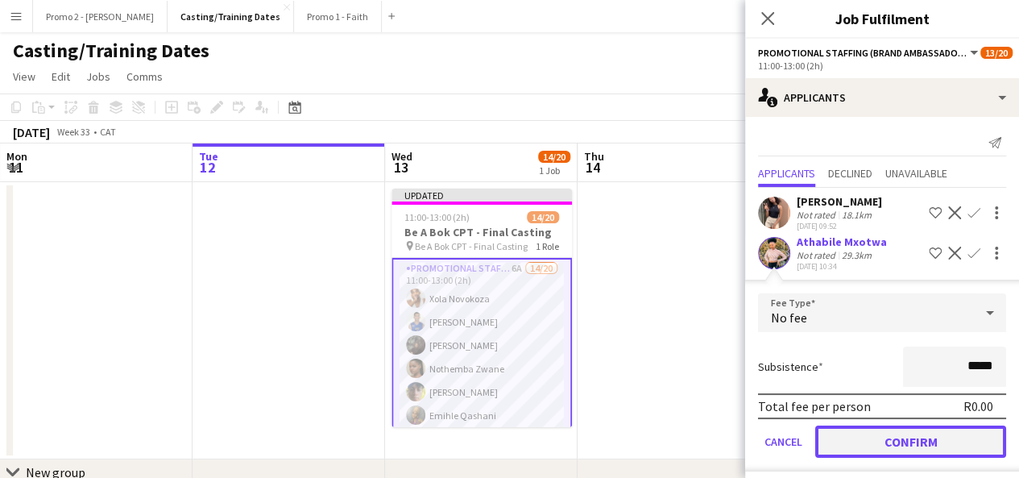
click at [917, 433] on button "Confirm" at bounding box center [910, 441] width 191 height 32
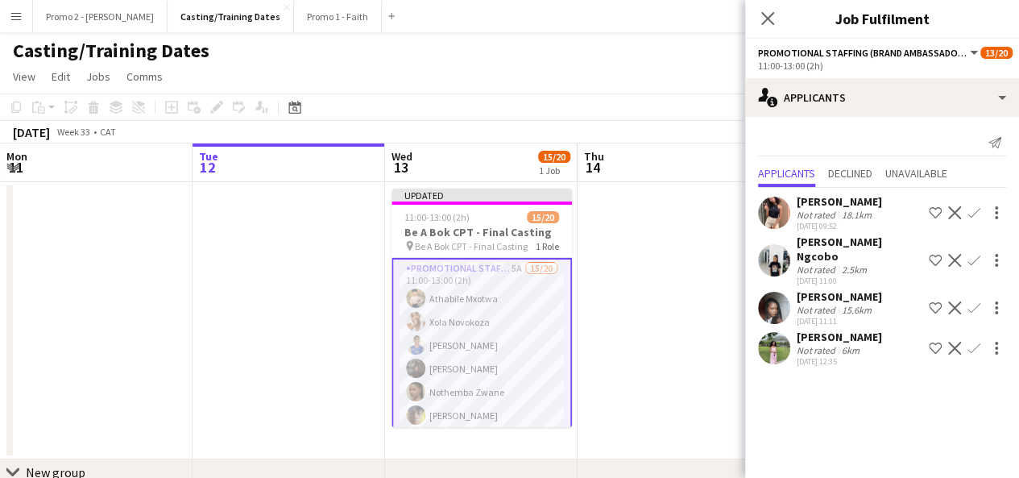
click at [814, 289] on div "[PERSON_NAME]" at bounding box center [839, 296] width 85 height 14
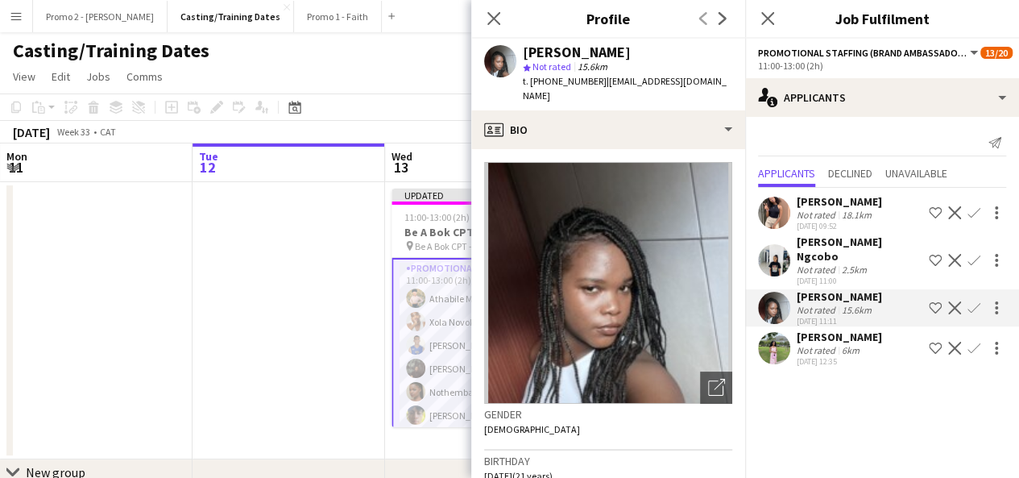
click at [956, 301] on app-icon "Decline" at bounding box center [954, 307] width 13 height 13
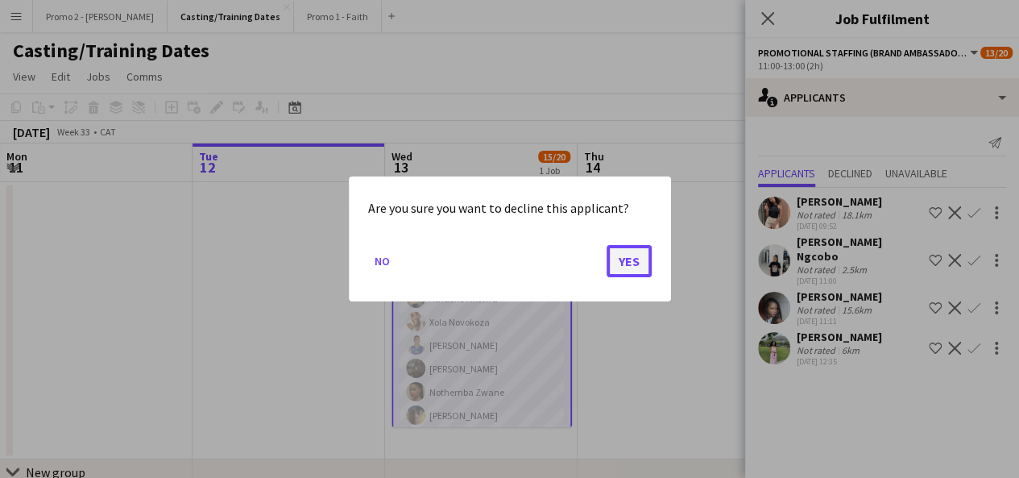
click at [641, 253] on button "Yes" at bounding box center [629, 261] width 45 height 32
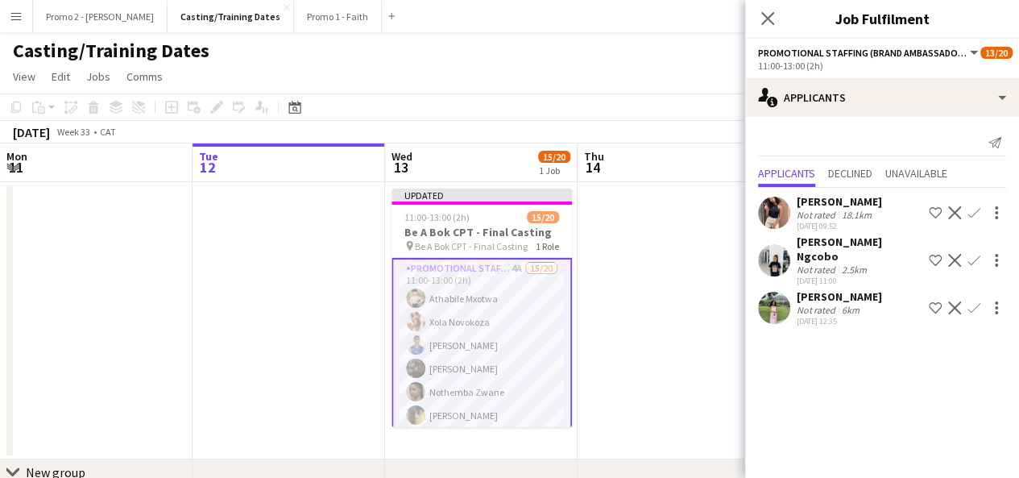
click at [826, 289] on div "[PERSON_NAME]" at bounding box center [839, 296] width 85 height 14
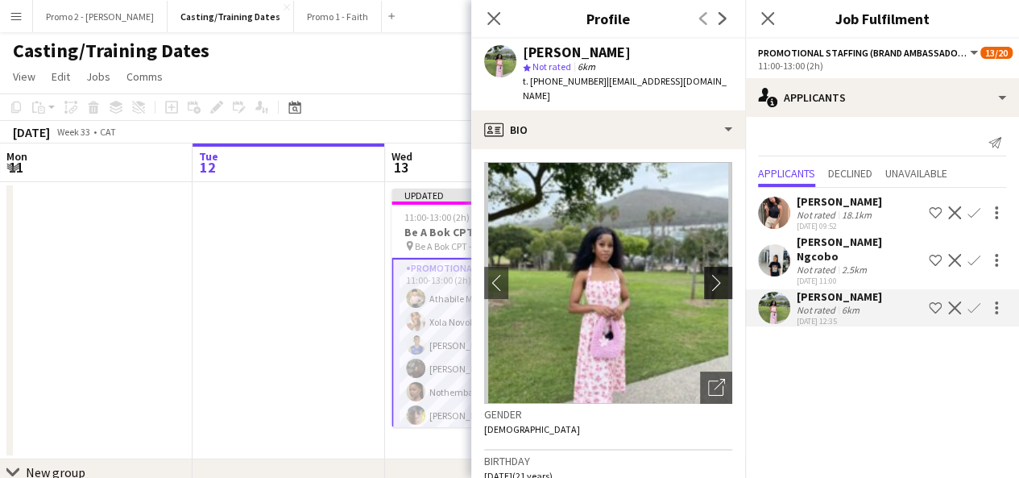
click at [708, 274] on app-icon "chevron-right" at bounding box center [720, 282] width 25 height 17
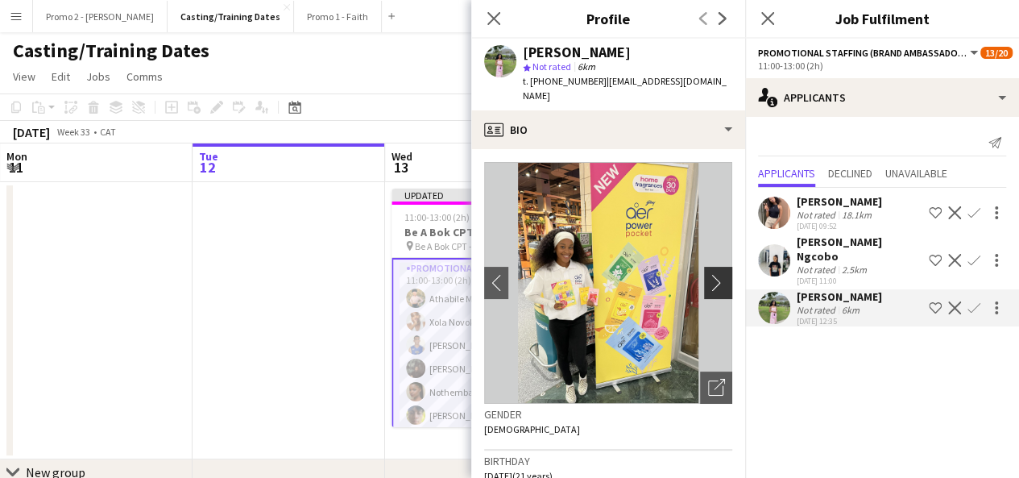
click at [708, 274] on app-icon "chevron-right" at bounding box center [720, 282] width 25 height 17
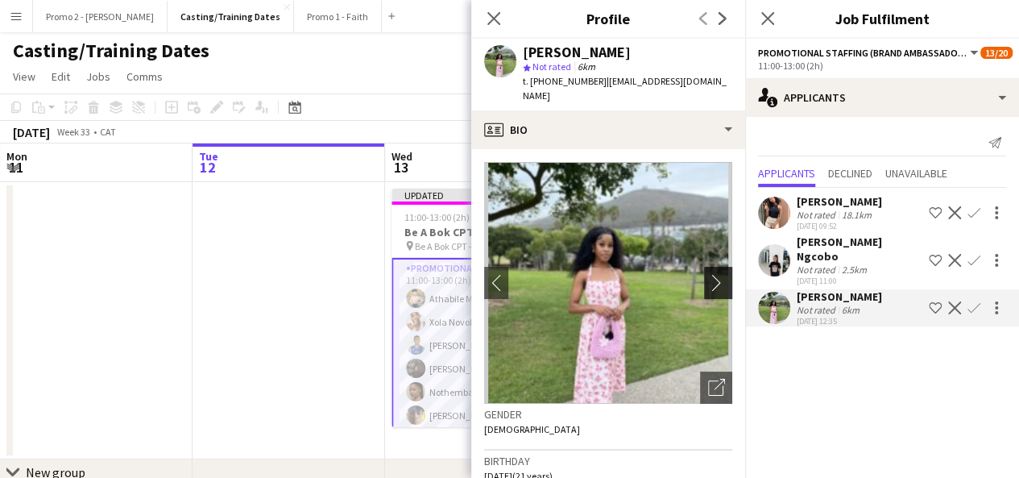
click at [708, 274] on app-icon "chevron-right" at bounding box center [720, 282] width 25 height 17
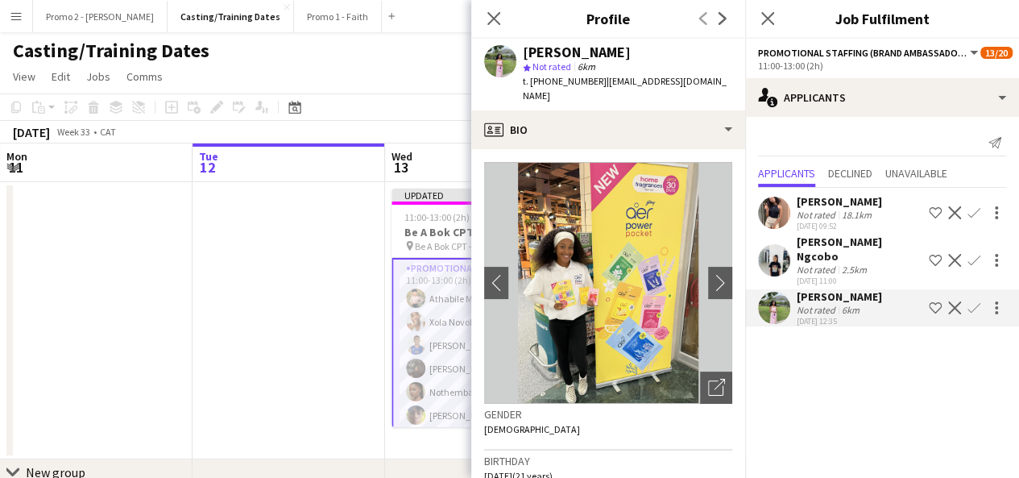
click at [973, 301] on app-icon "Confirm" at bounding box center [973, 307] width 13 height 13
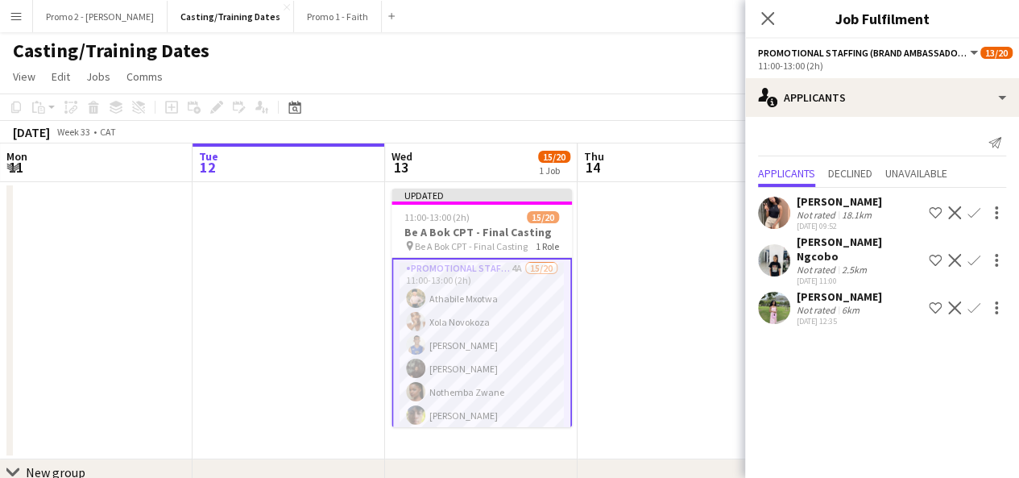
click at [968, 301] on app-icon "Confirm" at bounding box center [973, 307] width 13 height 13
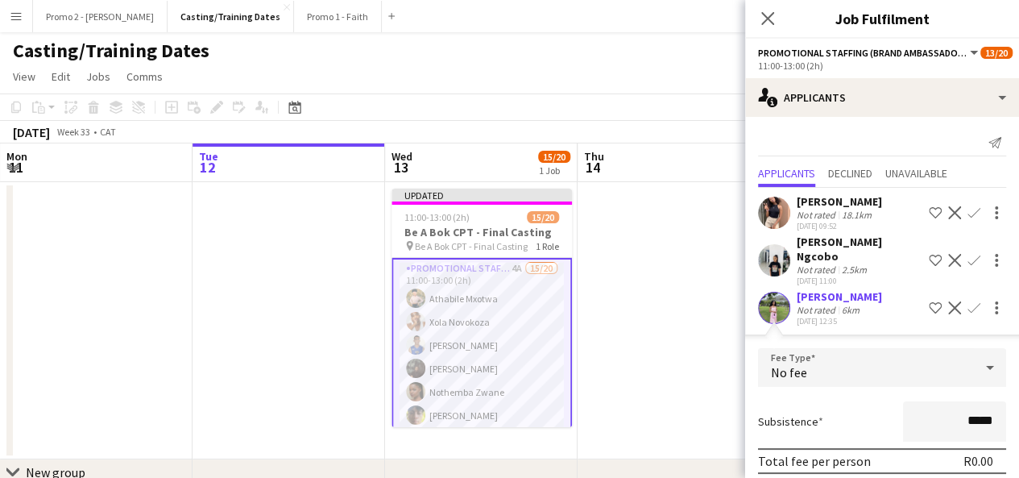
scroll to position [63, 0]
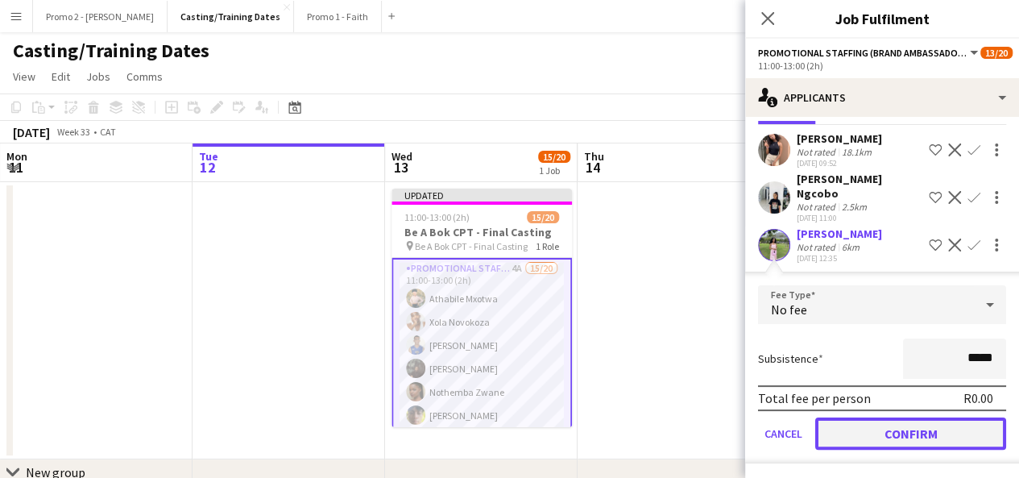
click at [917, 442] on button "Confirm" at bounding box center [910, 433] width 191 height 32
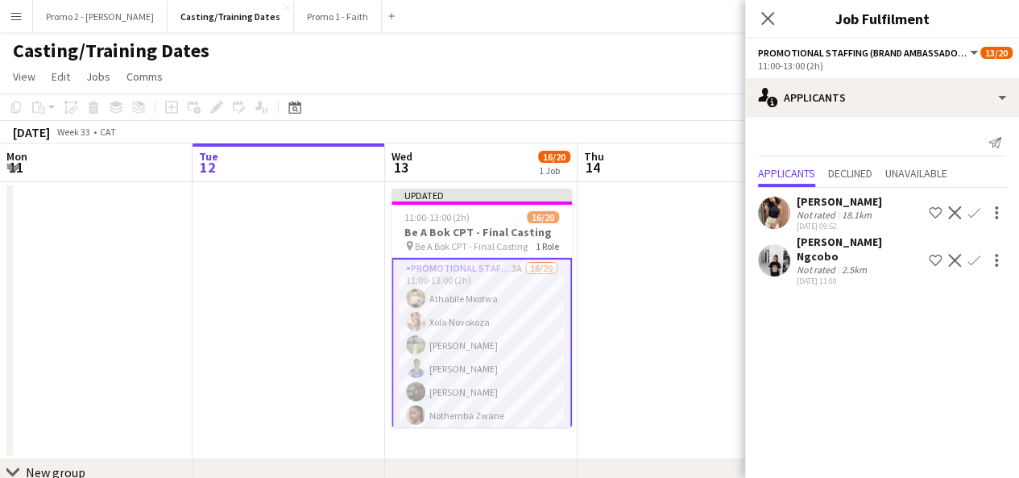
scroll to position [0, 0]
click at [875, 239] on div "[PERSON_NAME] Ngcobo" at bounding box center [860, 248] width 126 height 29
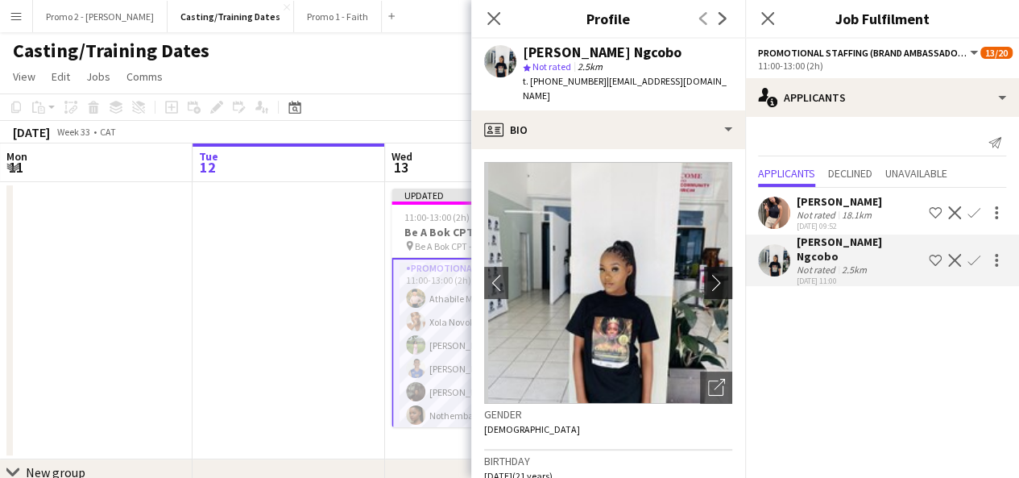
click at [712, 274] on app-icon "chevron-right" at bounding box center [720, 282] width 25 height 17
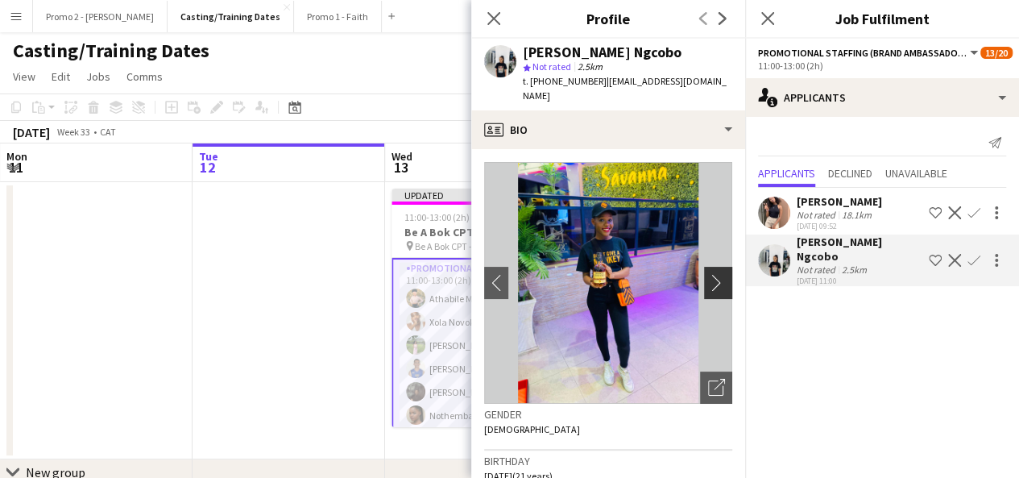
click at [708, 274] on app-icon "chevron-right" at bounding box center [720, 282] width 25 height 17
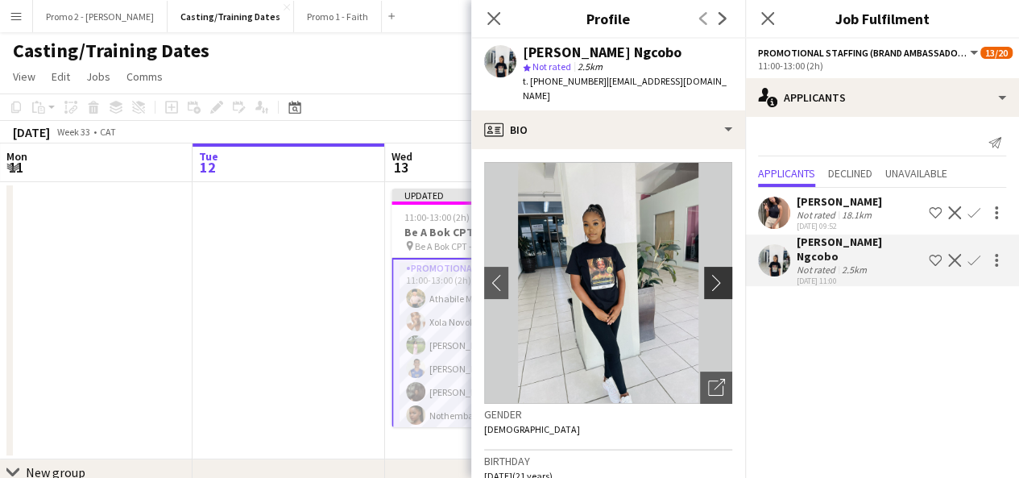
click at [708, 274] on app-icon "chevron-right" at bounding box center [720, 282] width 25 height 17
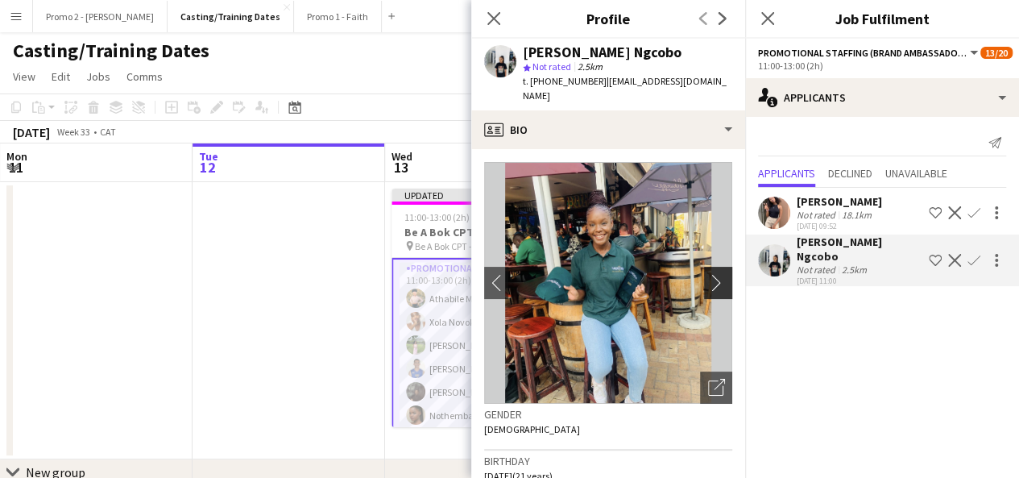
click at [708, 274] on app-icon "chevron-right" at bounding box center [720, 282] width 25 height 17
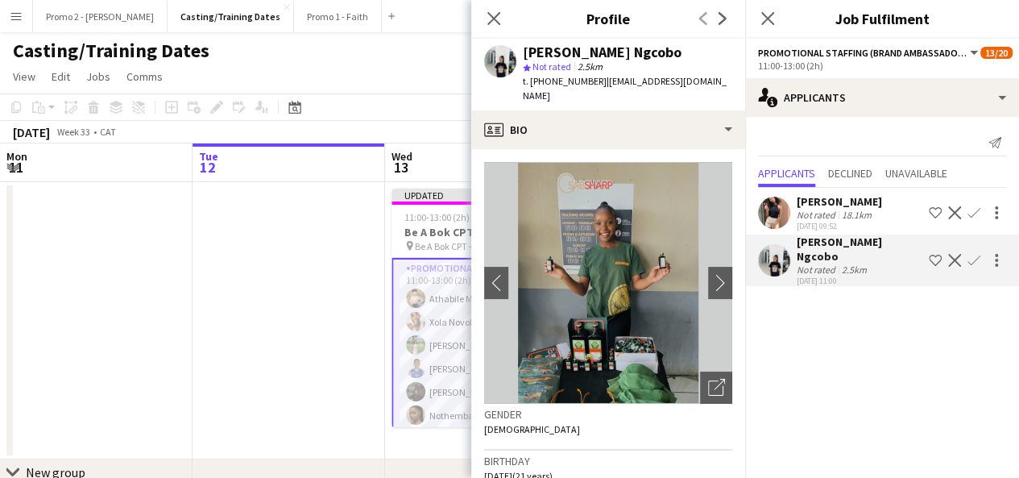
click at [969, 254] on app-icon "Confirm" at bounding box center [973, 260] width 13 height 13
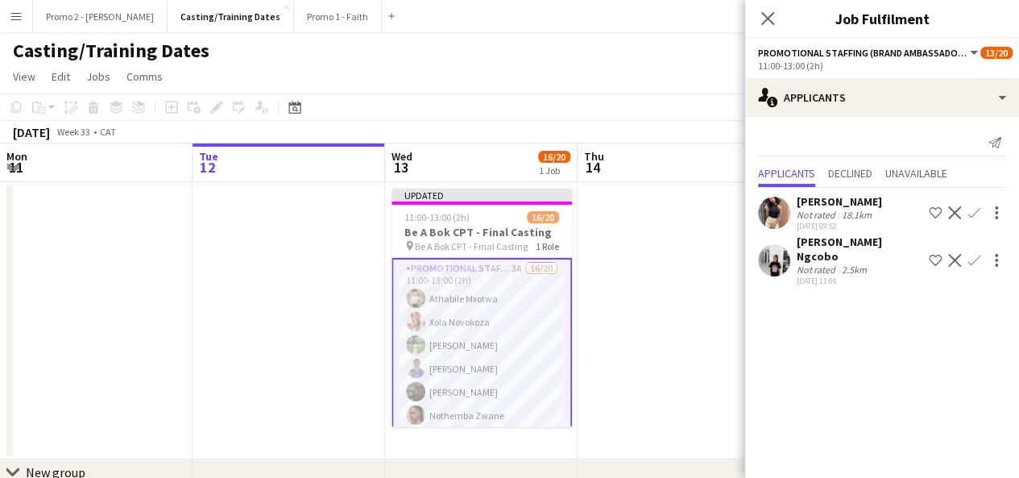
click at [969, 254] on app-icon "Confirm" at bounding box center [973, 260] width 13 height 13
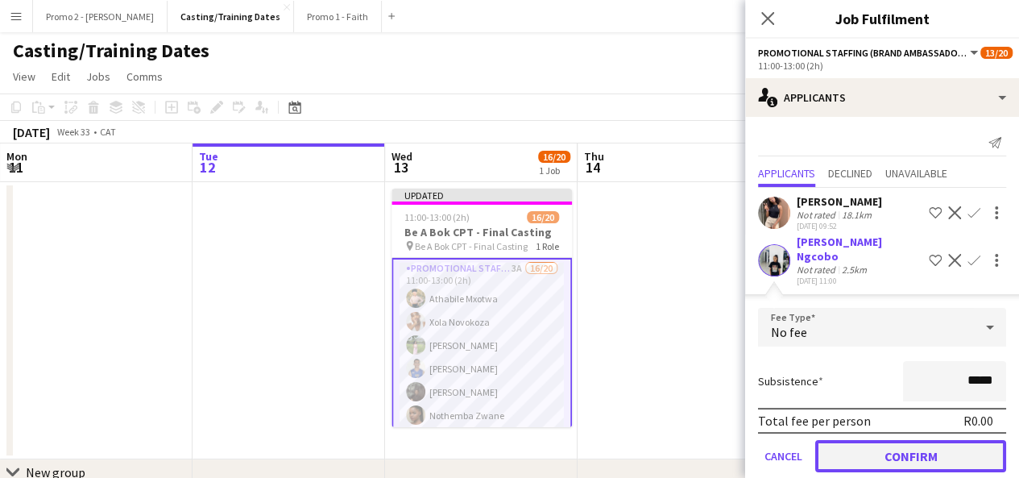
click at [916, 453] on button "Confirm" at bounding box center [910, 456] width 191 height 32
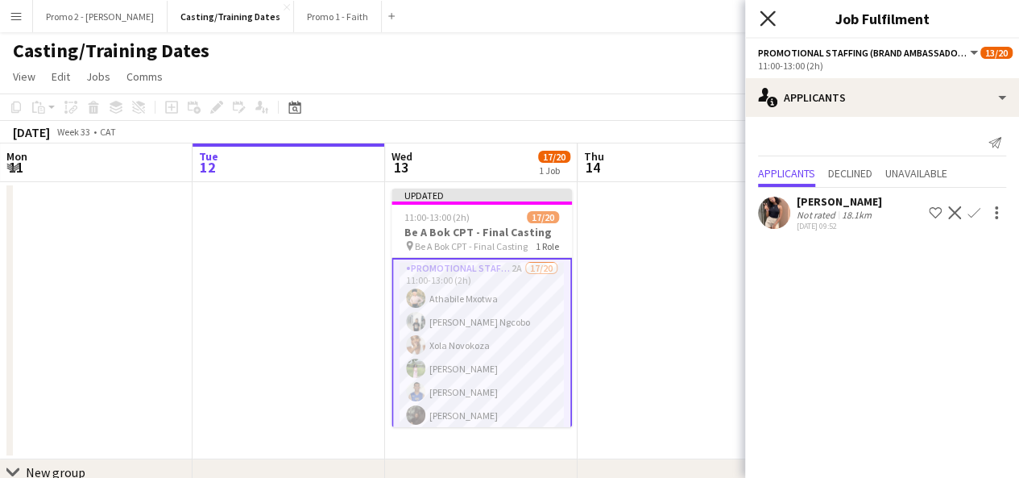
click at [775, 20] on icon "Close pop-in" at bounding box center [767, 17] width 15 height 15
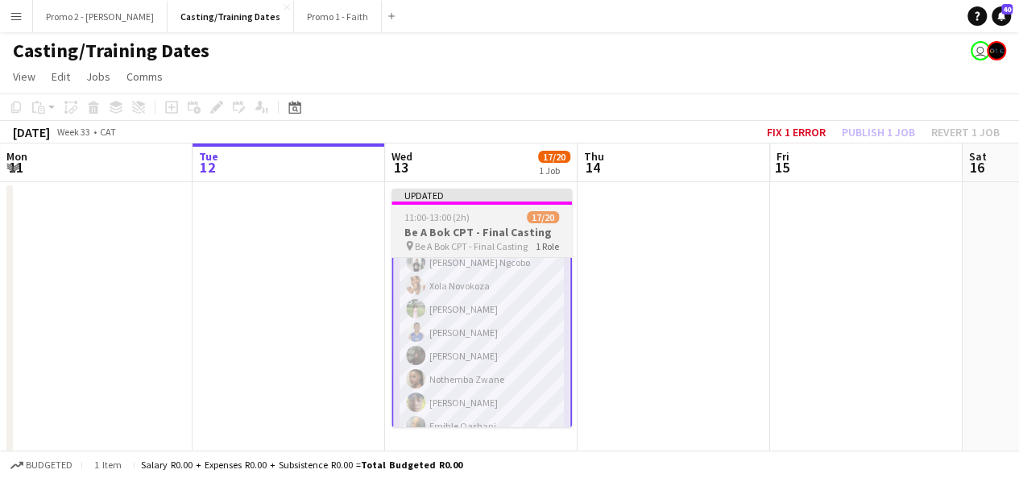
scroll to position [63, 0]
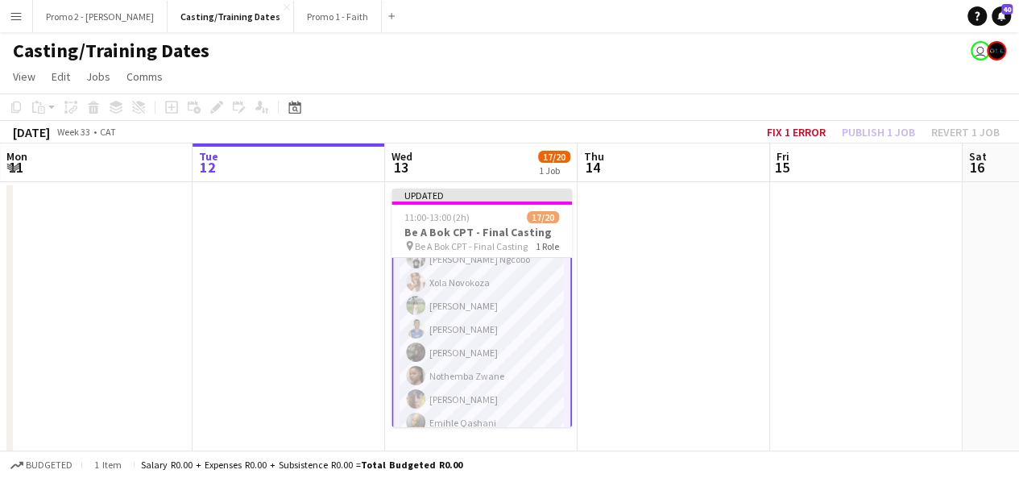
click at [443, 311] on app-card-role "Promotional Staffing (Brand Ambassadors) 2A 17/20 11:00-13:00 (2h) Athabile Mxo…" at bounding box center [481, 448] width 180 height 507
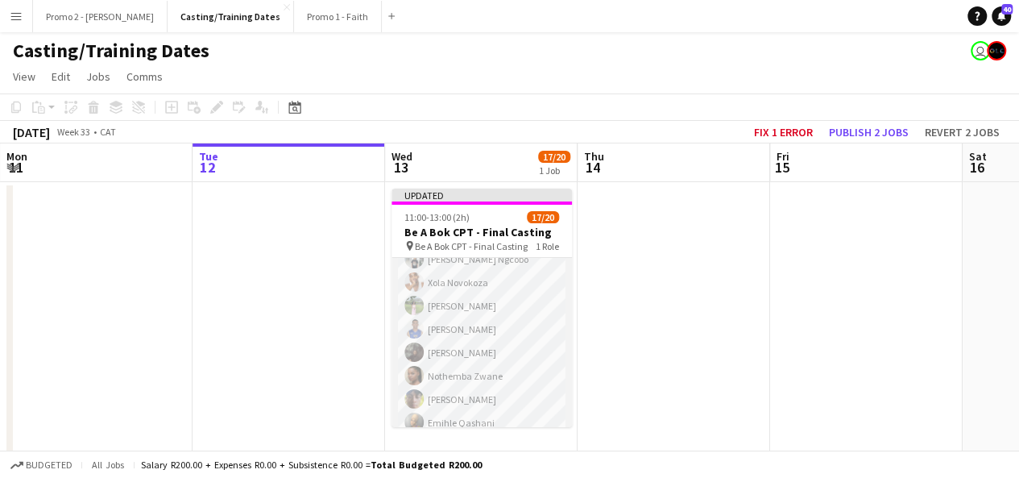
click at [412, 305] on app-user-avatar at bounding box center [413, 305] width 19 height 19
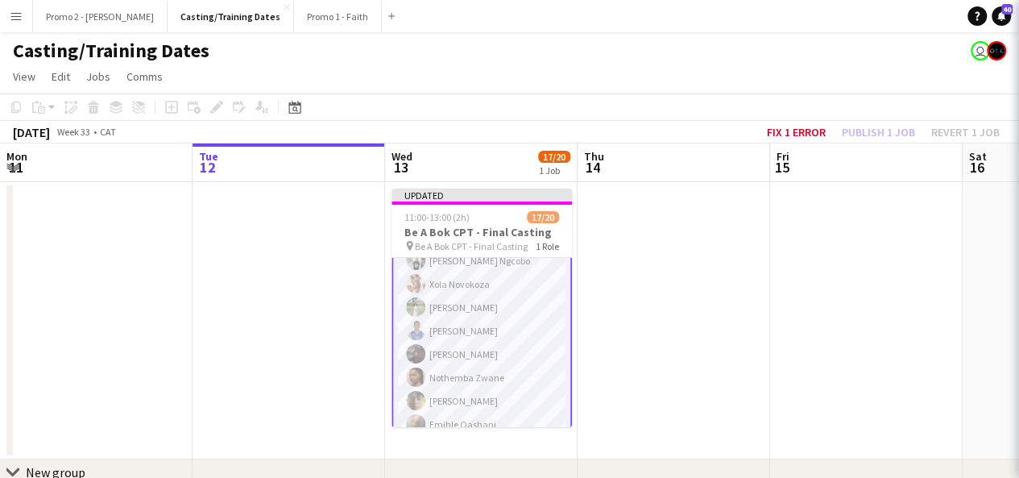
scroll to position [63, 0]
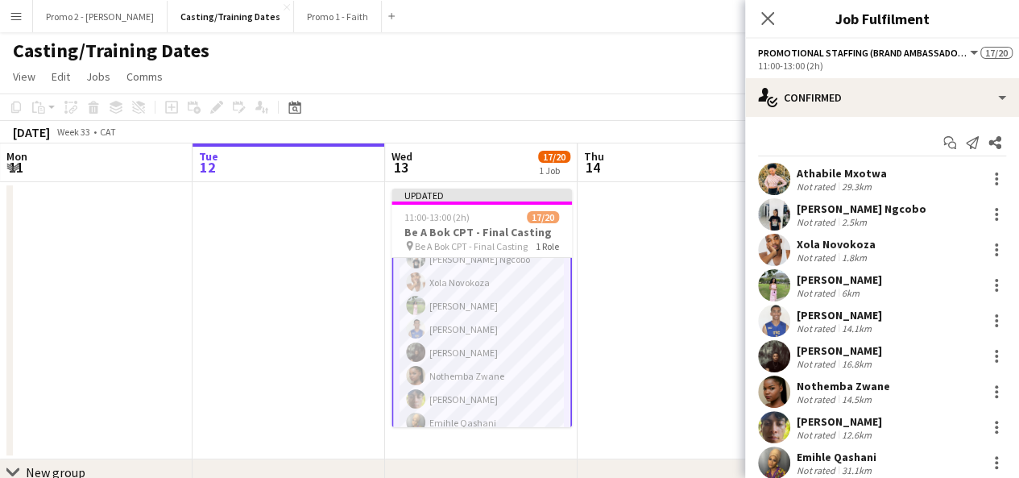
click at [863, 282] on div "[PERSON_NAME]" at bounding box center [839, 279] width 85 height 14
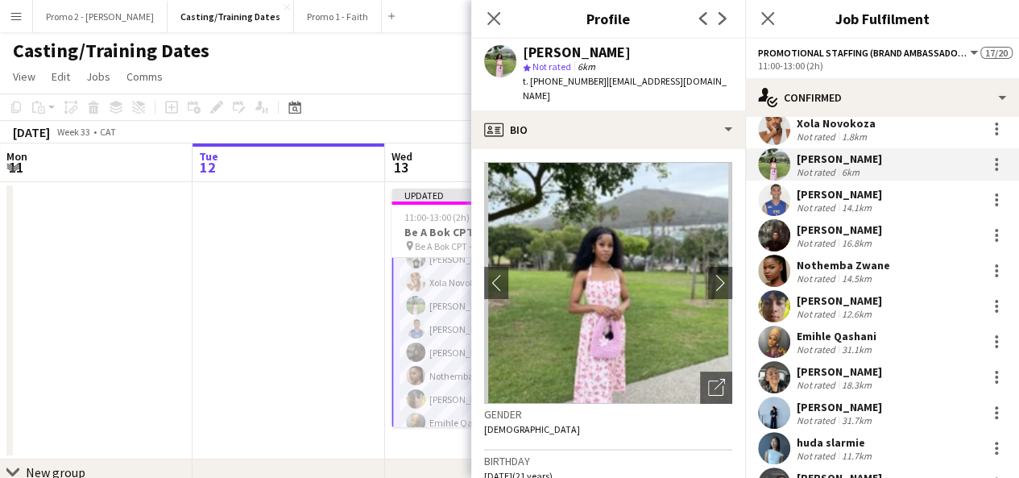
scroll to position [0, 384]
drag, startPoint x: 1013, startPoint y: 224, endPoint x: 346, endPoint y: 230, distance: 667.7
click at [346, 230] on app-date-cell at bounding box center [289, 320] width 193 height 277
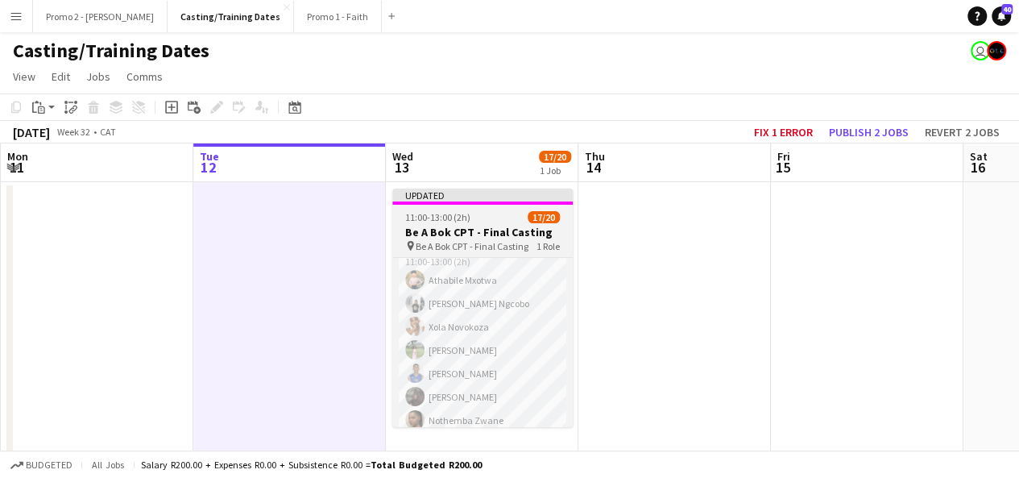
scroll to position [0, 0]
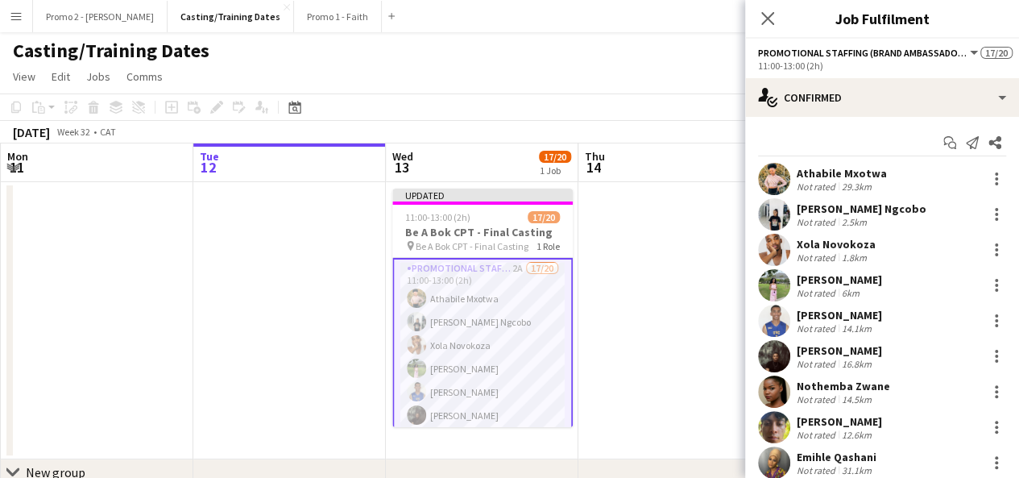
click at [866, 209] on div "[PERSON_NAME] Ngcobo" at bounding box center [862, 208] width 130 height 14
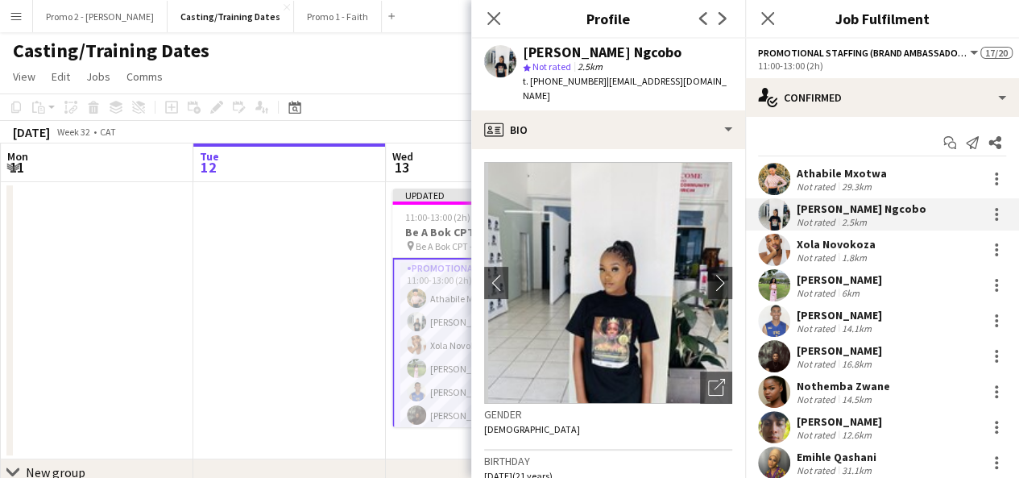
click at [354, 332] on app-date-cell at bounding box center [289, 320] width 193 height 277
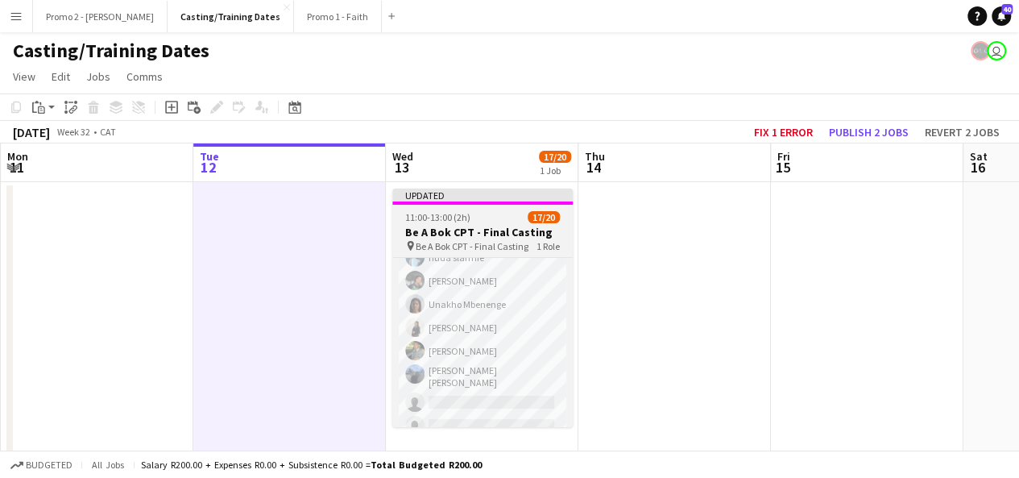
scroll to position [329, 0]
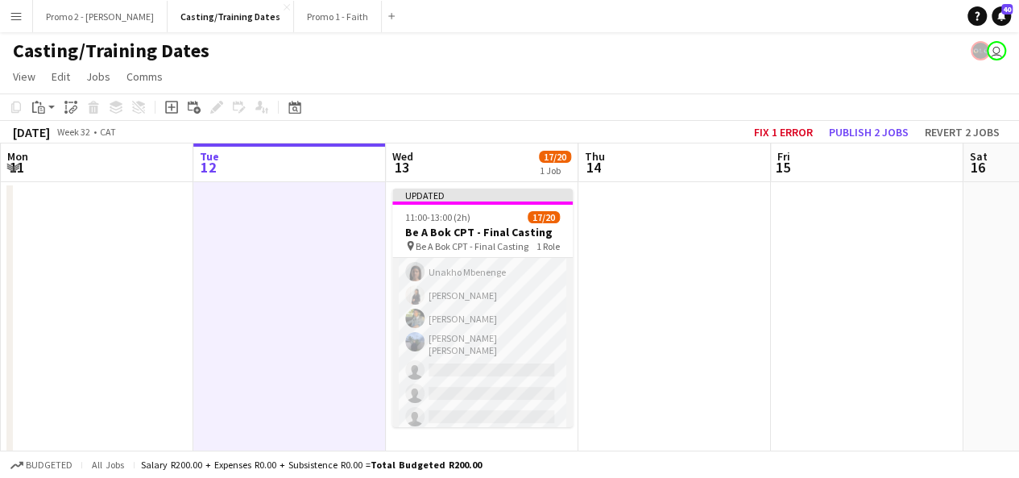
click at [475, 363] on app-card-role "Promotional Staffing (Brand Ambassadors) 2A 17/20 11:00-13:00 (2h) Athabile Mxo…" at bounding box center [482, 180] width 180 height 503
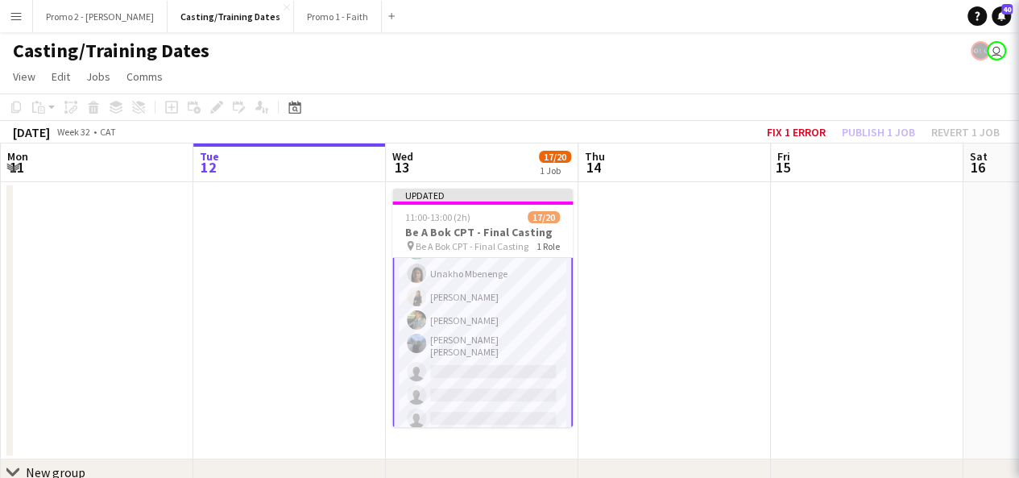
scroll to position [330, 0]
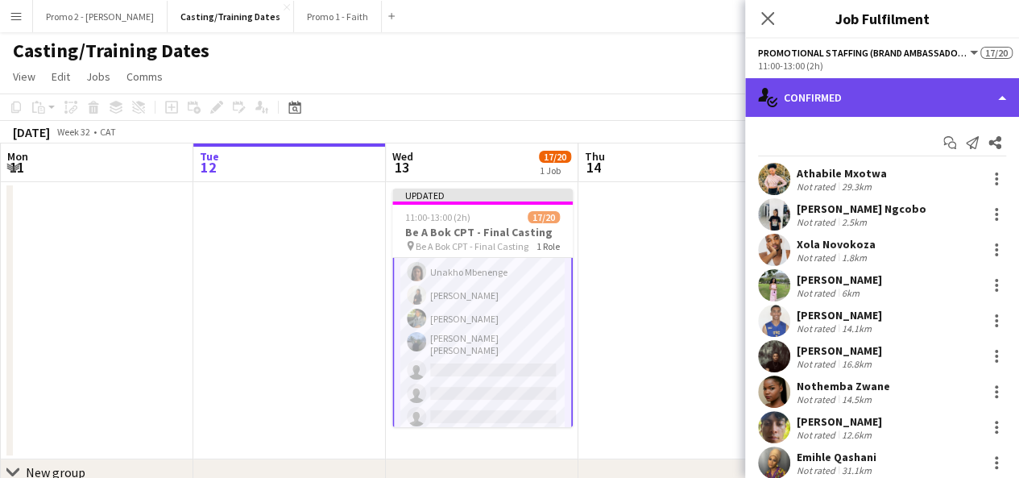
click at [863, 89] on div "single-neutral-actions-check-2 Confirmed" at bounding box center [882, 97] width 274 height 39
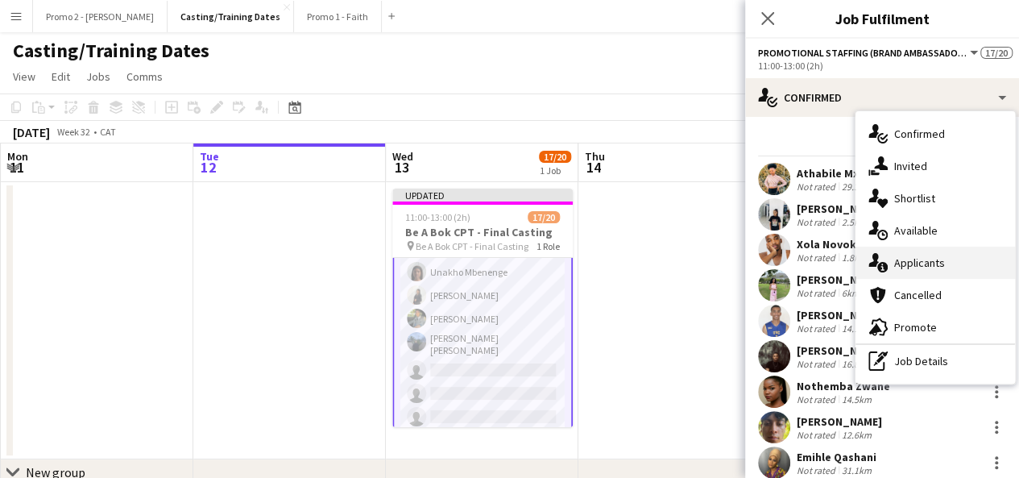
click at [932, 267] on div "single-neutral-actions-information Applicants" at bounding box center [934, 262] width 159 height 32
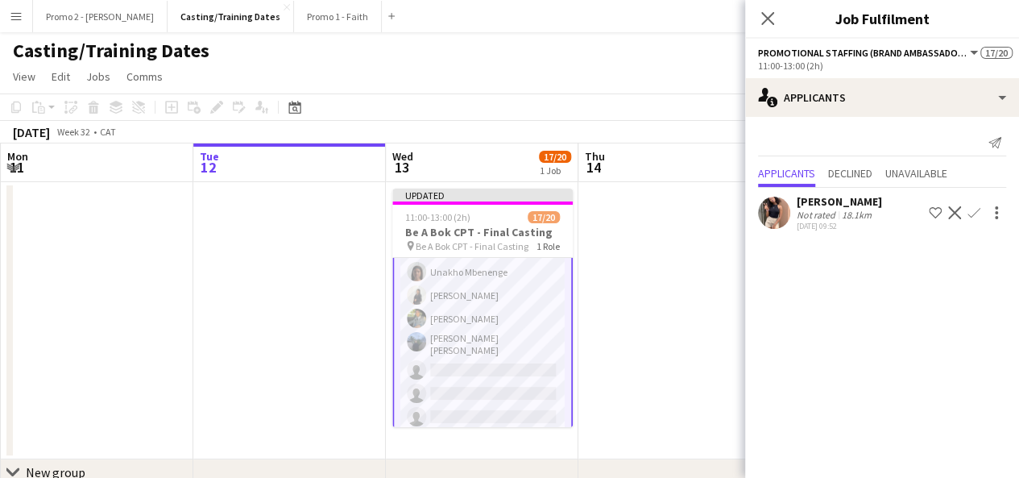
click at [969, 209] on app-icon "Confirm" at bounding box center [973, 212] width 13 height 13
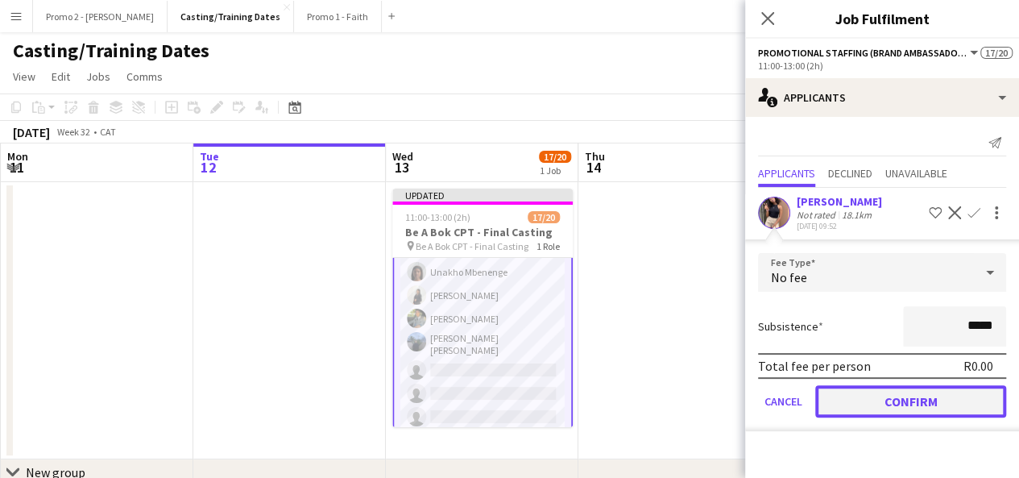
click at [931, 402] on button "Confirm" at bounding box center [910, 401] width 191 height 32
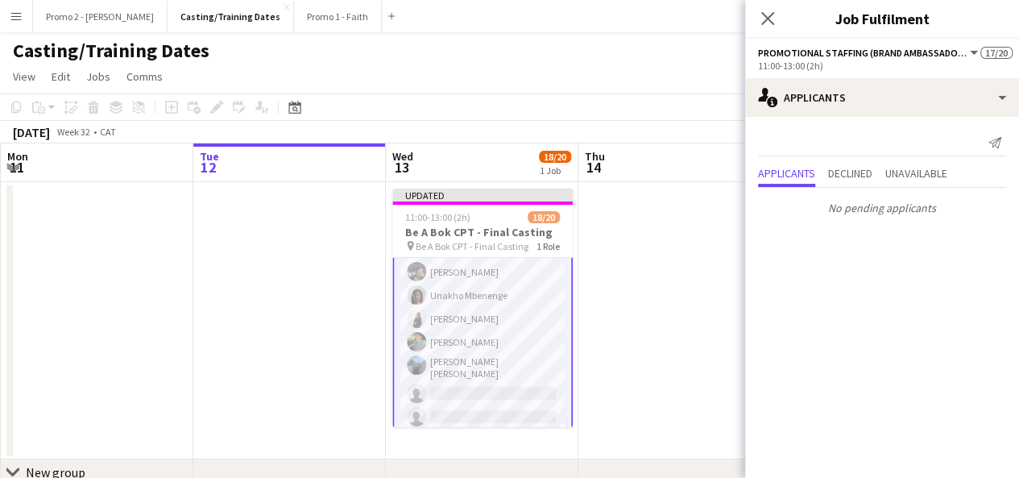
scroll to position [81, 0]
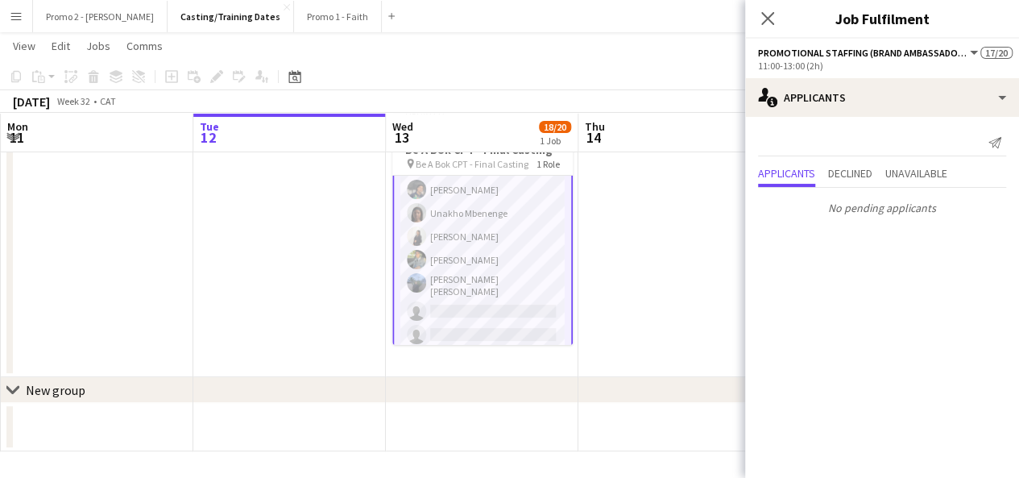
click at [696, 247] on app-date-cell at bounding box center [674, 238] width 193 height 277
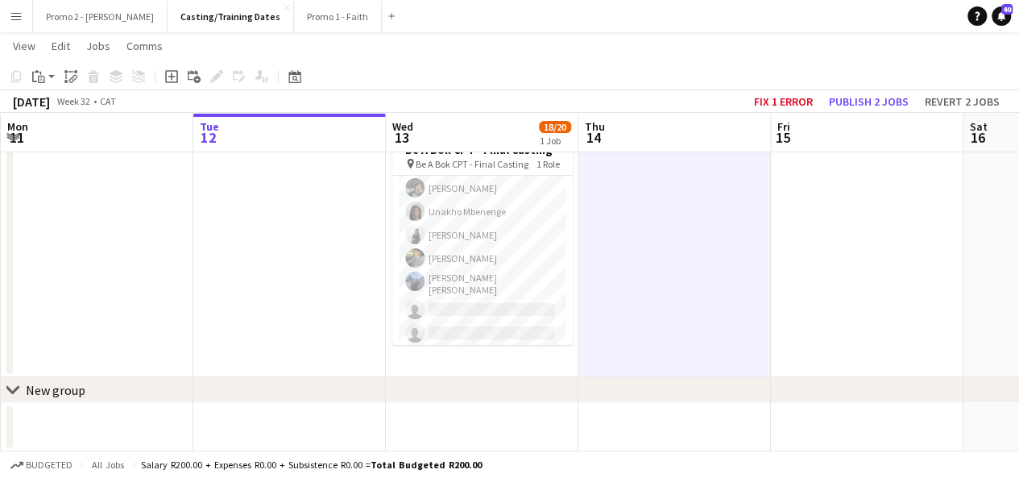
scroll to position [329, 0]
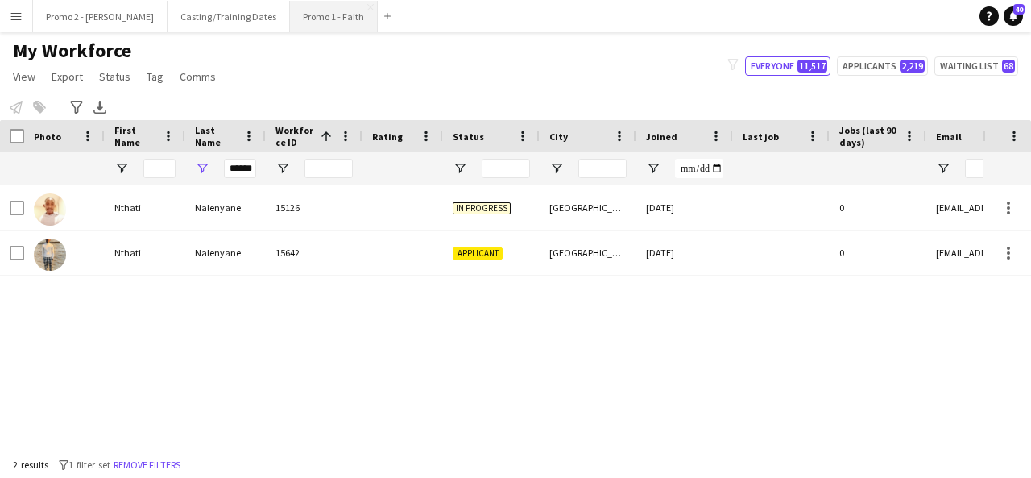
click at [290, 4] on button "Promo 1 - Faith Close" at bounding box center [334, 16] width 88 height 31
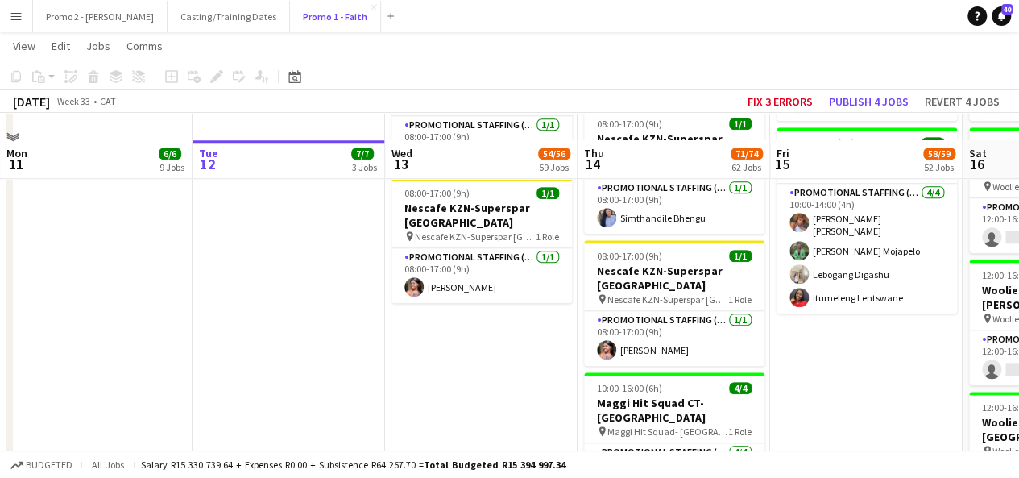
scroll to position [6937, 0]
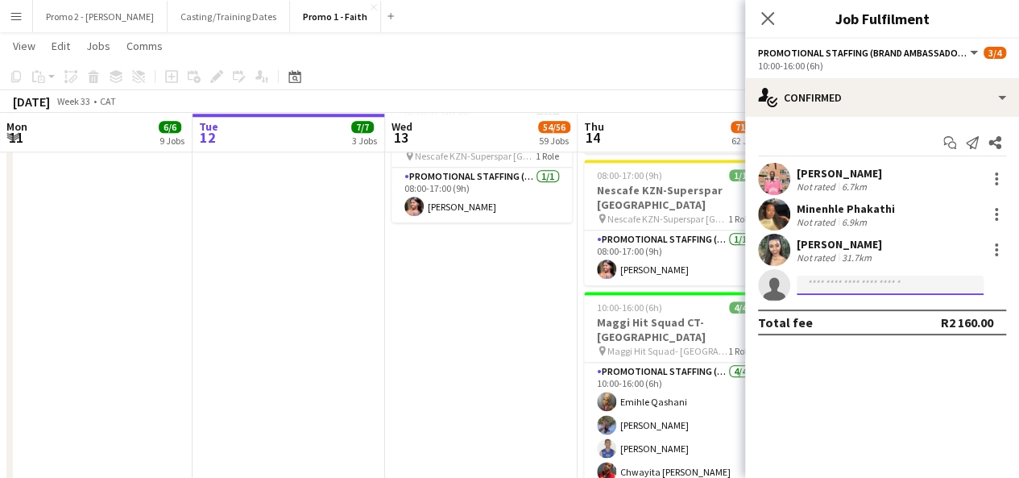
click at [843, 286] on input at bounding box center [890, 284] width 187 height 19
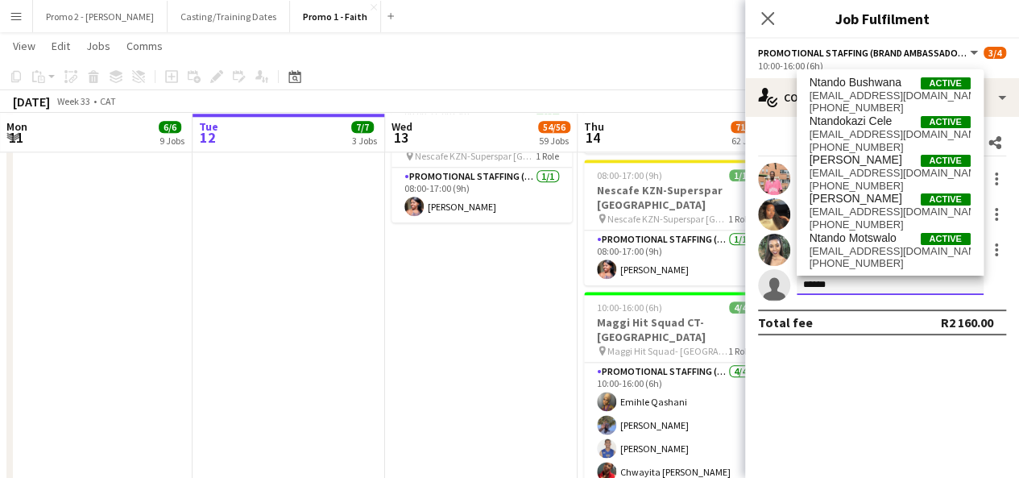
type input "******"
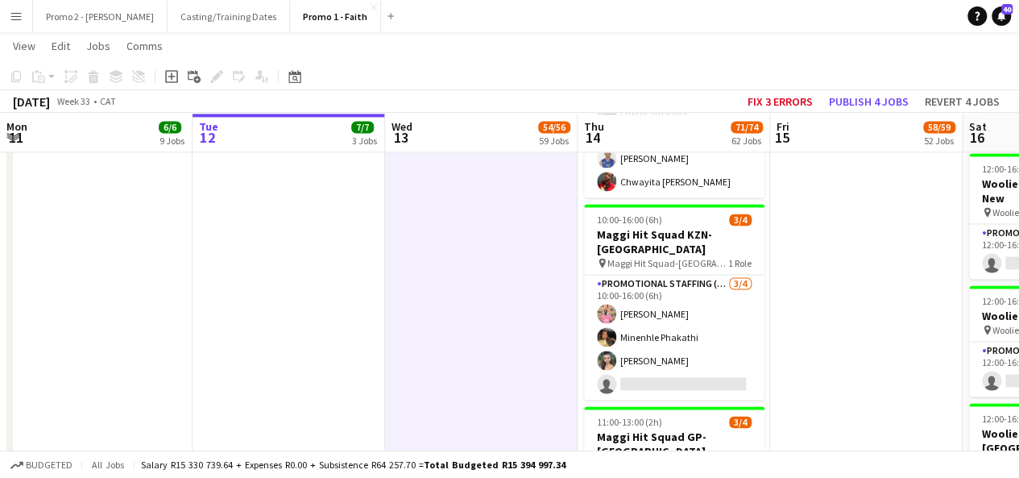
scroll to position [7259, 0]
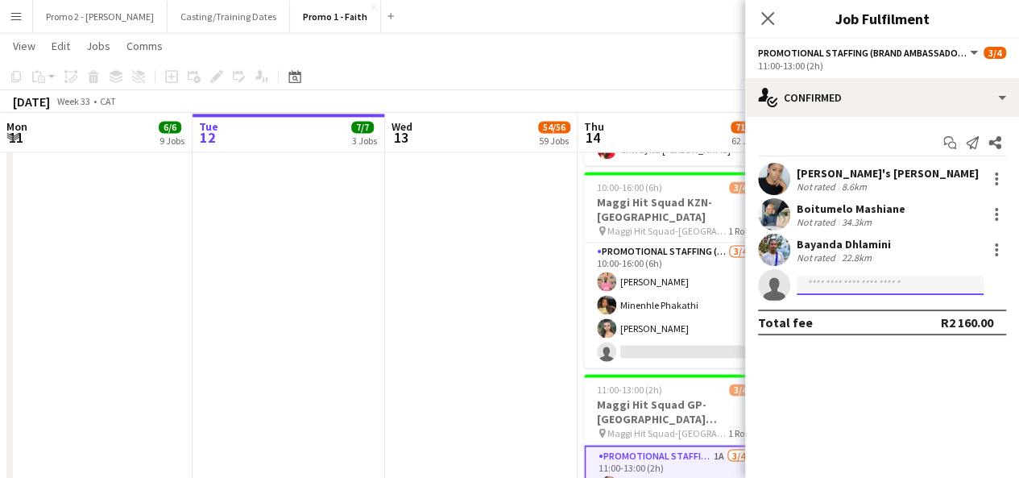
click at [841, 282] on input at bounding box center [890, 284] width 187 height 19
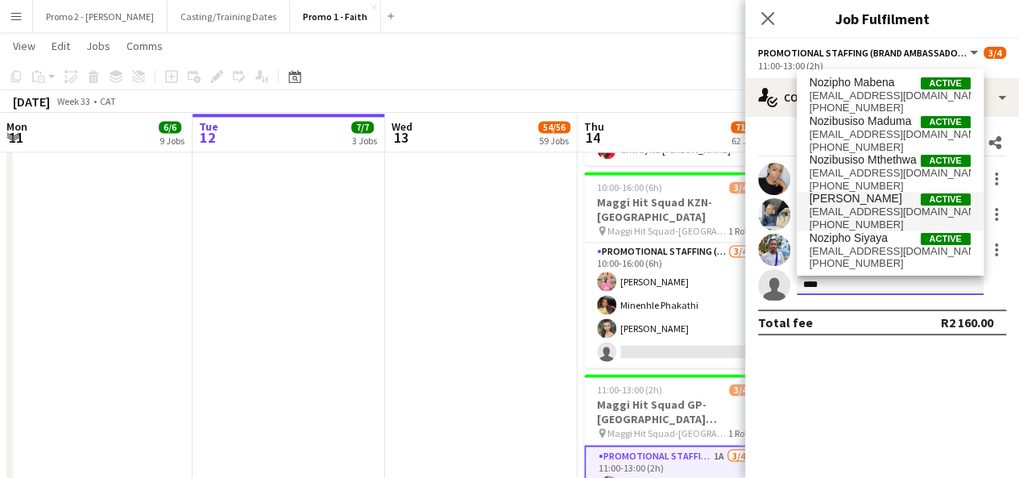
type input "****"
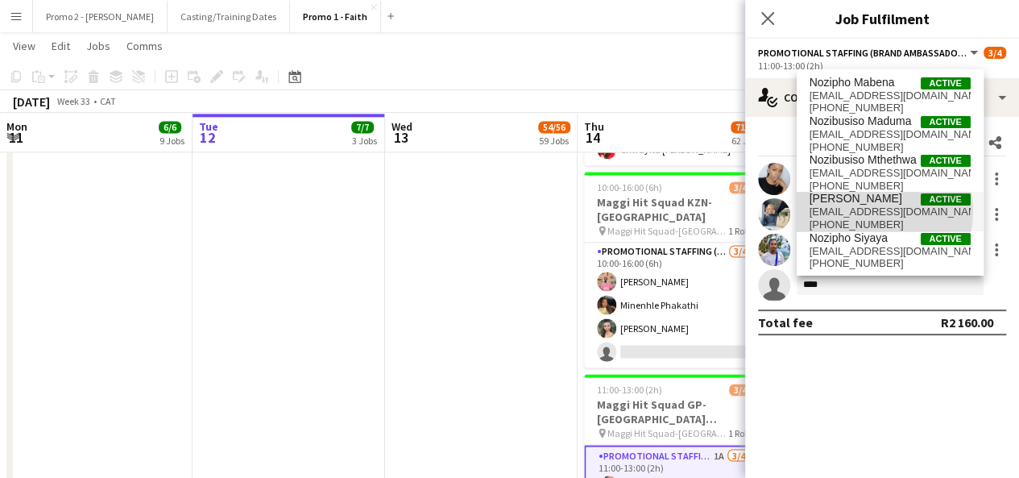
click at [865, 211] on span "meeshnozigqwaba@gmail.com" at bounding box center [889, 211] width 161 height 13
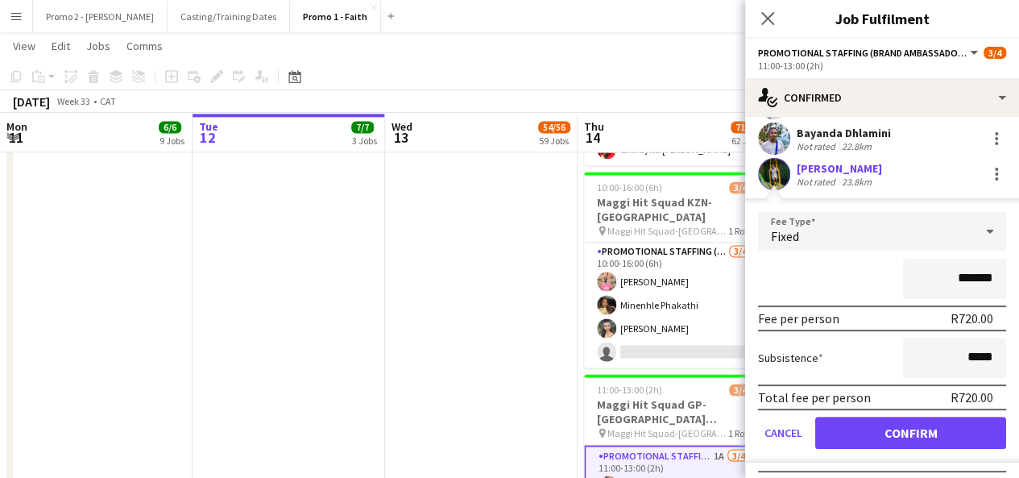
scroll to position [115, 0]
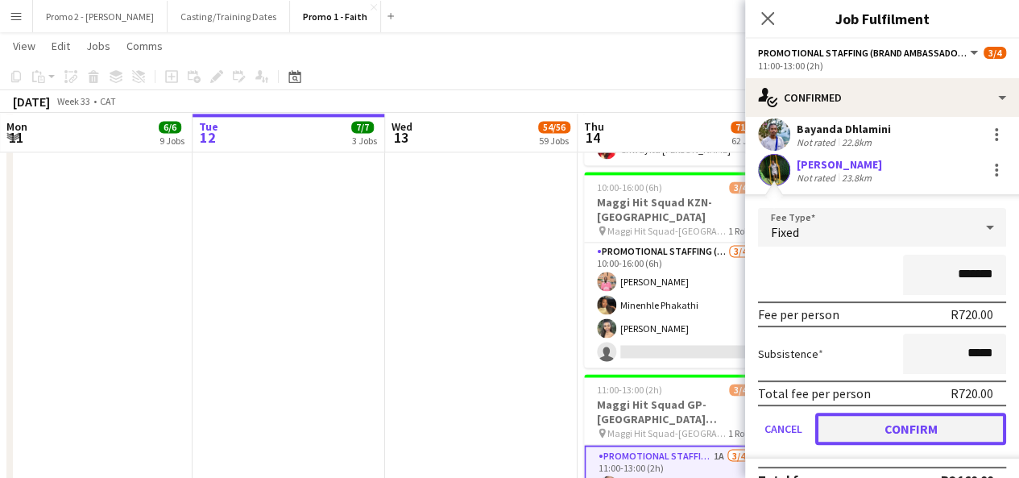
click at [911, 418] on button "Confirm" at bounding box center [910, 428] width 191 height 32
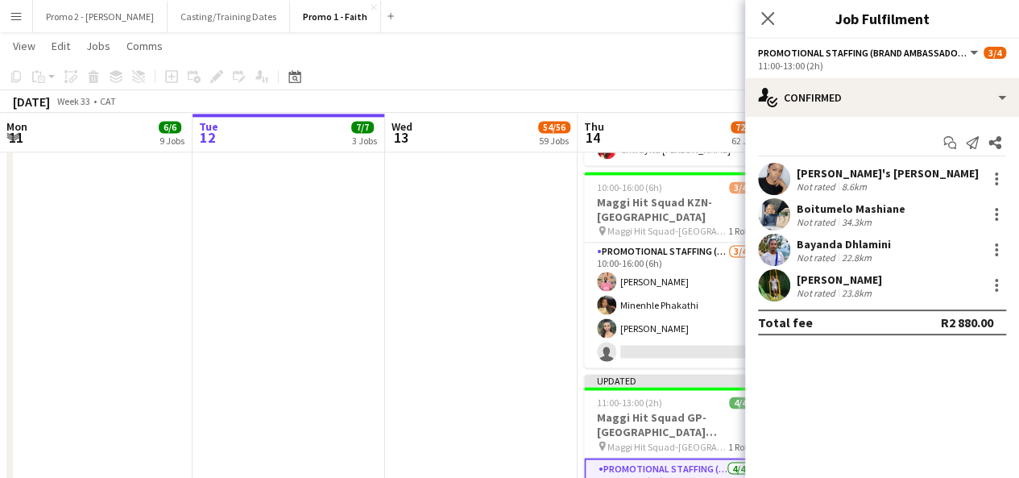
scroll to position [0, 0]
